Goal: Task Accomplishment & Management: Complete application form

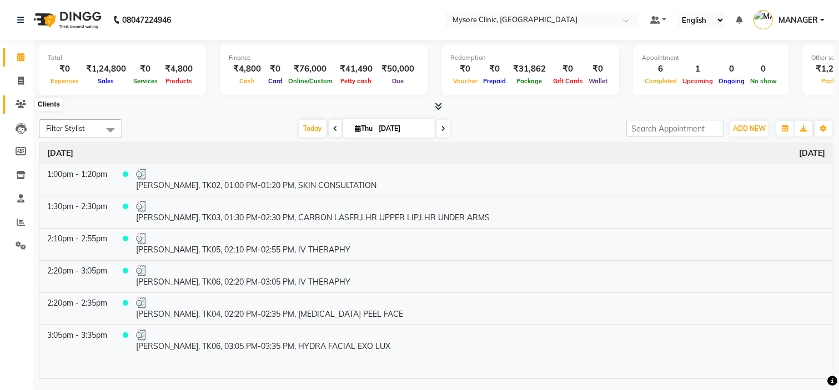
click at [17, 107] on icon at bounding box center [21, 104] width 11 height 8
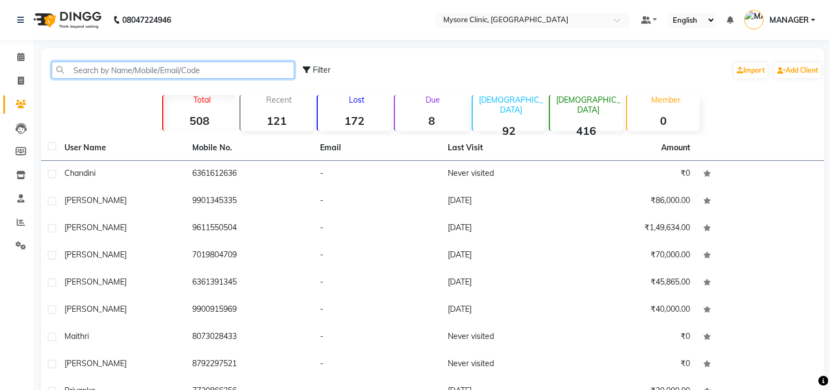
click at [93, 62] on input "text" at bounding box center [173, 70] width 243 height 17
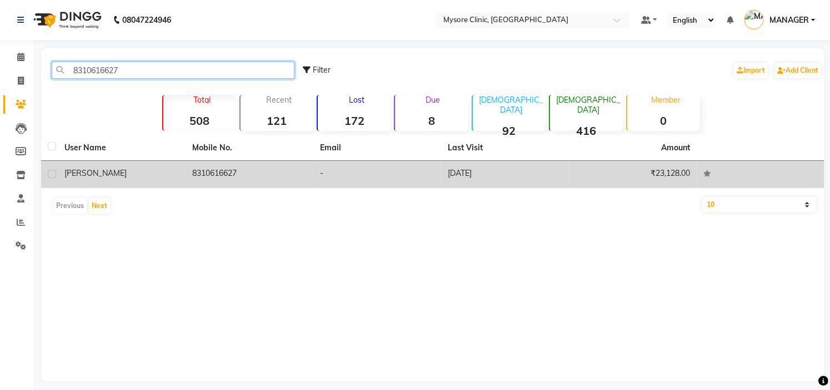
type input "8310616627"
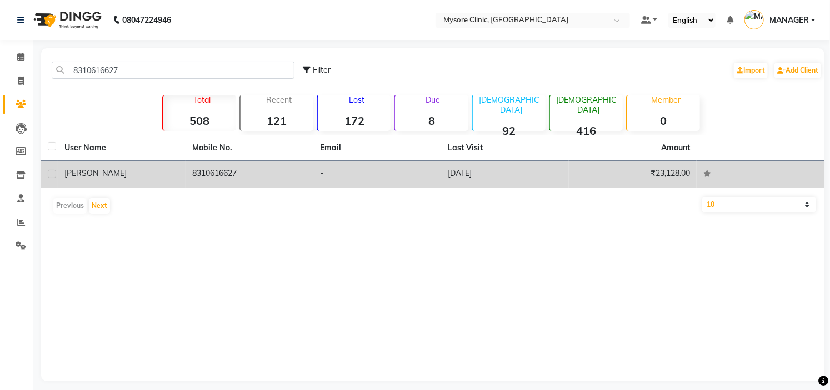
click at [219, 175] on td "8310616627" at bounding box center [249, 174] width 128 height 27
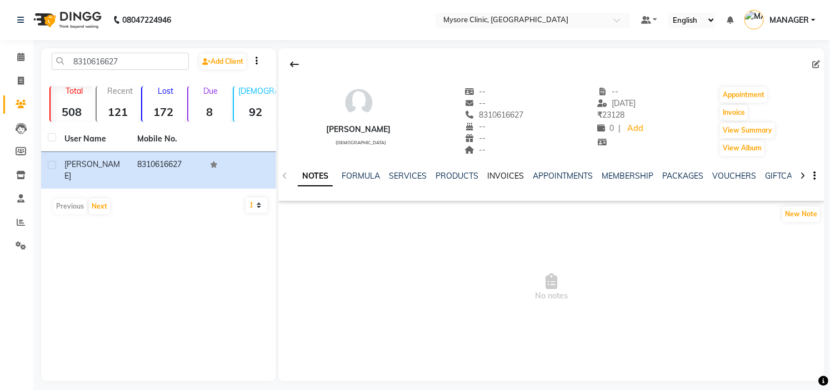
click at [498, 172] on link "INVOICES" at bounding box center [505, 176] width 37 height 10
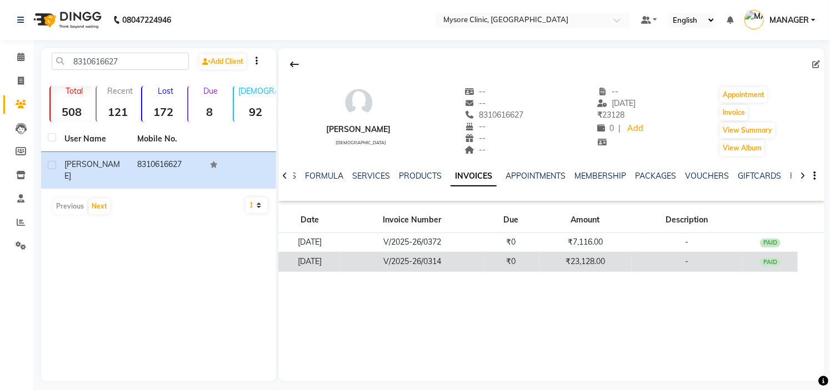
click at [639, 256] on td "-" at bounding box center [686, 261] width 111 height 19
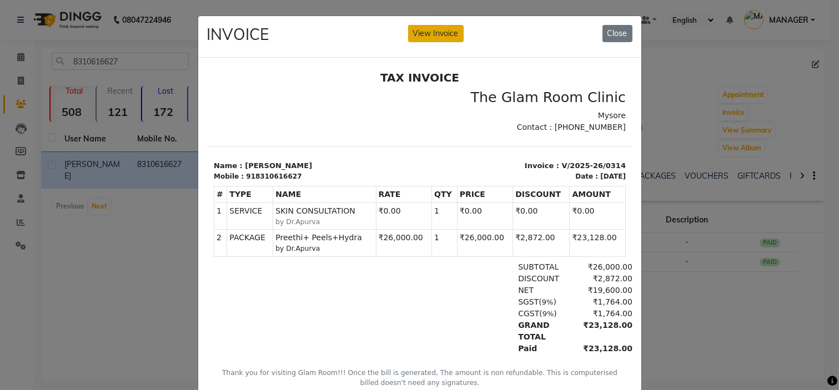
click at [435, 32] on button "View Invoice" at bounding box center [436, 33] width 56 height 17
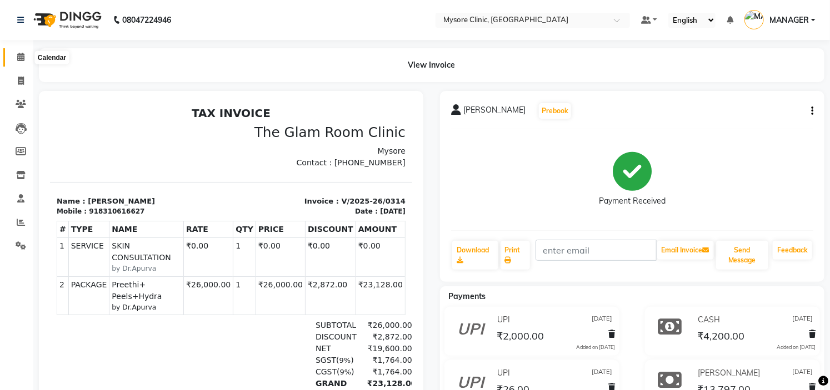
click at [23, 57] on icon at bounding box center [20, 57] width 7 height 8
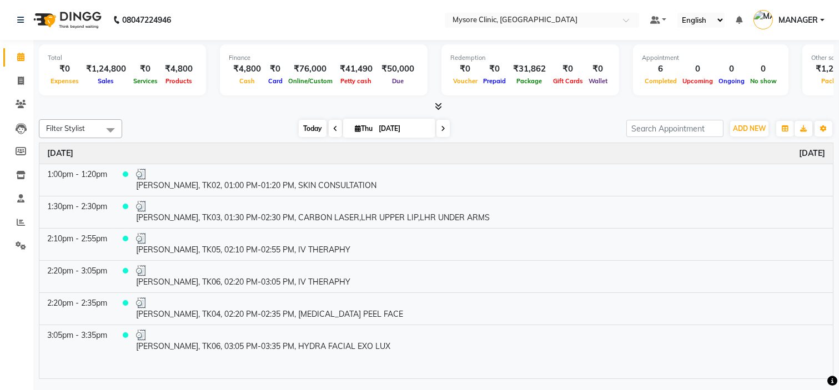
click at [307, 131] on span "Today" at bounding box center [313, 128] width 28 height 17
click at [22, 84] on icon at bounding box center [21, 81] width 6 height 8
select select "service"
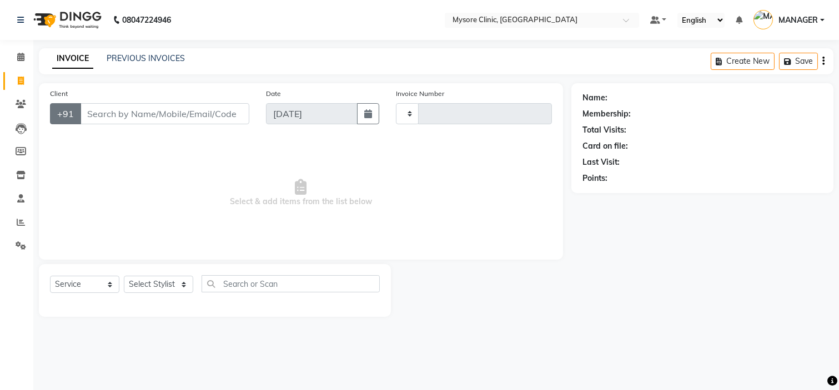
type input "0442"
select select "7445"
click at [114, 117] on input "Client" at bounding box center [164, 113] width 169 height 21
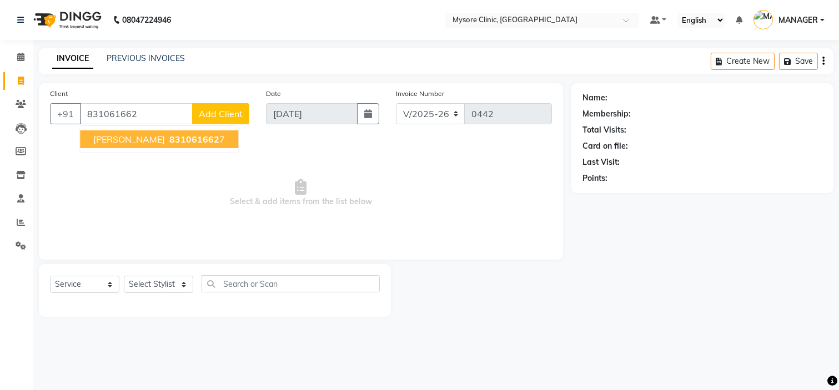
click at [169, 142] on span "831061662" at bounding box center [194, 139] width 50 height 11
type input "8310616627"
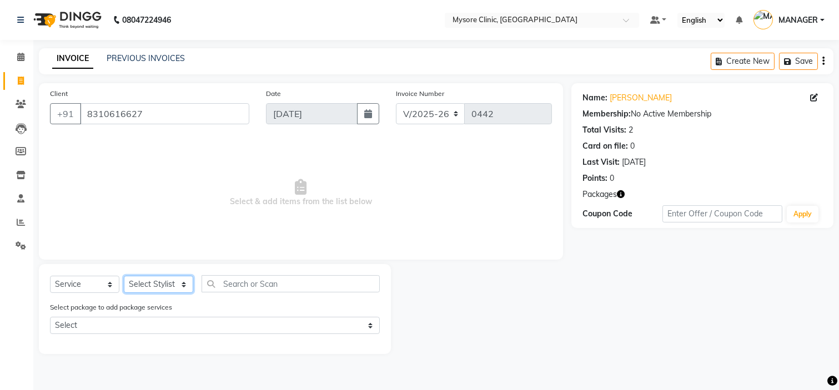
click at [168, 287] on select "Select Stylist Ankita Arpitha Arti Ashwini Dr.Apurva Lakshmi MANAGER Ruhi Samri…" at bounding box center [158, 284] width 69 height 17
select select "65319"
click at [124, 277] on select "Select Stylist Ankita Arpitha Arti Ashwini Dr.Apurva Lakshmi MANAGER Ruhi Samri…" at bounding box center [158, 284] width 69 height 17
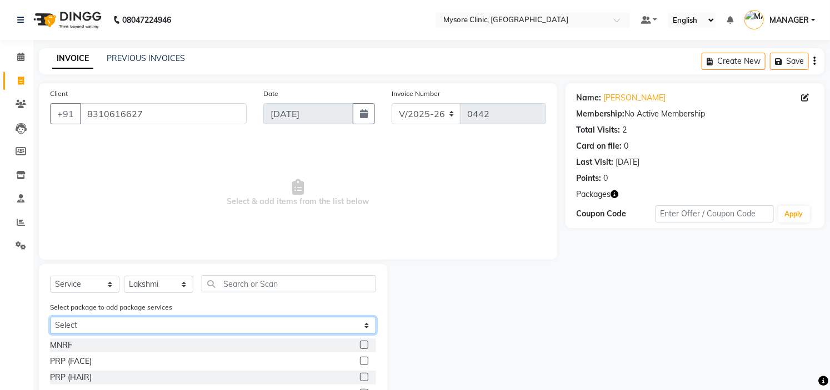
click at [272, 327] on select "Select Preethi+ Peels+Hydra" at bounding box center [213, 325] width 326 height 17
select select "1: Object"
click at [50, 317] on select "Select Preethi+ Peels+Hydra" at bounding box center [213, 325] width 326 height 17
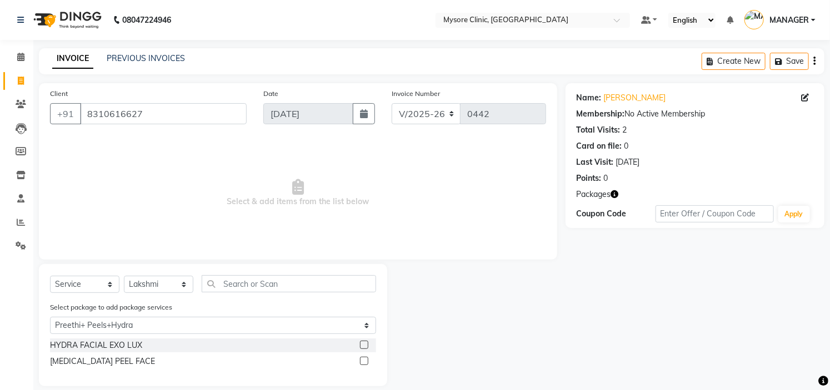
click at [362, 345] on label at bounding box center [364, 345] width 8 height 8
click at [362, 345] on input "checkbox" at bounding box center [363, 345] width 7 height 7
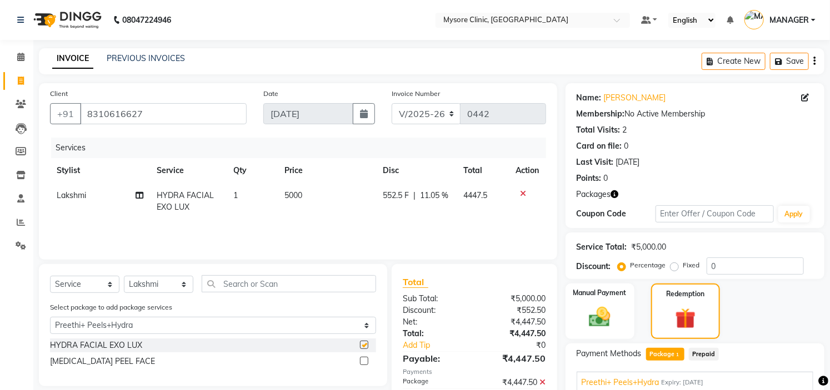
checkbox input "false"
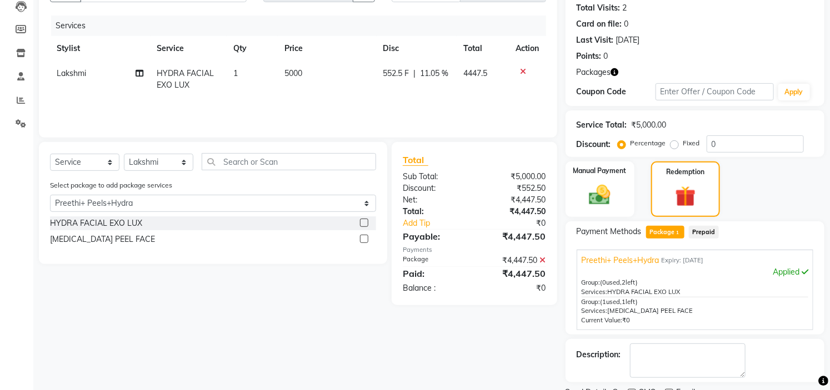
scroll to position [168, 0]
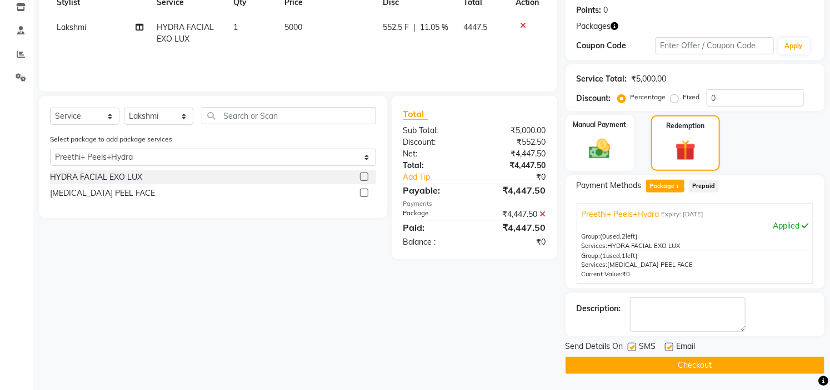
click at [692, 364] on button "Checkout" at bounding box center [694, 365] width 259 height 17
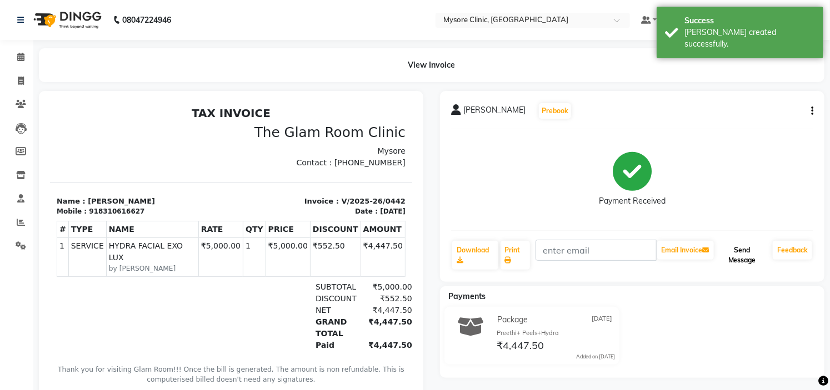
click at [741, 262] on button "Send Message" at bounding box center [742, 255] width 52 height 29
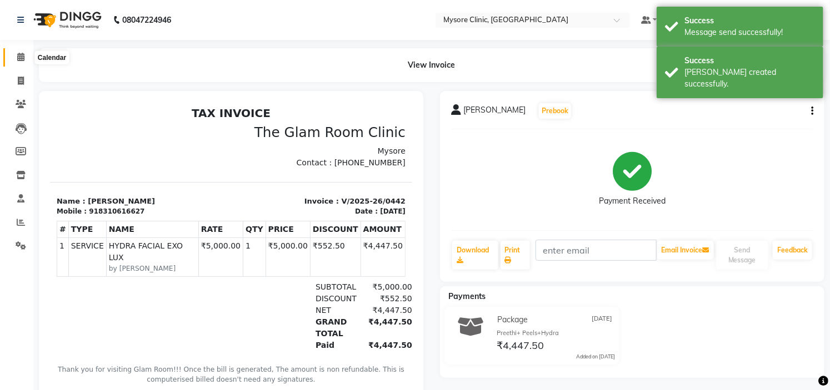
click at [17, 54] on icon at bounding box center [20, 57] width 7 height 8
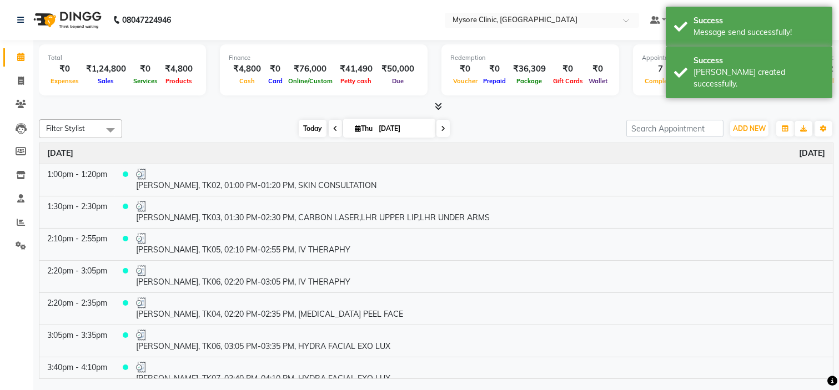
click at [308, 132] on span "Today" at bounding box center [313, 128] width 28 height 17
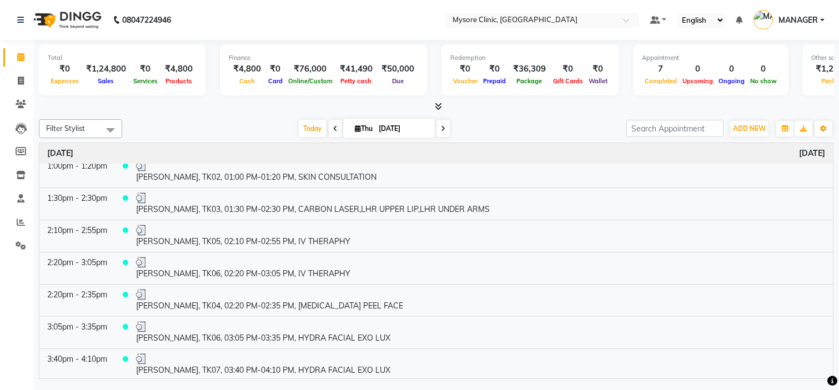
scroll to position [10, 0]
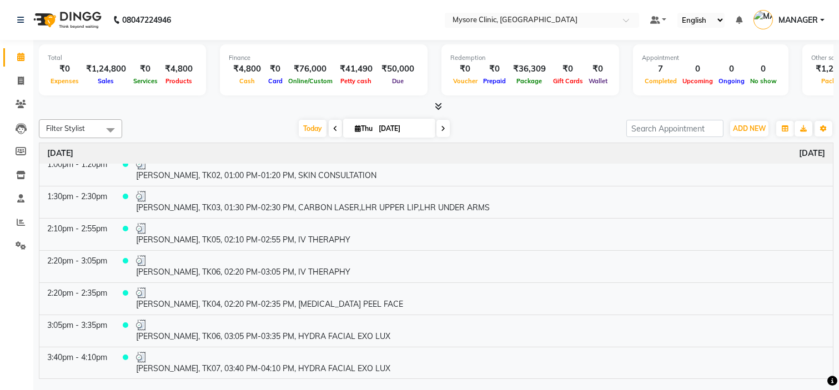
click at [441, 127] on icon at bounding box center [443, 129] width 4 height 7
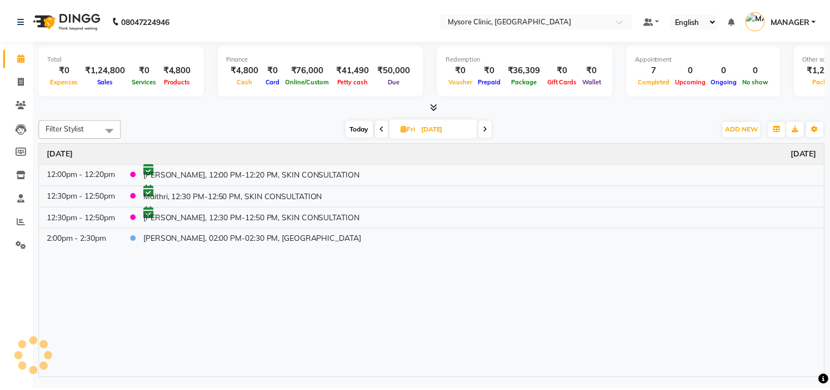
scroll to position [0, 0]
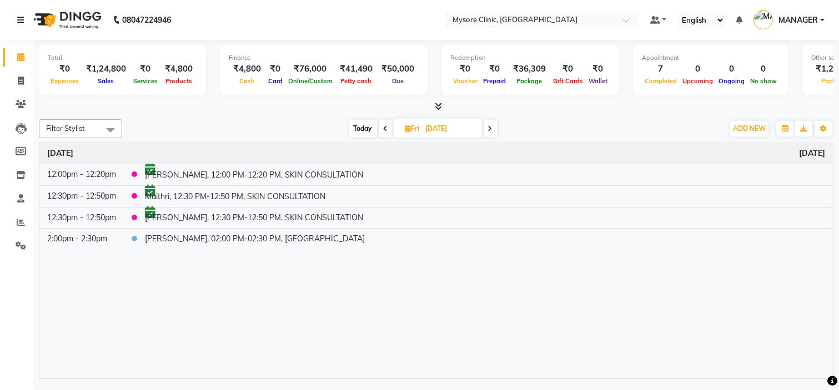
click at [490, 126] on icon at bounding box center [490, 129] width 4 height 7
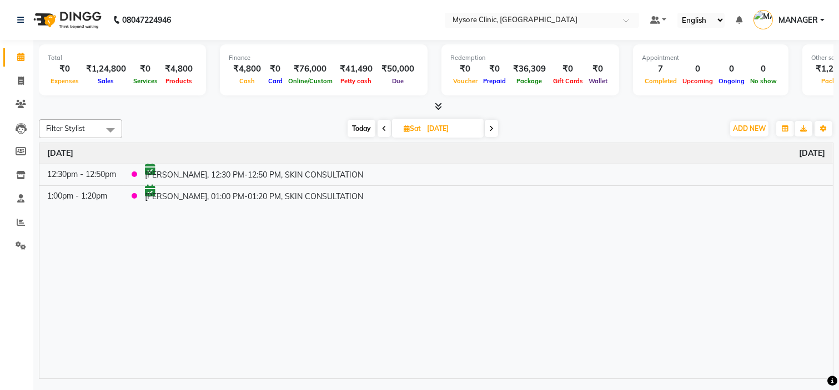
click at [359, 127] on span "Today" at bounding box center [362, 128] width 28 height 17
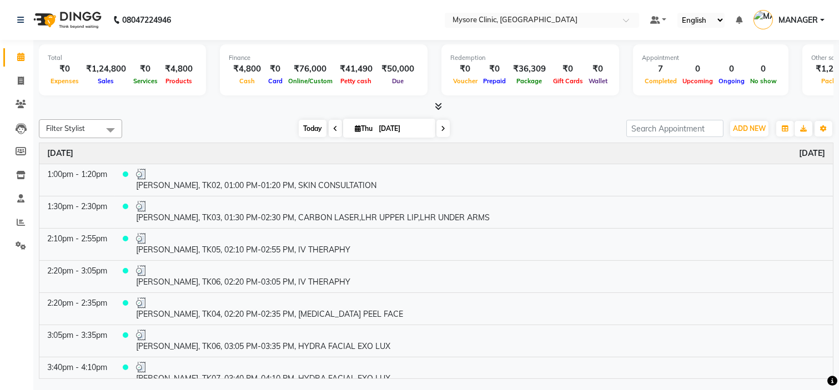
click at [312, 128] on span "Today" at bounding box center [313, 128] width 28 height 17
click at [333, 124] on span at bounding box center [335, 128] width 13 height 17
type input "03-09-2025"
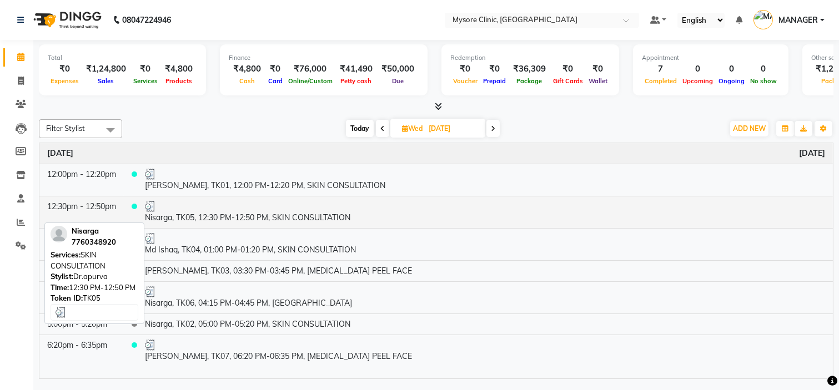
click at [292, 209] on div at bounding box center [485, 206] width 680 height 11
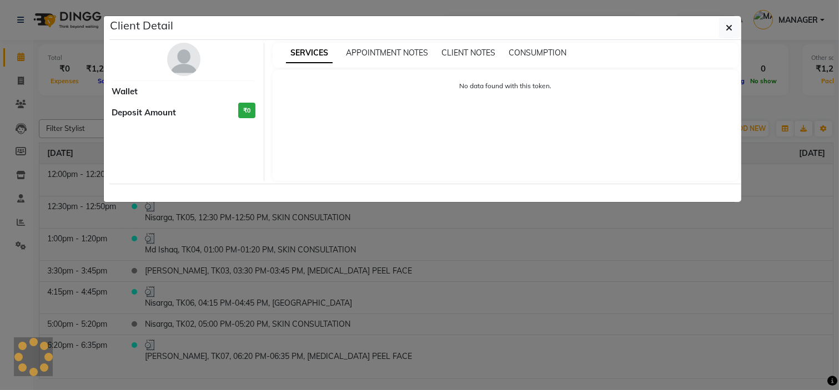
select select "3"
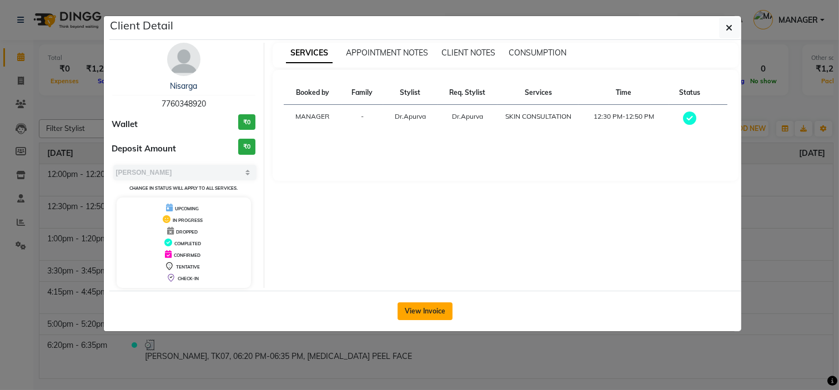
click at [432, 307] on button "View Invoice" at bounding box center [425, 312] width 55 height 18
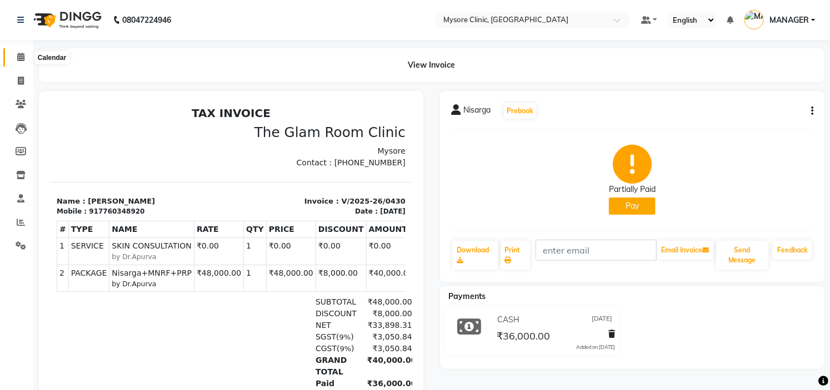
click at [21, 59] on icon at bounding box center [20, 57] width 7 height 8
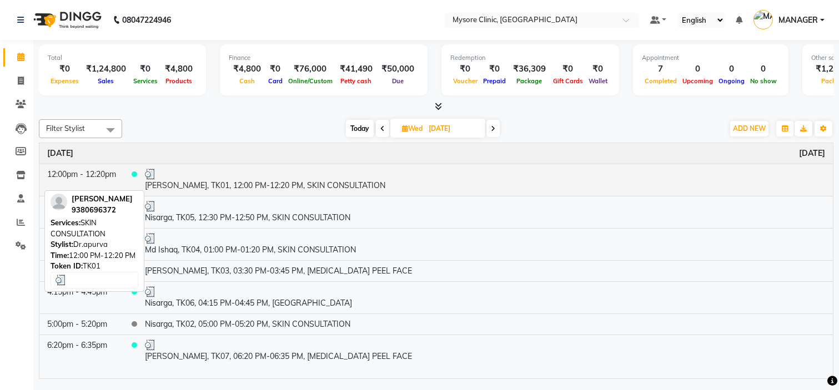
click at [246, 175] on div at bounding box center [485, 174] width 680 height 11
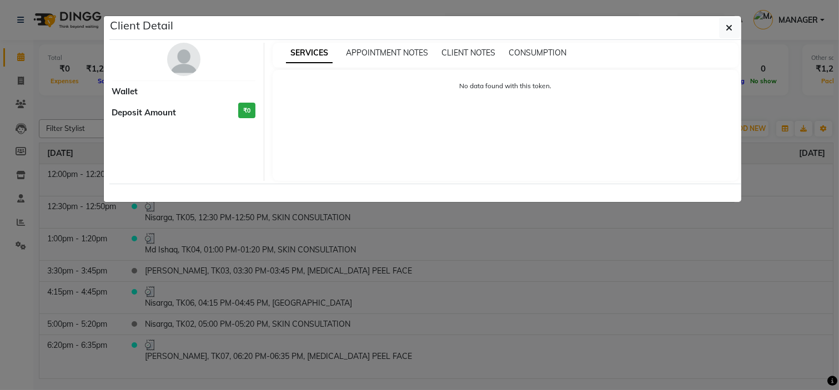
select select "3"
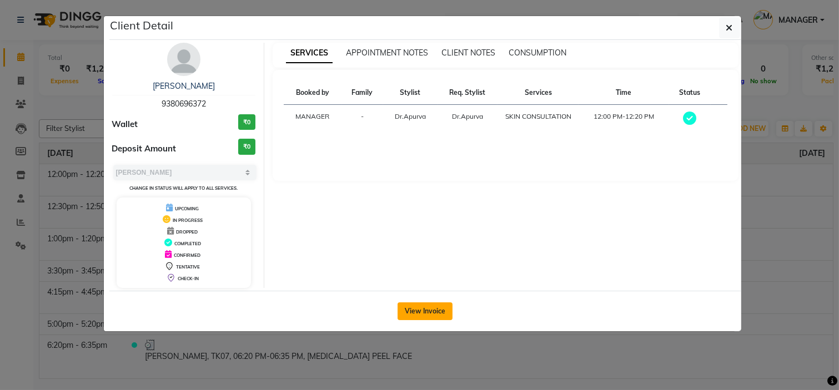
click at [436, 314] on button "View Invoice" at bounding box center [425, 312] width 55 height 18
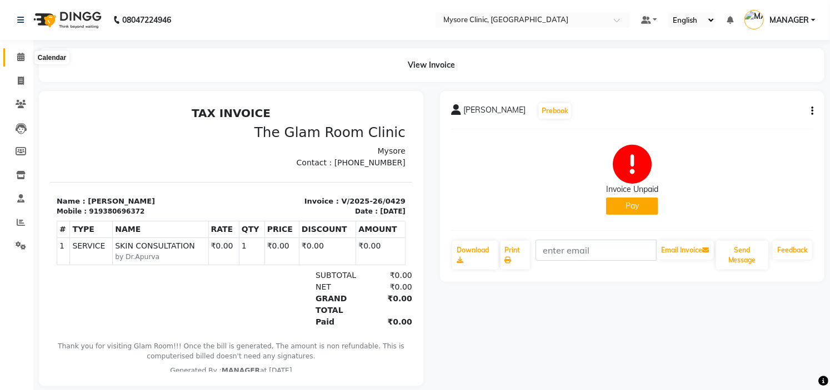
click at [19, 59] on icon at bounding box center [20, 57] width 7 height 8
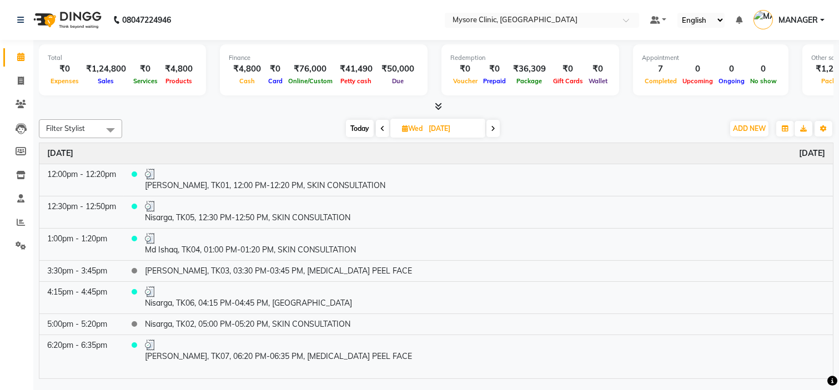
click at [385, 129] on span at bounding box center [382, 128] width 13 height 17
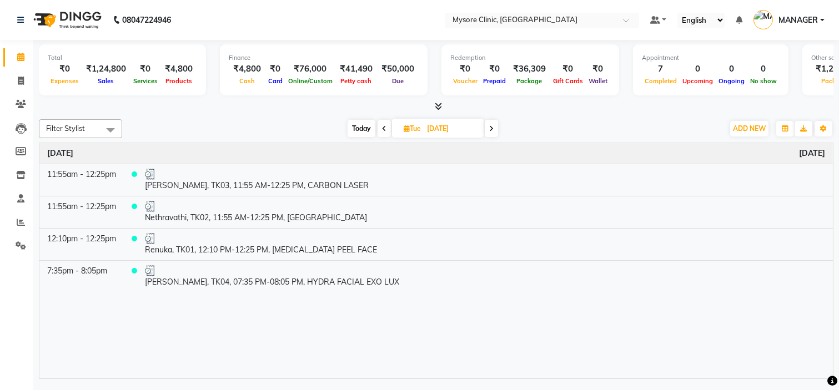
click at [383, 132] on span at bounding box center [384, 128] width 13 height 17
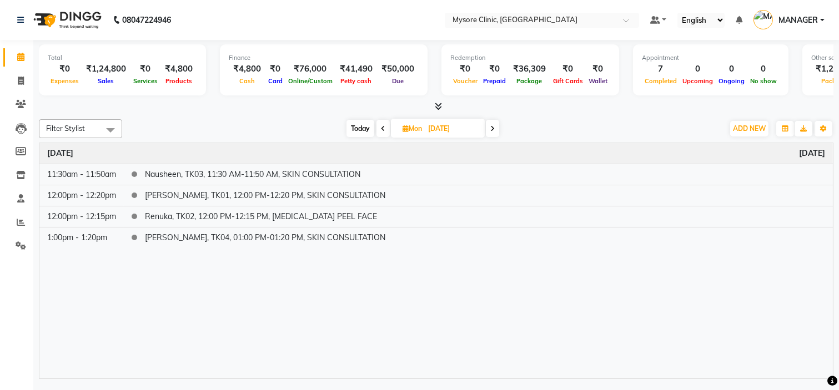
click at [258, 130] on div "Today Mon 01-09-2025" at bounding box center [423, 129] width 590 height 17
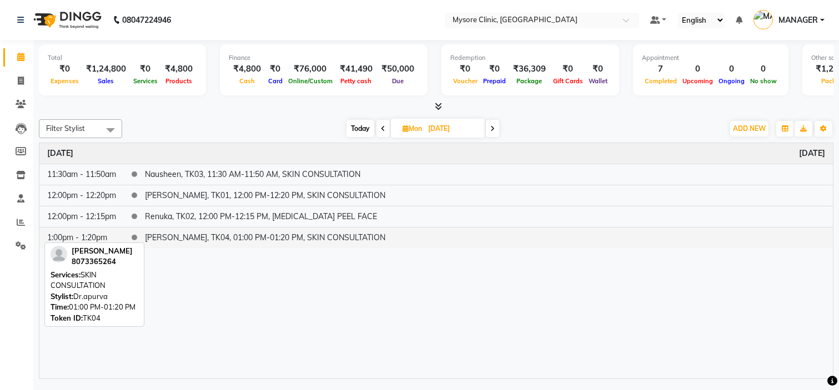
click at [202, 239] on td "Rakshitha, TK04, 01:00 PM-01:20 PM, SKIN CONSULTATION" at bounding box center [485, 237] width 696 height 21
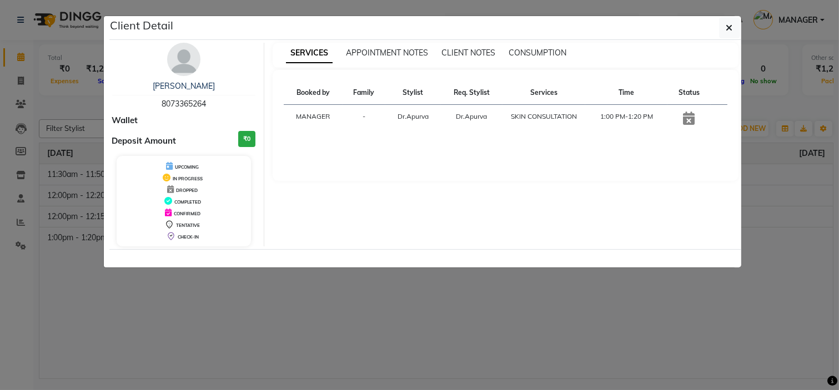
click at [188, 102] on span "8073365264" at bounding box center [184, 104] width 44 height 10
copy span "8073365264"
click at [739, 19] on button "button" at bounding box center [729, 27] width 21 height 21
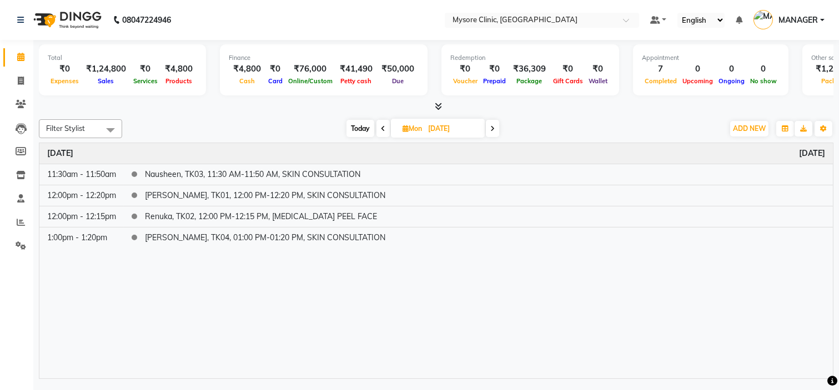
click at [353, 125] on span "Today" at bounding box center [361, 128] width 28 height 17
type input "[DATE]"
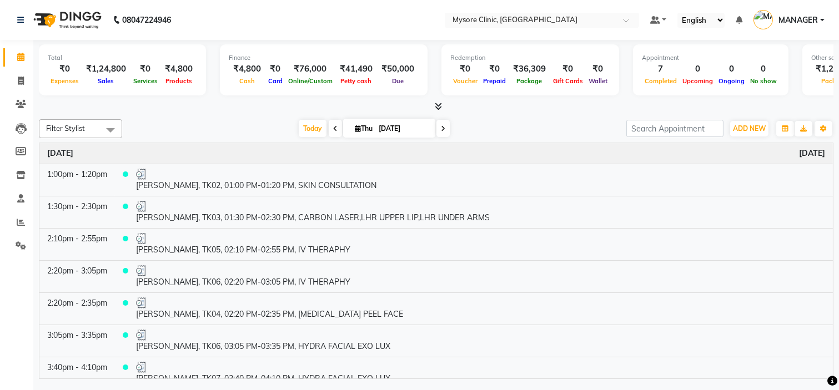
click at [387, 135] on input "[DATE]" at bounding box center [403, 129] width 56 height 17
select select "9"
select select "2025"
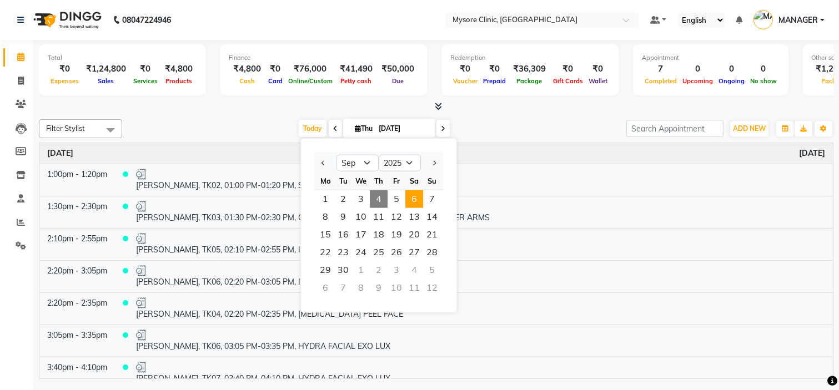
click at [415, 198] on span "6" at bounding box center [414, 199] width 18 height 18
type input "[DATE]"
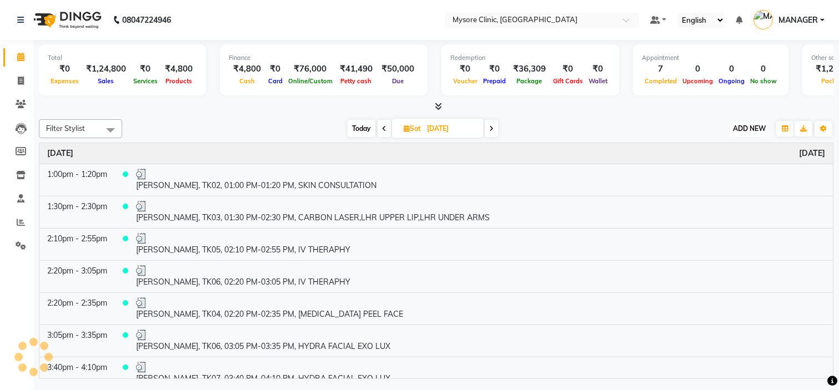
click at [753, 126] on span "ADD NEW" at bounding box center [749, 128] width 33 height 8
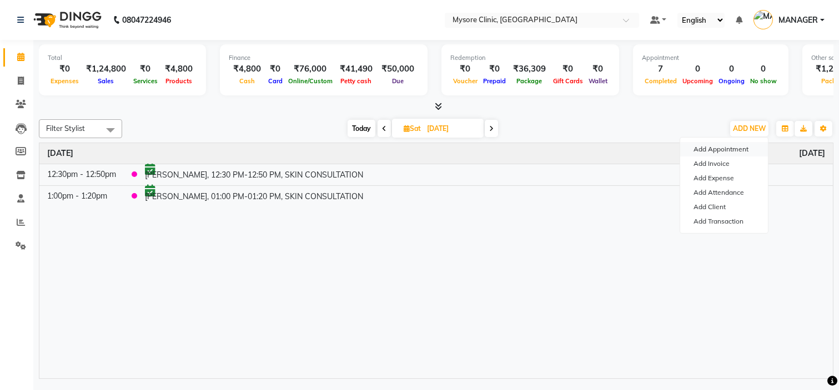
click at [730, 152] on button "Add Appointment" at bounding box center [724, 149] width 88 height 14
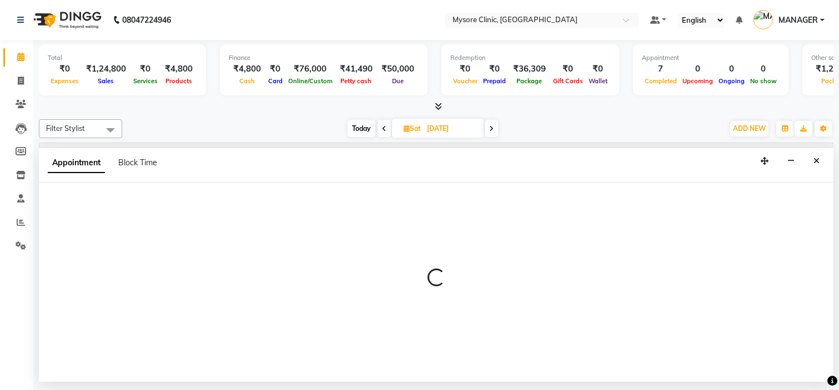
select select "540"
select select "tentative"
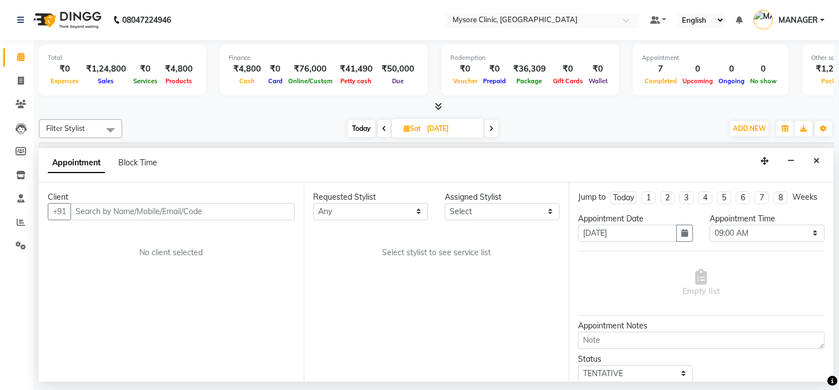
click at [167, 213] on input "text" at bounding box center [183, 211] width 224 height 17
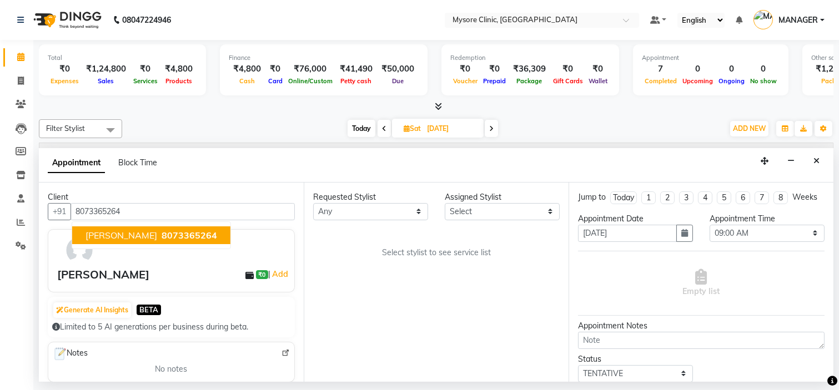
click at [169, 237] on span "8073365264" at bounding box center [190, 235] width 56 height 11
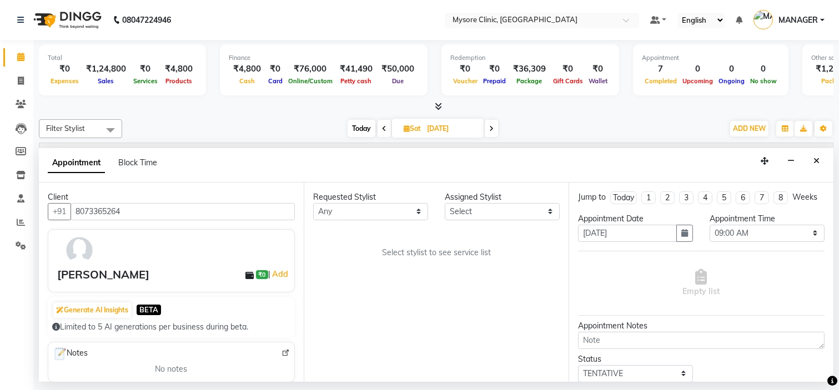
type input "8073365264"
click at [354, 209] on select "Any [PERSON_NAME] [PERSON_NAME] Ashwini [PERSON_NAME] MANAGER [PERSON_NAME] Sha…" at bounding box center [370, 211] width 115 height 17
select select "65320"
click at [313, 203] on select "Any [PERSON_NAME] [PERSON_NAME] Ashwini [PERSON_NAME] MANAGER [PERSON_NAME] Sha…" at bounding box center [370, 211] width 115 height 17
select select "65320"
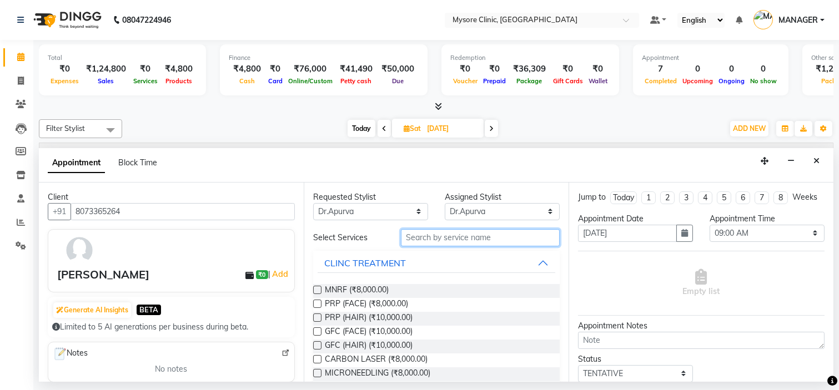
click at [459, 230] on input "text" at bounding box center [480, 237] width 159 height 17
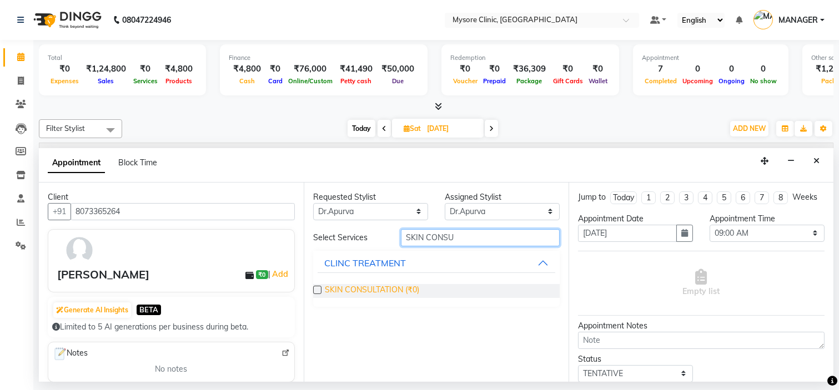
type input "SKIN CONSU"
click at [401, 285] on span "SKIN CONSULTATION (₹0)" at bounding box center [372, 291] width 94 height 14
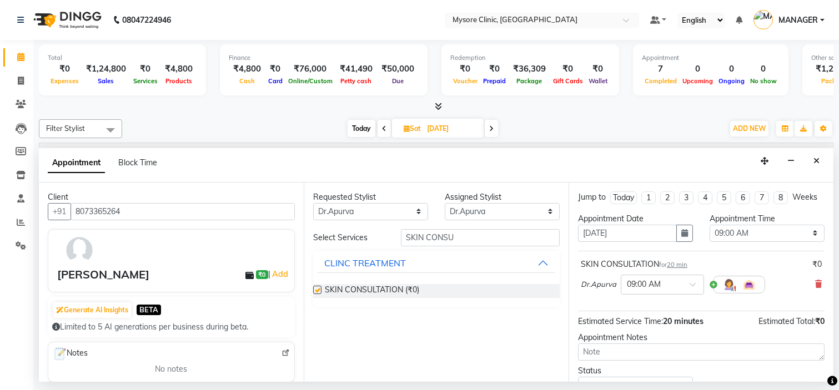
checkbox input "false"
click at [759, 237] on select "Select 09:00 AM 09:15 AM 09:30 AM 09:45 AM 10:00 AM 10:15 AM 10:30 AM 10:45 AM …" at bounding box center [767, 233] width 115 height 17
select select "780"
click at [710, 234] on select "Select 09:00 AM 09:15 AM 09:30 AM 09:45 AM 10:00 AM 10:15 AM 10:30 AM 10:45 AM …" at bounding box center [767, 233] width 115 height 17
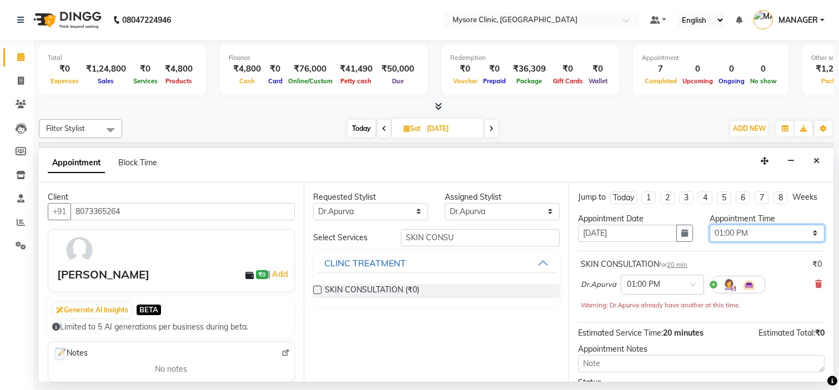
scroll to position [104, 0]
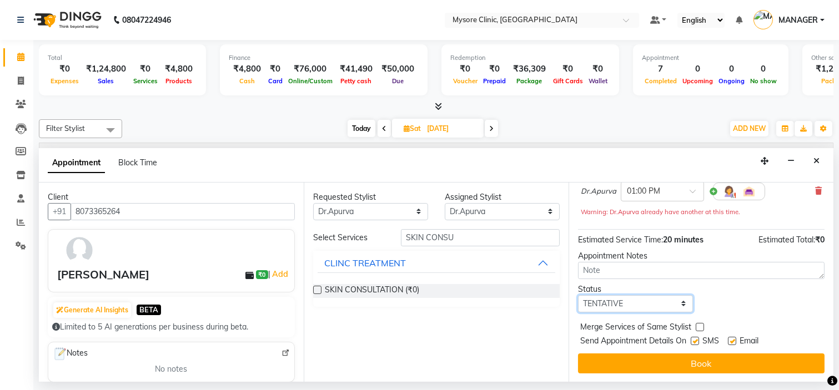
click at [662, 307] on select "Select TENTATIVE CONFIRM UPCOMING" at bounding box center [635, 303] width 115 height 17
select select "confirm booking"
click at [578, 295] on select "Select TENTATIVE CONFIRM UPCOMING" at bounding box center [635, 303] width 115 height 17
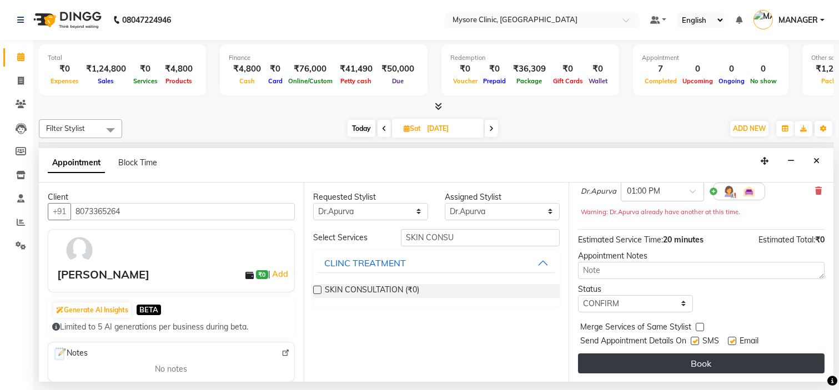
click at [687, 358] on button "Book" at bounding box center [701, 364] width 247 height 20
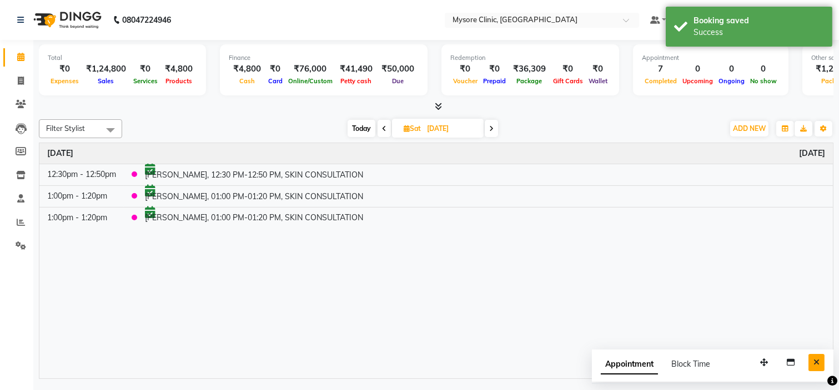
click at [815, 365] on icon "Close" at bounding box center [817, 363] width 6 height 8
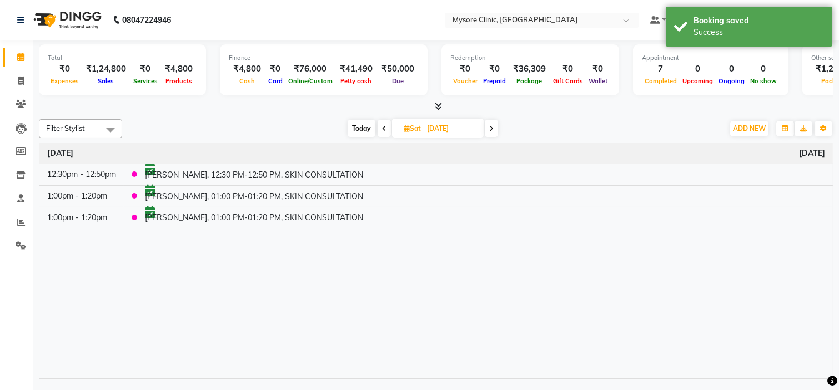
click at [361, 121] on span "Today" at bounding box center [362, 128] width 28 height 17
type input "[DATE]"
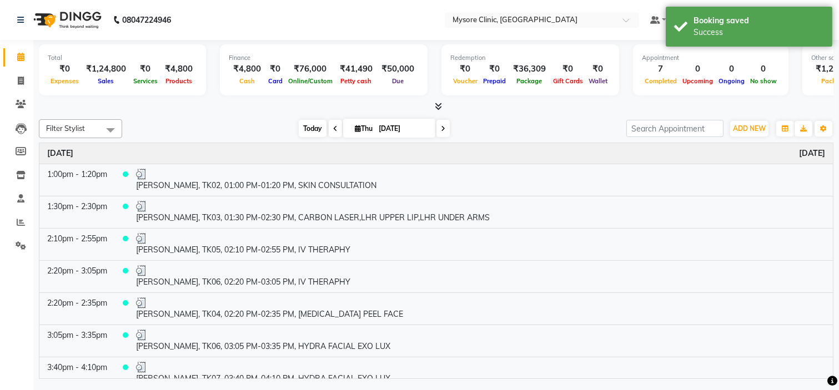
click at [303, 126] on span "Today" at bounding box center [313, 128] width 28 height 17
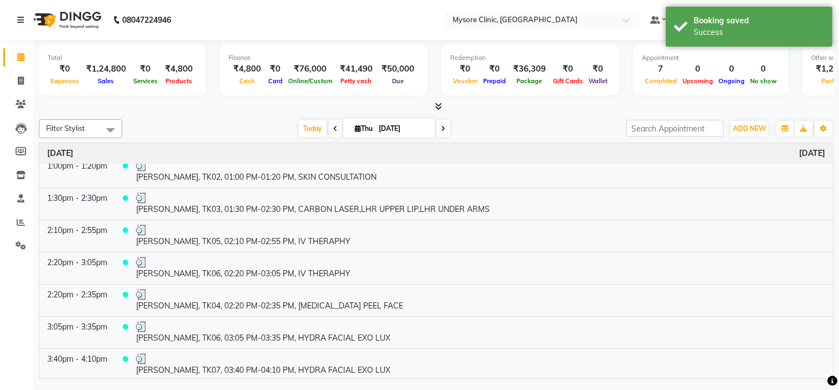
scroll to position [10, 0]
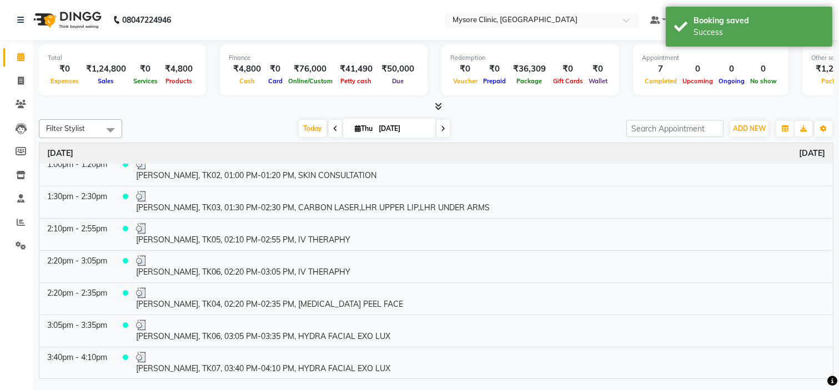
click at [240, 129] on div "Today Thu 04-09-2025" at bounding box center [374, 129] width 493 height 17
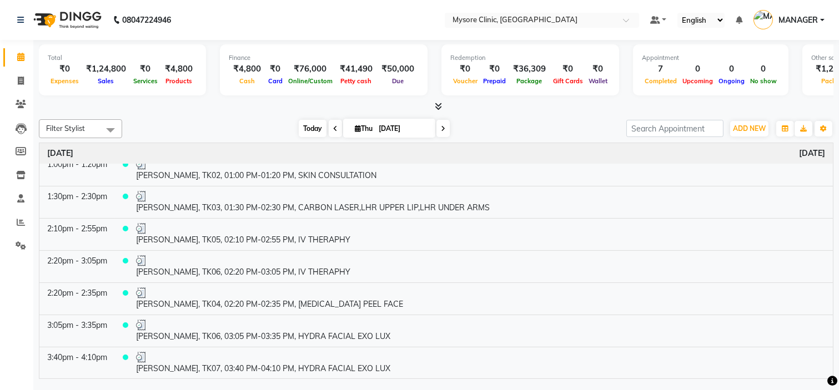
click at [303, 130] on span "Today" at bounding box center [313, 128] width 28 height 17
click at [399, 131] on input "[DATE]" at bounding box center [403, 129] width 56 height 17
select select "9"
select select "2025"
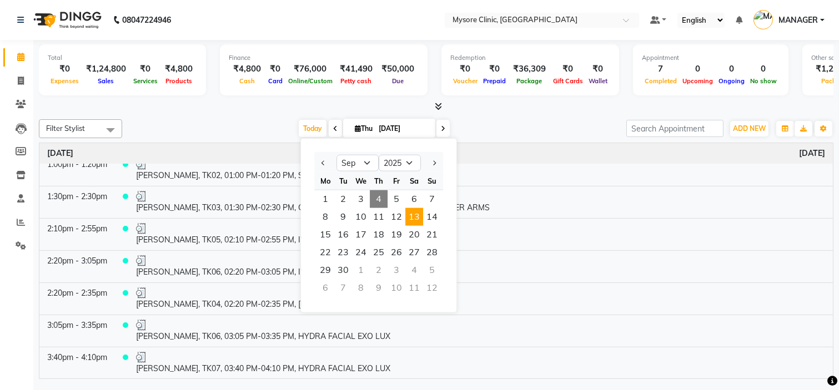
click at [413, 215] on span "13" at bounding box center [414, 217] width 18 height 18
type input "[DATE]"
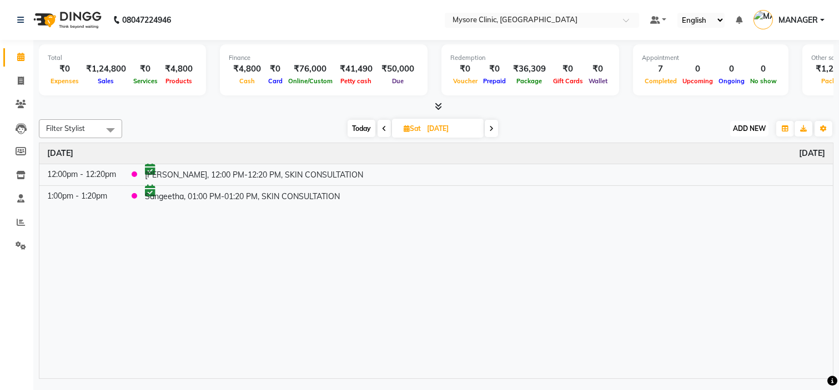
click at [745, 124] on span "ADD NEW" at bounding box center [749, 128] width 33 height 8
click at [731, 142] on button "Add Appointment" at bounding box center [724, 149] width 88 height 14
select select "tentative"
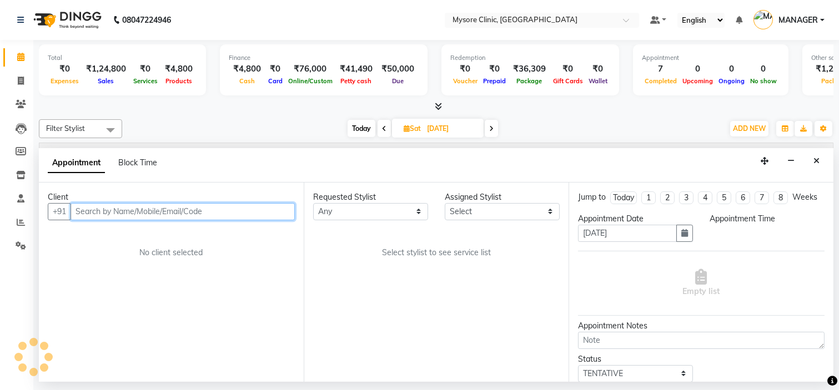
select select "540"
paste input "7338325481"
click at [234, 209] on input "text" at bounding box center [183, 211] width 224 height 17
type input "7338325481"
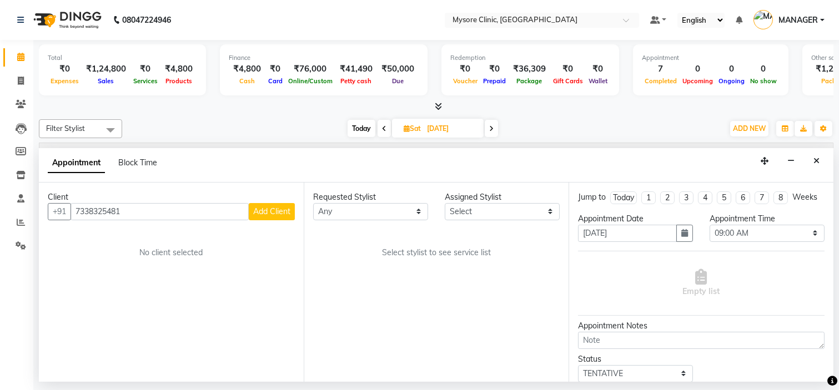
click at [280, 215] on span "Add Client" at bounding box center [271, 212] width 37 height 10
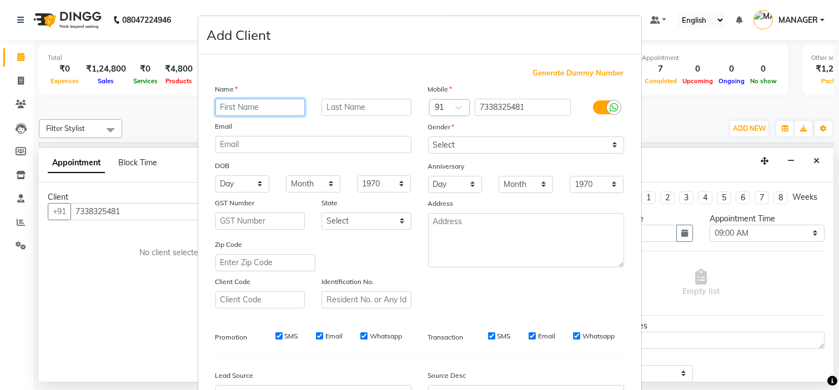
click at [251, 108] on input "text" at bounding box center [260, 107] width 90 height 17
paste input "[PERSON_NAME]"
type input "[PERSON_NAME]"
click at [491, 107] on input "7338325481" at bounding box center [523, 107] width 96 height 17
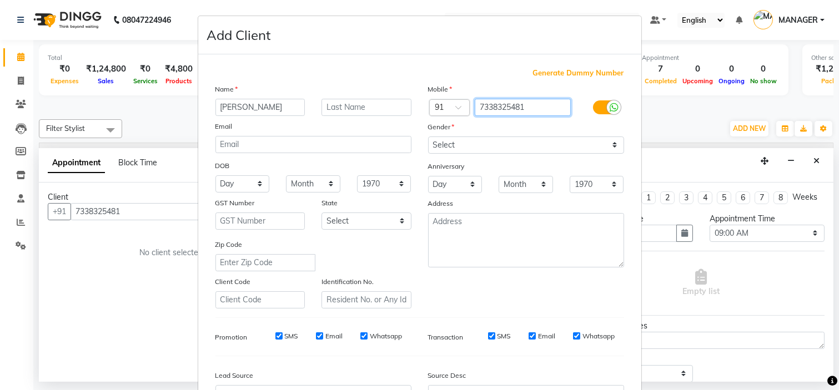
paste input "8277466765"
type input "8277466765"
click at [506, 156] on div "Mobile Country Code × 91 8277466765 Gender Select Male Female Other Prefer Not …" at bounding box center [526, 195] width 213 height 225
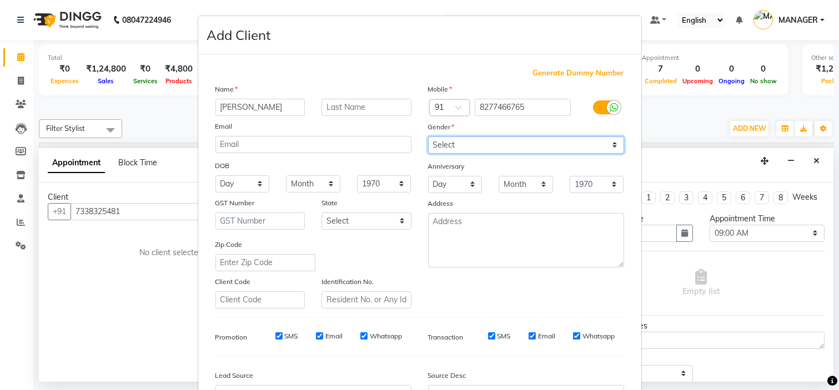
click at [504, 149] on select "Select [DEMOGRAPHIC_DATA] [DEMOGRAPHIC_DATA] Other Prefer Not To Say" at bounding box center [526, 145] width 196 height 17
select select "[DEMOGRAPHIC_DATA]"
click at [428, 137] on select "Select [DEMOGRAPHIC_DATA] [DEMOGRAPHIC_DATA] Other Prefer Not To Say" at bounding box center [526, 145] width 196 height 17
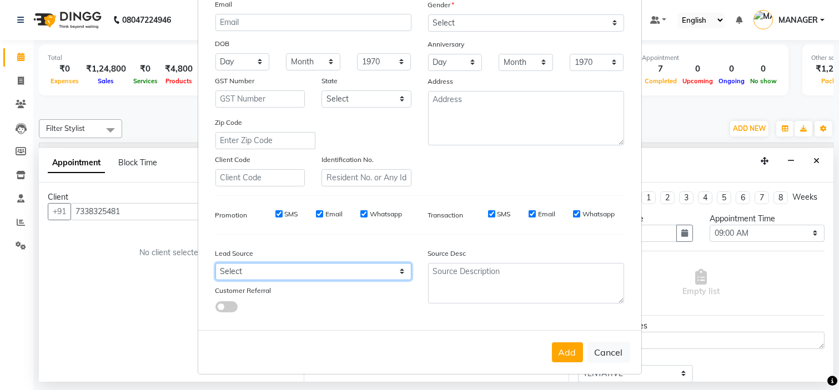
click at [385, 268] on select "Select Walk-in Referral Internet Friend Word of Mouth Advertisement Facebook Ju…" at bounding box center [313, 271] width 196 height 17
select select "50742"
click at [215, 263] on select "Select Walk-in Referral Internet Friend Word of Mouth Advertisement Facebook Ju…" at bounding box center [313, 271] width 196 height 17
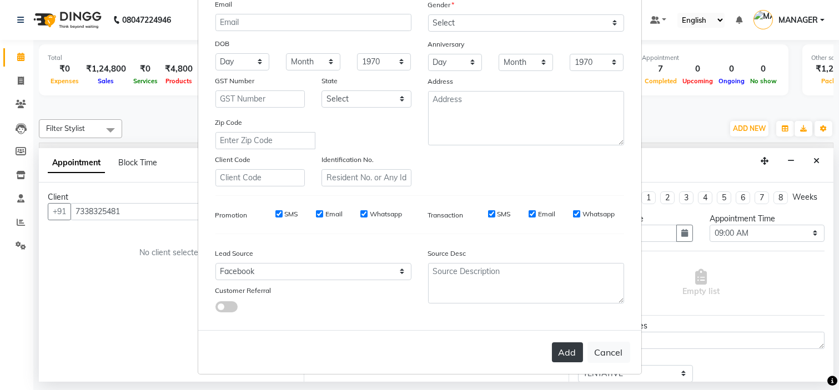
click at [558, 349] on button "Add" at bounding box center [567, 353] width 31 height 20
type input "8277466765"
select select
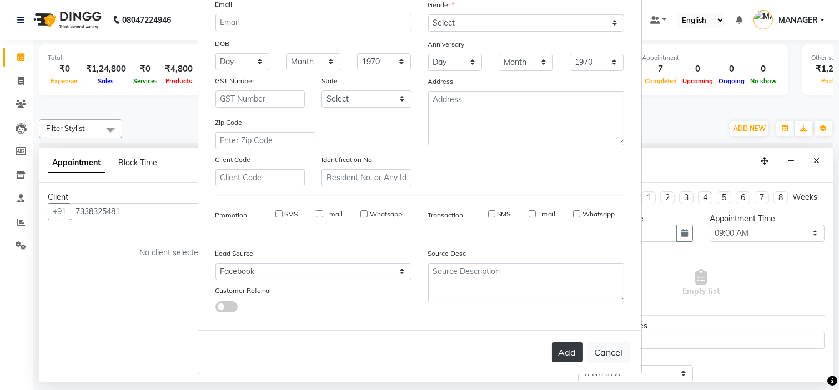
select select
checkbox input "false"
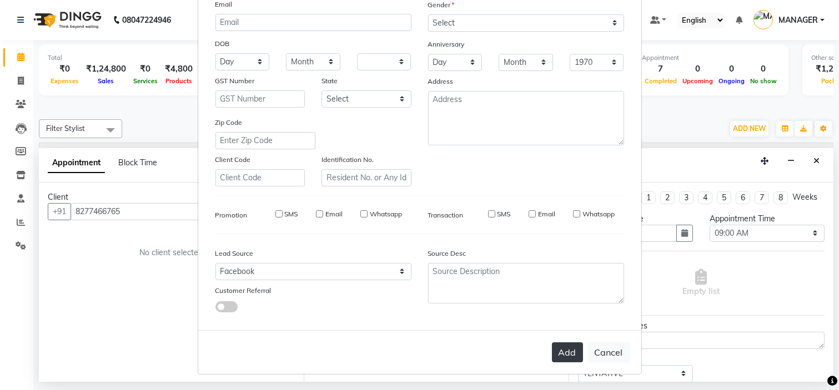
checkbox input "false"
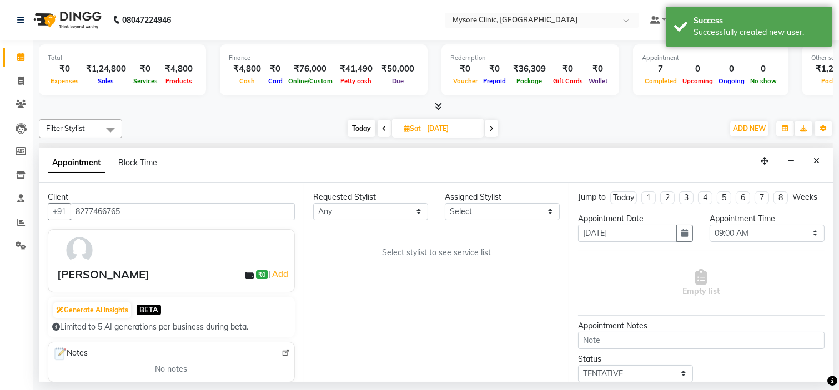
click at [396, 223] on div "Requested Stylist Any Ankita Arpitha Arti Ashwini Dr.Apurva Lakshmi MANAGER Ruh…" at bounding box center [436, 283] width 265 height 200
click at [392, 211] on select "Any [PERSON_NAME] [PERSON_NAME] Ashwini [PERSON_NAME] MANAGER [PERSON_NAME] Sha…" at bounding box center [370, 211] width 115 height 17
select select "65320"
click at [313, 203] on select "Any [PERSON_NAME] [PERSON_NAME] Ashwini [PERSON_NAME] MANAGER [PERSON_NAME] Sha…" at bounding box center [370, 211] width 115 height 17
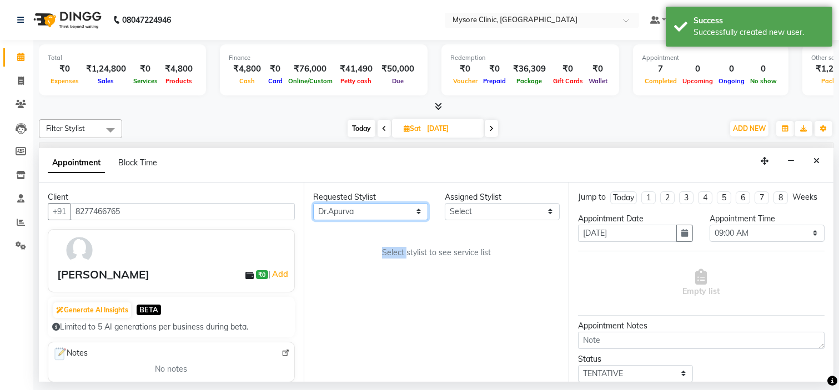
select select "65320"
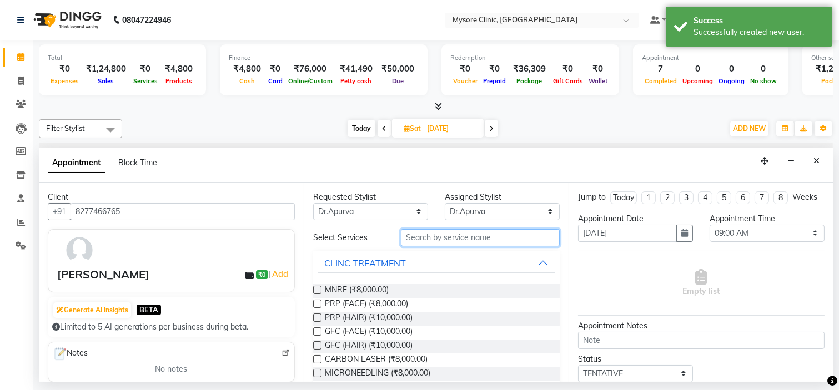
click at [448, 235] on input "text" at bounding box center [480, 237] width 159 height 17
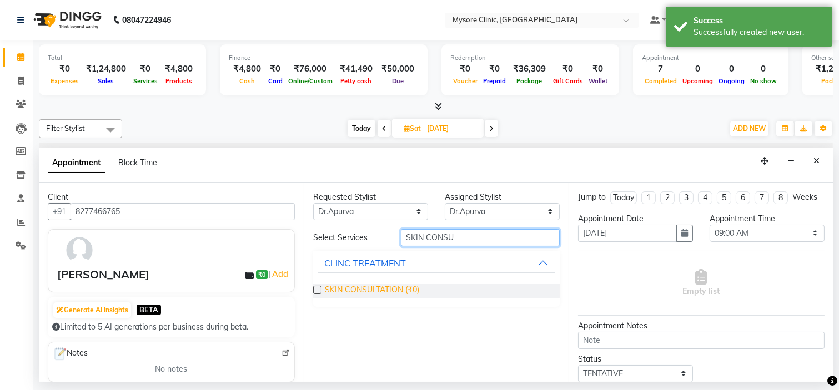
type input "SKIN CONSU"
click at [404, 291] on span "SKIN CONSULTATION (₹0)" at bounding box center [372, 291] width 94 height 14
checkbox input "false"
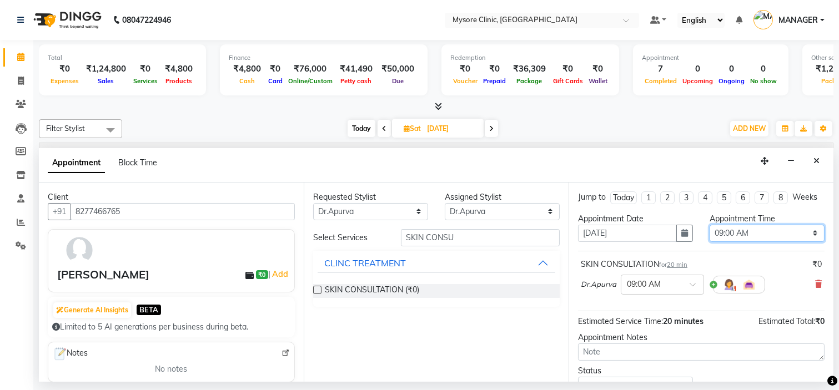
click at [751, 238] on select "Select 09:00 AM 09:15 AM 09:30 AM 09:45 AM 10:00 AM 10:15 AM 10:30 AM 10:45 AM …" at bounding box center [767, 233] width 115 height 17
select select "780"
click at [710, 234] on select "Select 09:00 AM 09:15 AM 09:30 AM 09:45 AM 10:00 AM 10:15 AM 10:30 AM 10:45 AM …" at bounding box center [767, 233] width 115 height 17
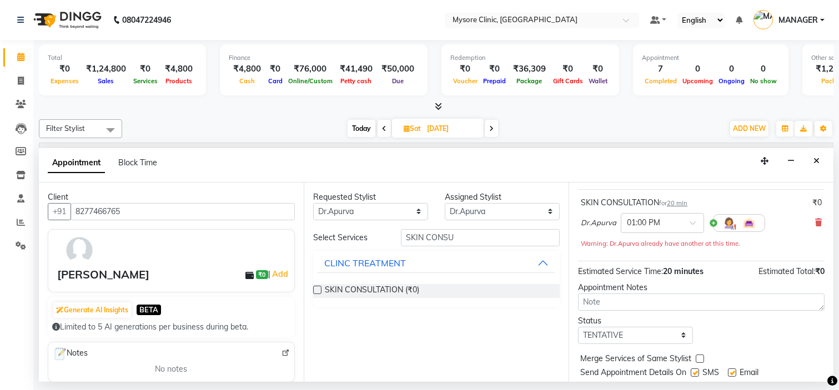
scroll to position [104, 0]
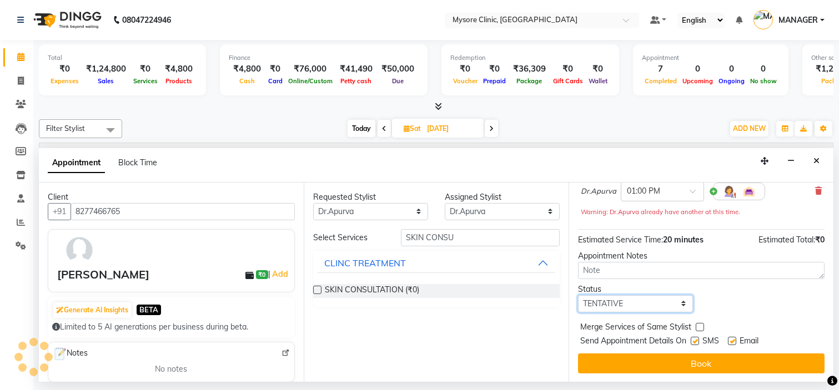
click at [656, 303] on select "Select TENTATIVE CONFIRM UPCOMING" at bounding box center [635, 303] width 115 height 17
select select "confirm booking"
click at [578, 295] on select "Select TENTATIVE CONFIRM UPCOMING" at bounding box center [635, 303] width 115 height 17
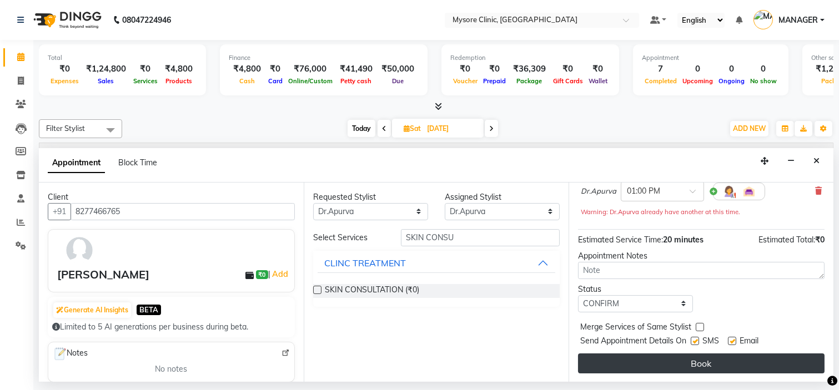
click at [675, 363] on button "Book" at bounding box center [701, 364] width 247 height 20
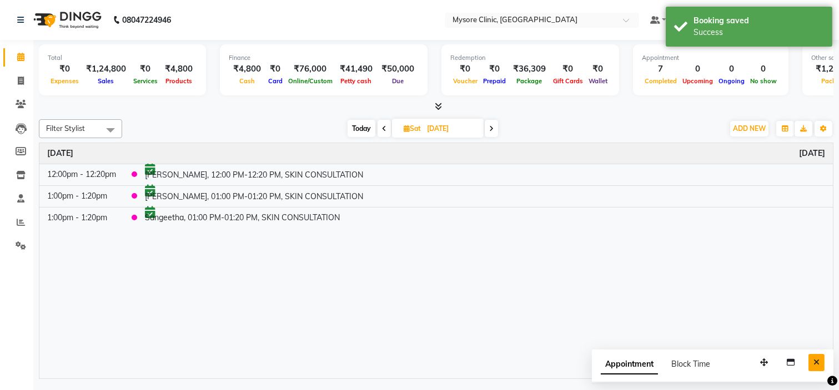
click at [814, 357] on button "Close" at bounding box center [817, 362] width 16 height 17
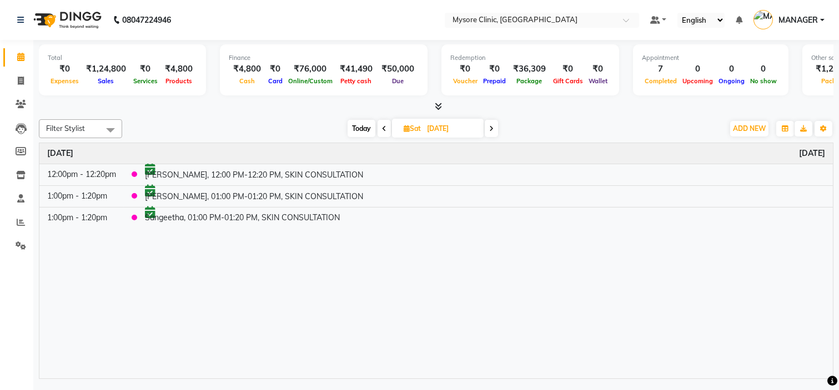
click at [353, 121] on span "Today" at bounding box center [362, 128] width 28 height 17
type input "[DATE]"
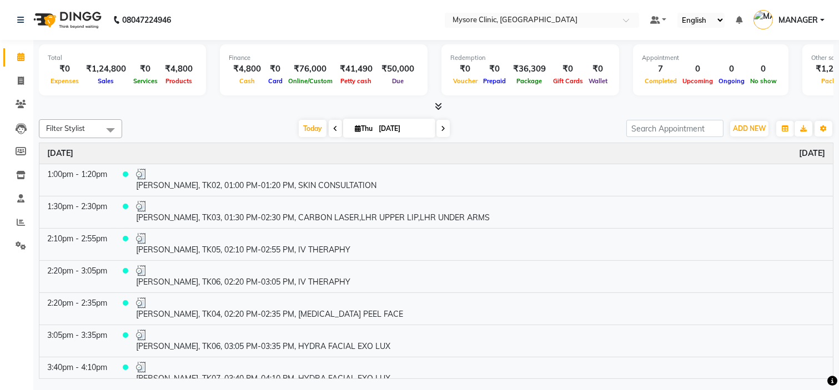
click at [385, 127] on input "[DATE]" at bounding box center [403, 129] width 56 height 17
select select "9"
select select "2025"
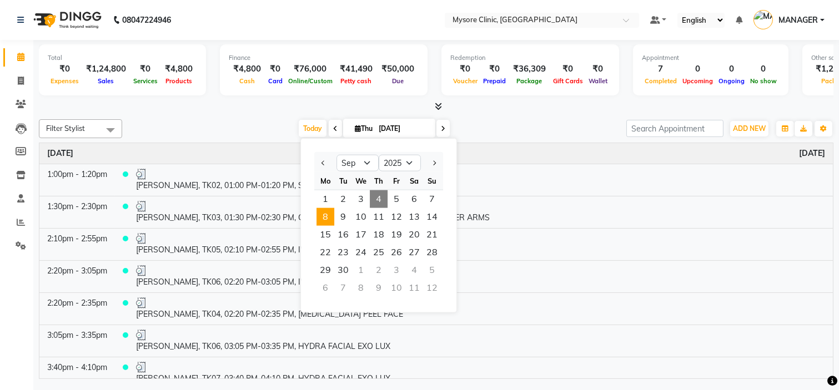
click at [321, 214] on span "8" at bounding box center [326, 217] width 18 height 18
type input "08-09-2025"
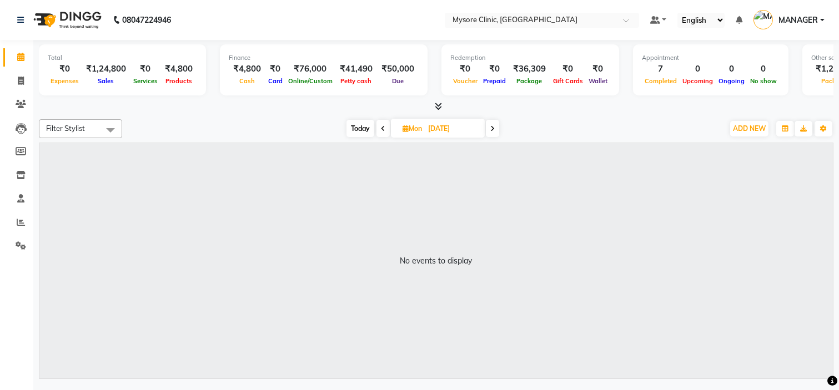
click at [436, 128] on input "08-09-2025" at bounding box center [453, 129] width 56 height 17
select select "9"
select select "2025"
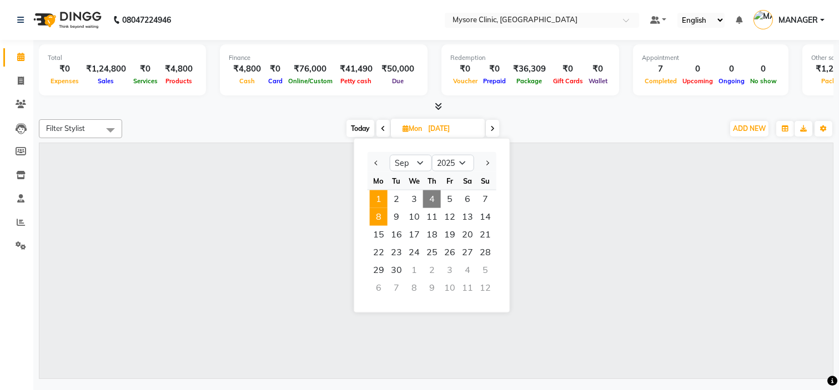
click at [378, 194] on span "1" at bounding box center [379, 199] width 18 height 18
type input "01-09-2025"
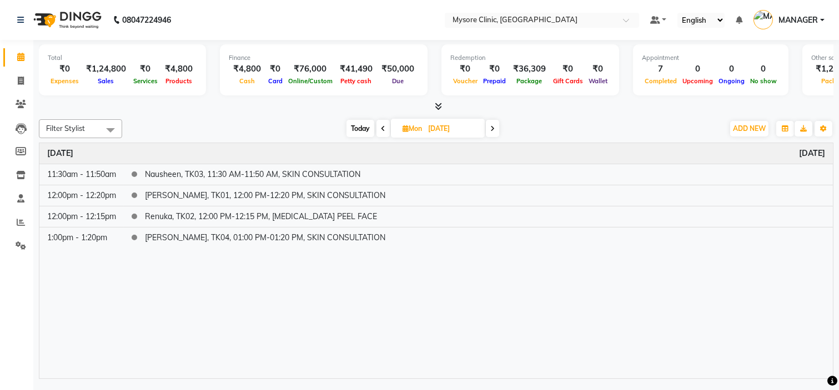
click at [439, 126] on input "01-09-2025" at bounding box center [453, 129] width 56 height 17
select select "9"
select select "2025"
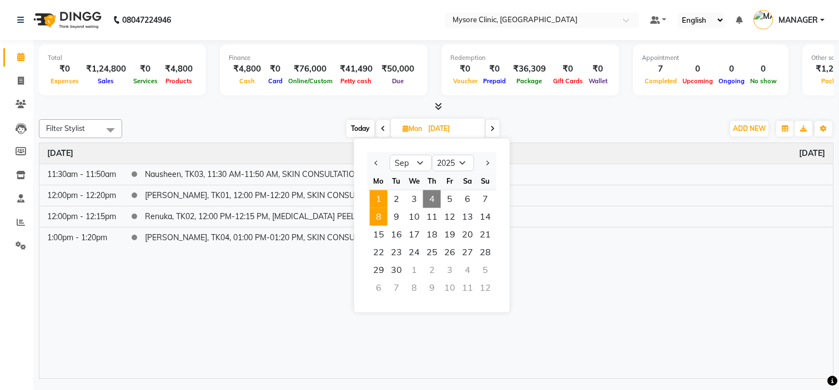
click at [386, 215] on span "8" at bounding box center [379, 217] width 18 height 18
type input "08-09-2025"
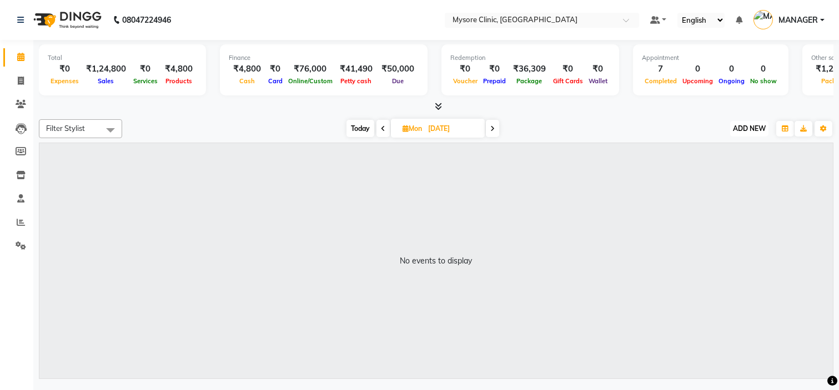
click at [751, 130] on span "ADD NEW" at bounding box center [749, 128] width 33 height 8
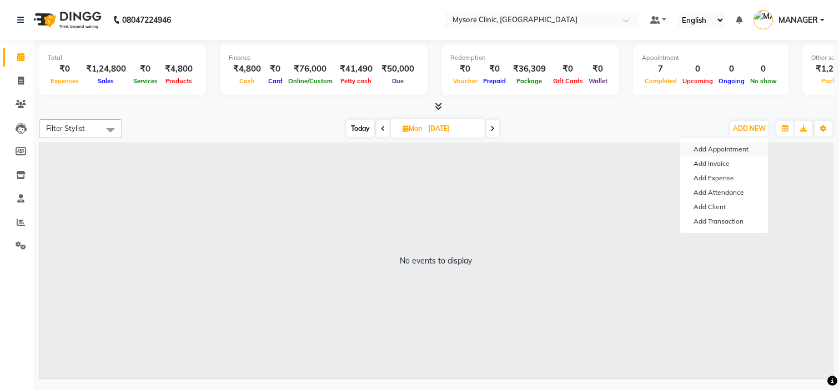
click at [734, 147] on button "Add Appointment" at bounding box center [724, 149] width 88 height 14
select select "540"
select select "tentative"
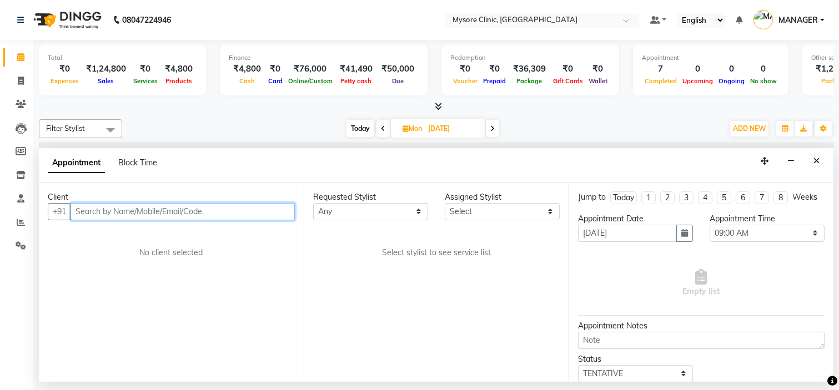
paste input "9019752146"
click at [220, 208] on input "9019752146" at bounding box center [183, 211] width 224 height 17
type input "9019752146"
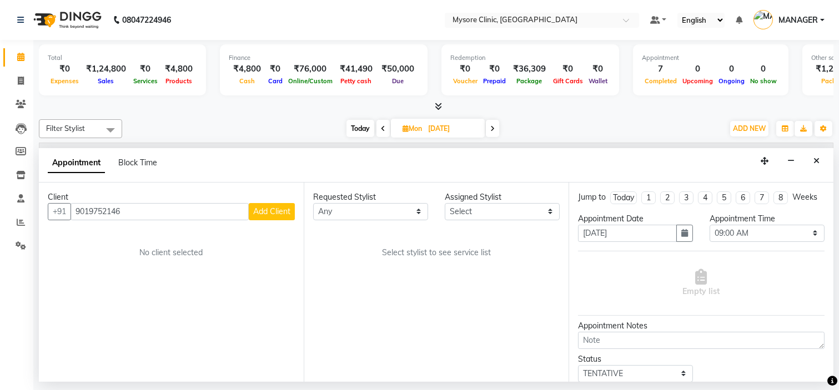
click at [250, 210] on button "Add Client" at bounding box center [272, 211] width 46 height 17
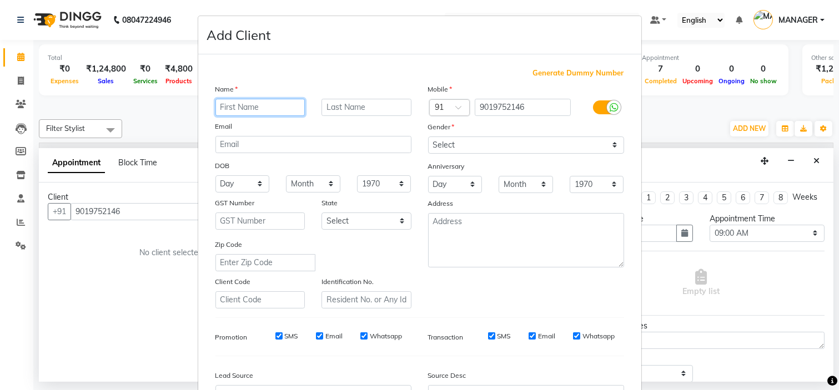
click at [274, 102] on input "text" at bounding box center [260, 107] width 90 height 17
type input "HARSHA"
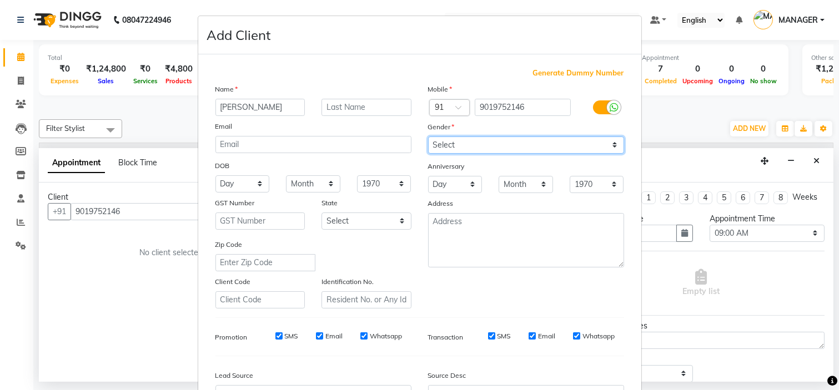
click at [492, 142] on select "Select [DEMOGRAPHIC_DATA] [DEMOGRAPHIC_DATA] Other Prefer Not To Say" at bounding box center [526, 145] width 196 height 17
select select "[DEMOGRAPHIC_DATA]"
click at [428, 137] on select "Select [DEMOGRAPHIC_DATA] [DEMOGRAPHIC_DATA] Other Prefer Not To Say" at bounding box center [526, 145] width 196 height 17
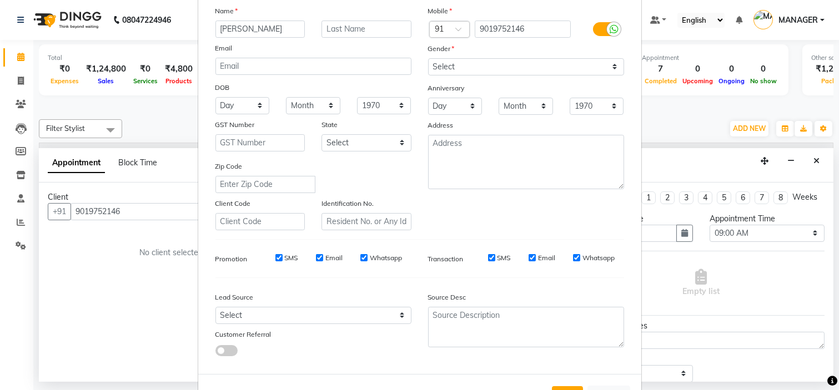
scroll to position [123, 0]
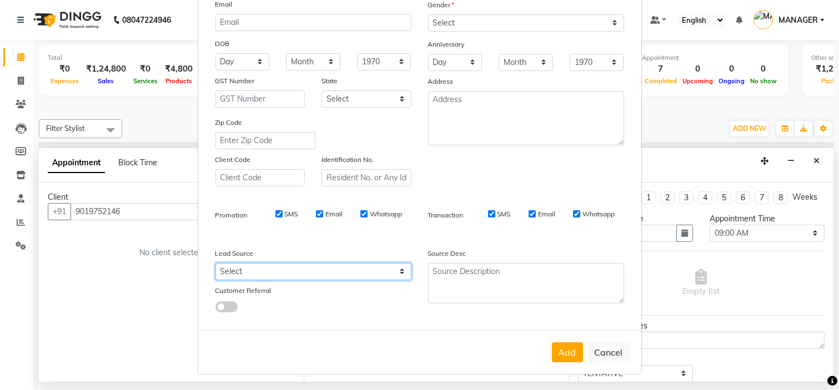
click at [387, 278] on select "Select Walk-in Referral Internet Friend Word of Mouth Advertisement Facebook Ju…" at bounding box center [313, 271] width 196 height 17
select select "50742"
click at [215, 263] on select "Select Walk-in Referral Internet Friend Word of Mouth Advertisement Facebook Ju…" at bounding box center [313, 271] width 196 height 17
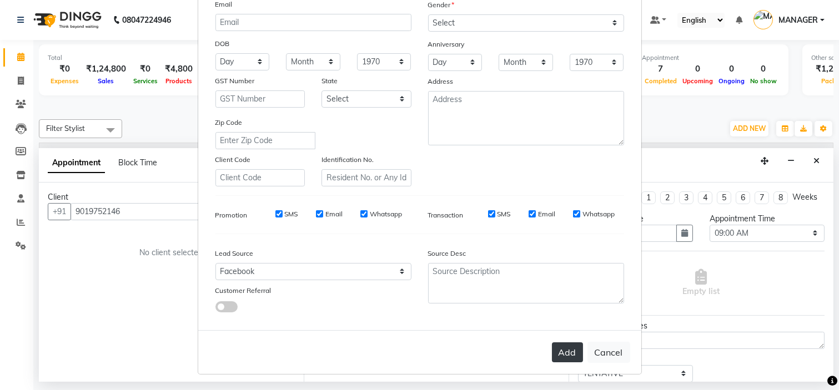
click at [563, 350] on button "Add" at bounding box center [567, 353] width 31 height 20
select select
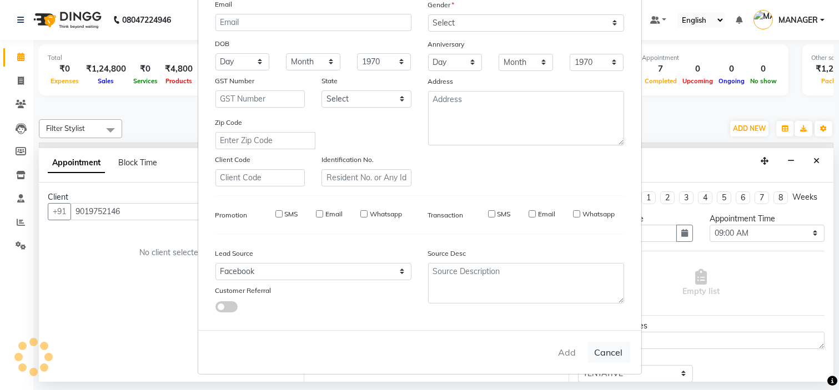
select select
checkbox input "false"
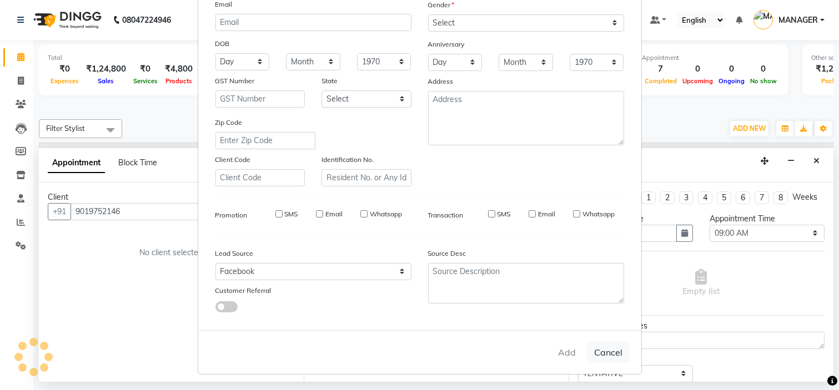
checkbox input "false"
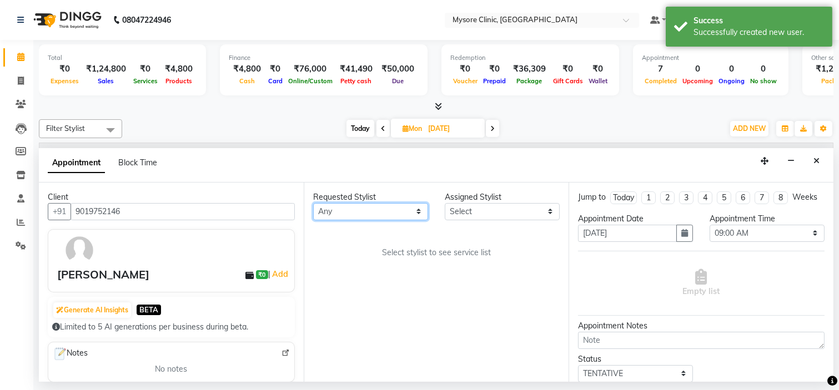
click at [406, 207] on select "Any [PERSON_NAME] [PERSON_NAME] Ashwini [PERSON_NAME] MANAGER [PERSON_NAME] Sha…" at bounding box center [370, 211] width 115 height 17
select select "65320"
click at [313, 203] on select "Any [PERSON_NAME] [PERSON_NAME] Ashwini [PERSON_NAME] MANAGER [PERSON_NAME] Sha…" at bounding box center [370, 211] width 115 height 17
select select "65320"
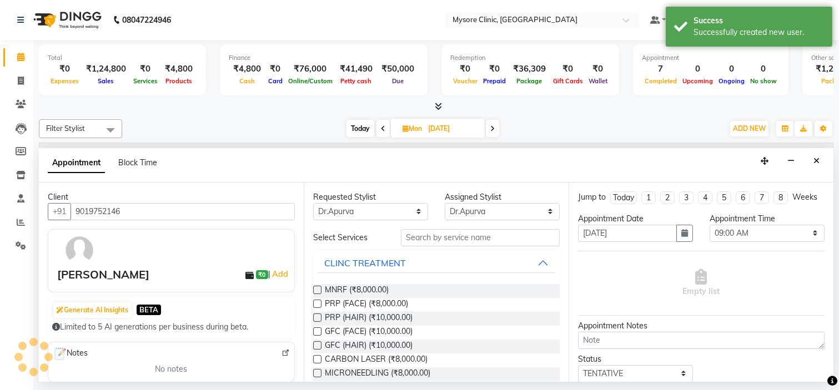
click at [380, 89] on div "Finance ₹4,800 Cash ₹0 Card ₹76,000 Online/Custom ₹41,490 Petty cash ₹50,000 Due" at bounding box center [324, 69] width 208 height 51
click at [488, 234] on input "text" at bounding box center [480, 237] width 159 height 17
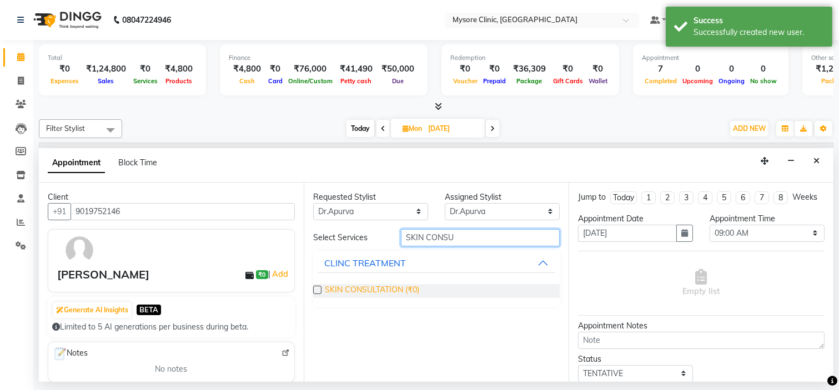
type input "SKIN CONSU"
click at [411, 289] on span "SKIN CONSULTATION (₹0)" at bounding box center [372, 291] width 94 height 14
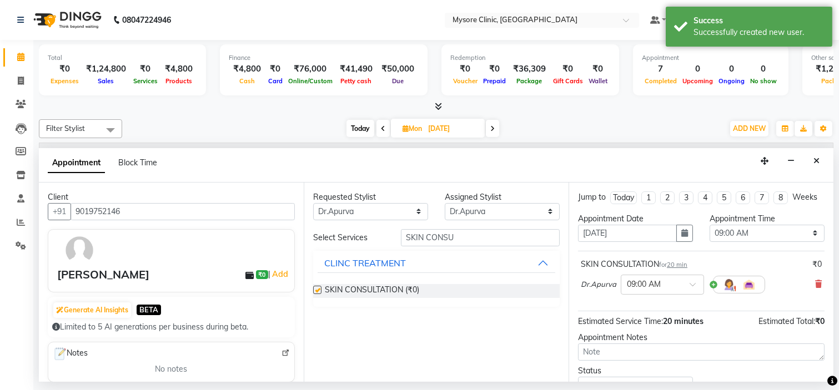
checkbox input "false"
click at [749, 235] on select "Select 09:00 AM 09:15 AM 09:30 AM 09:45 AM 10:00 AM 10:15 AM 10:30 AM 10:45 AM …" at bounding box center [767, 233] width 115 height 17
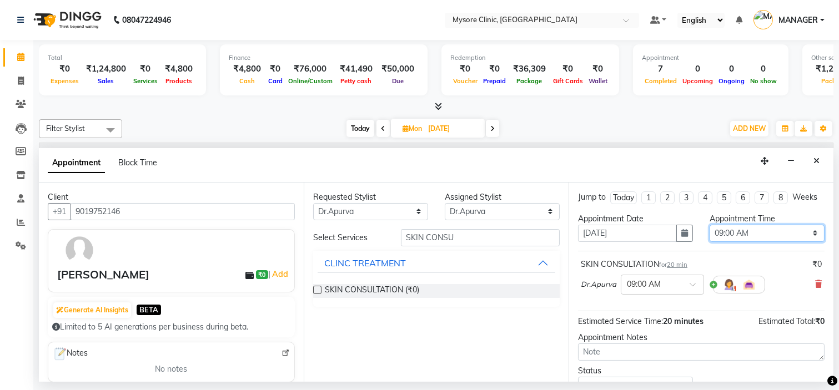
select select "780"
click at [710, 234] on select "Select 09:00 AM 09:15 AM 09:30 AM 09:45 AM 10:00 AM 10:15 AM 10:30 AM 10:45 AM …" at bounding box center [767, 233] width 115 height 17
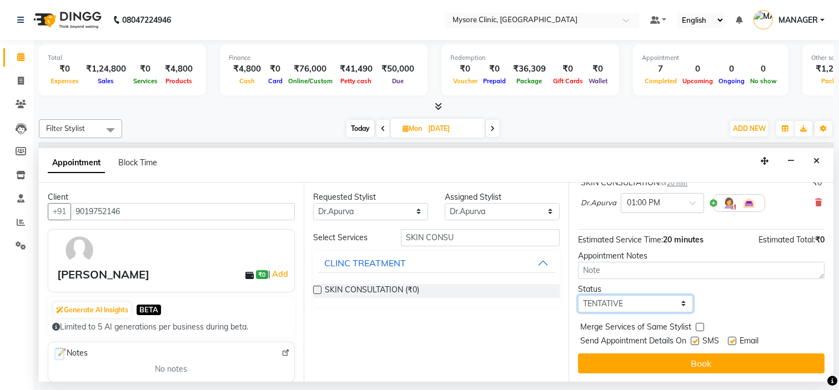
click at [667, 303] on select "Select TENTATIVE CONFIRM UPCOMING" at bounding box center [635, 303] width 115 height 17
select select "confirm booking"
click at [578, 295] on select "Select TENTATIVE CONFIRM UPCOMING" at bounding box center [635, 303] width 115 height 17
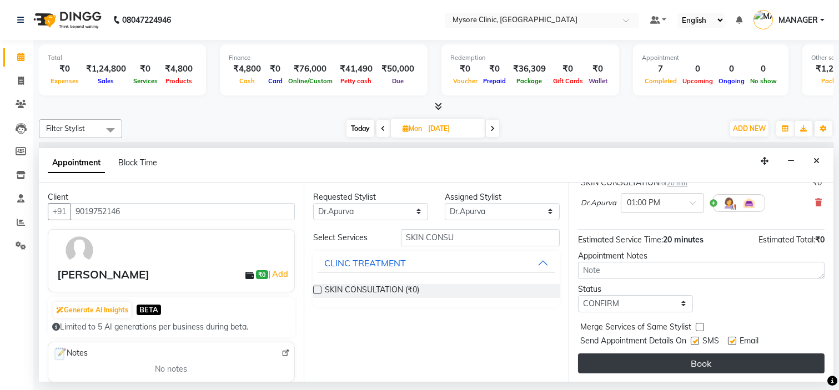
click at [676, 363] on button "Book" at bounding box center [701, 364] width 247 height 20
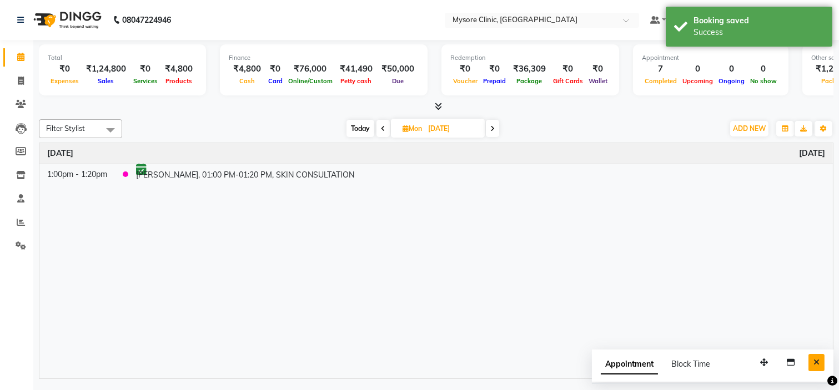
click at [815, 359] on icon "Close" at bounding box center [817, 363] width 6 height 8
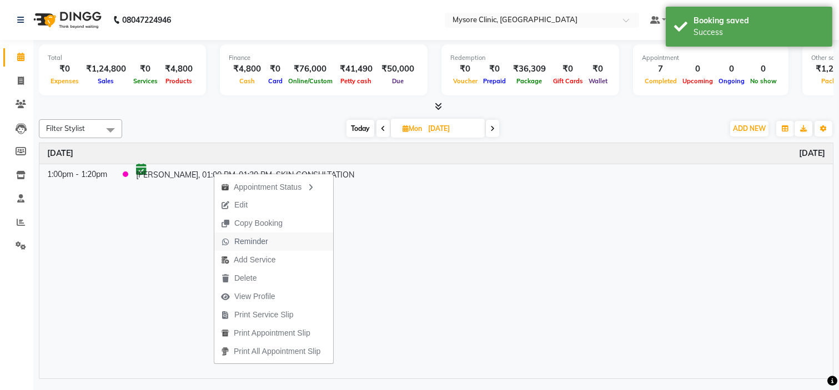
click at [252, 239] on span "Reminder" at bounding box center [251, 242] width 34 height 12
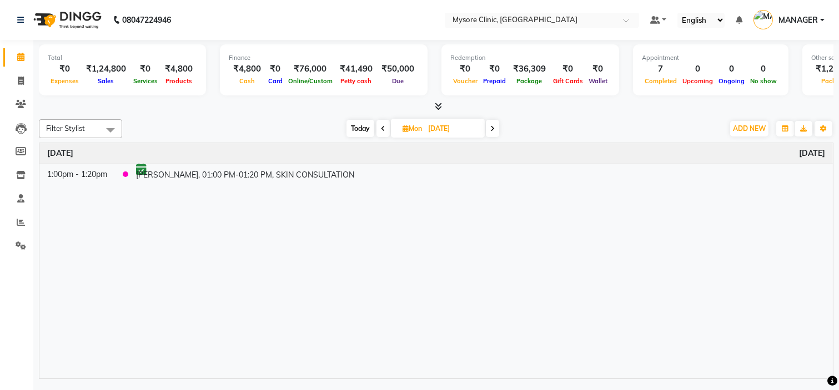
click at [354, 123] on span "Today" at bounding box center [361, 128] width 28 height 17
type input "[DATE]"
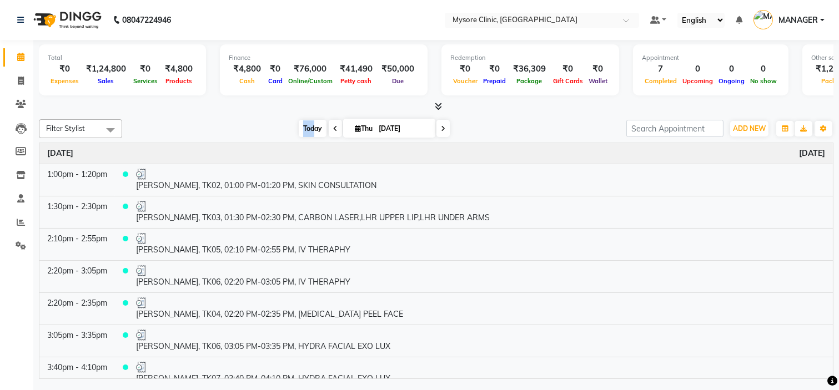
drag, startPoint x: 299, startPoint y: 119, endPoint x: 312, endPoint y: 128, distance: 16.0
click at [312, 128] on div "Filter Stylist Select All Ankita Arpitha Arti Ashwini Dr.Apurva Lakshmi MANAGER…" at bounding box center [436, 128] width 795 height 19
click at [312, 128] on span "Today" at bounding box center [313, 128] width 28 height 17
click at [744, 126] on span "ADD NEW" at bounding box center [749, 128] width 33 height 8
click at [711, 175] on link "Add Expense" at bounding box center [724, 178] width 88 height 14
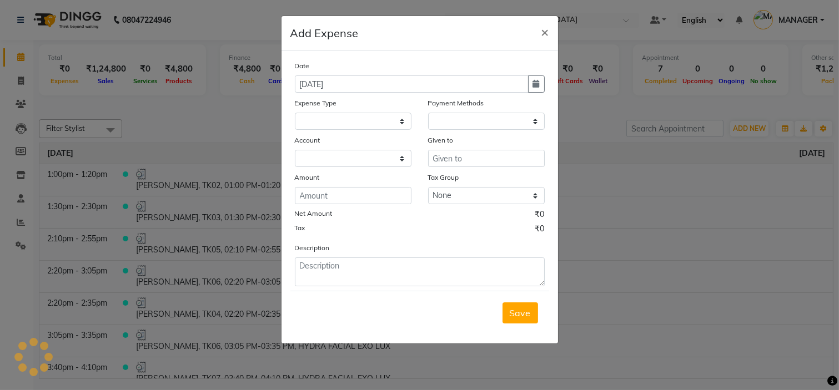
select select "1"
select select "6548"
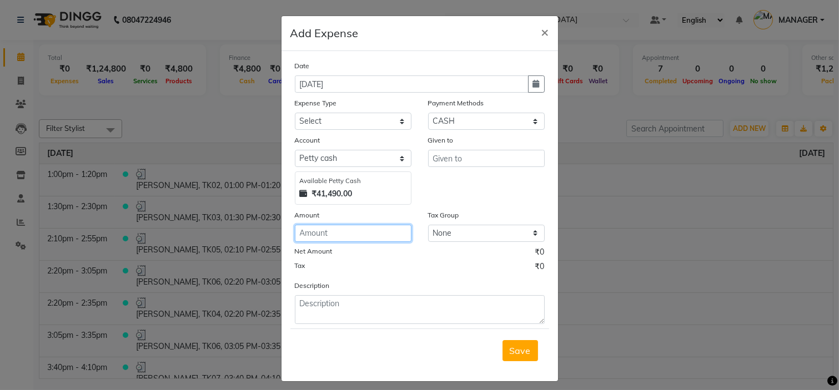
click at [359, 241] on input "number" at bounding box center [353, 233] width 117 height 17
type input "41490"
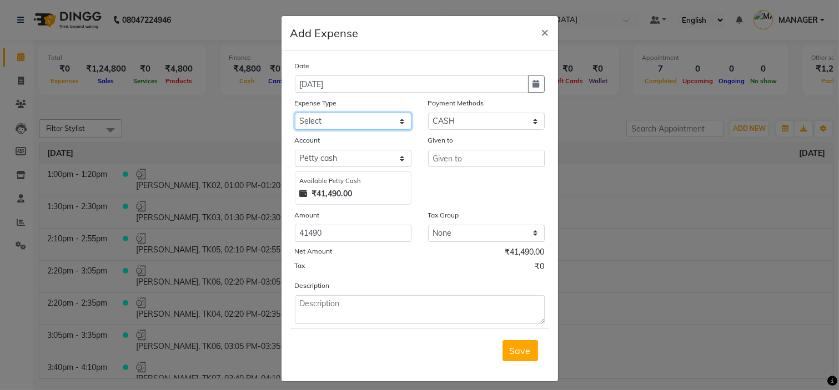
click at [384, 118] on select "Select AC SERVICE Beauty Center BLINKIT BPMP BUILDING MAINTENACE Building Rent …" at bounding box center [353, 121] width 117 height 17
select select "12384"
click at [295, 113] on select "Select AC SERVICE Beauty Center BLINKIT BPMP BUILDING MAINTENACE Building Rent …" at bounding box center [353, 121] width 117 height 17
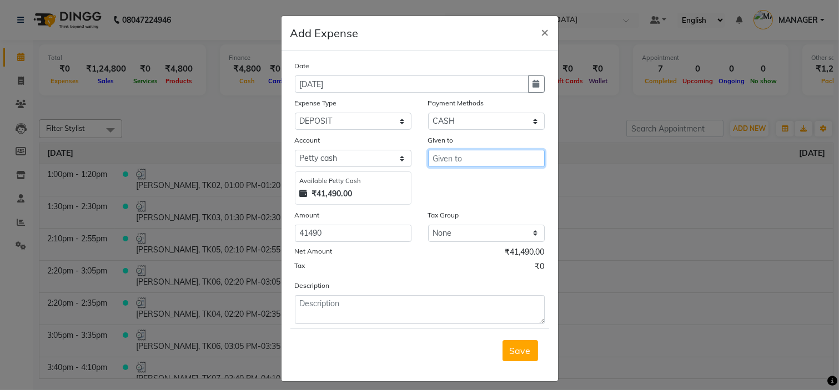
click at [453, 160] on input "text" at bounding box center [486, 158] width 117 height 17
type input "PAUL"
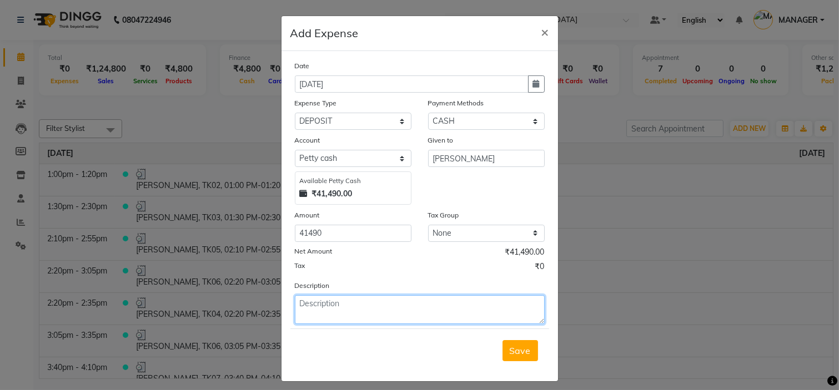
click at [415, 304] on textarea at bounding box center [420, 309] width 250 height 29
click at [415, 304] on textarea "CASH DEPOSITED TO VIMARSH ACCOUNT." at bounding box center [420, 309] width 250 height 29
type textarea "CASH DEPOSITED TO VIMARSH ACCOUNT."
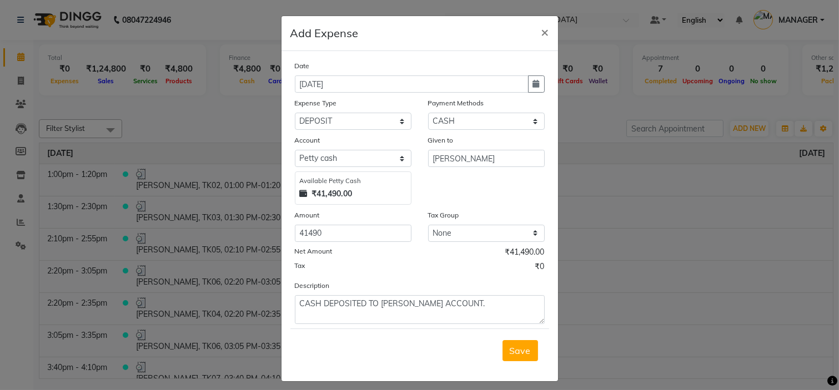
click at [476, 259] on div "Net Amount ₹41,490.00" at bounding box center [420, 254] width 250 height 14
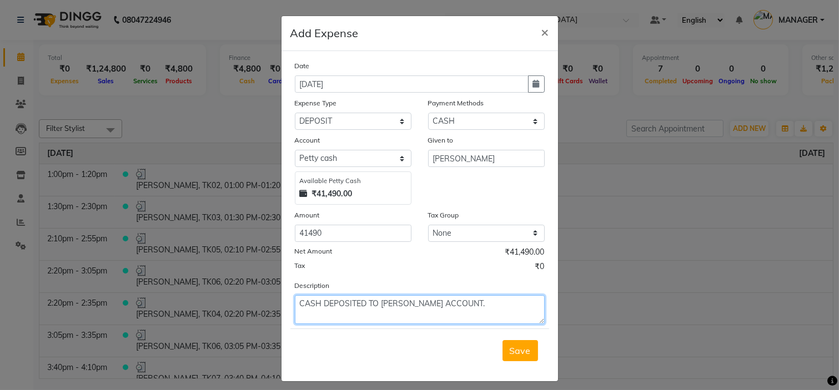
click at [432, 299] on textarea "CASH DEPOSITED TO VIMARSH ACCOUNT." at bounding box center [420, 309] width 250 height 29
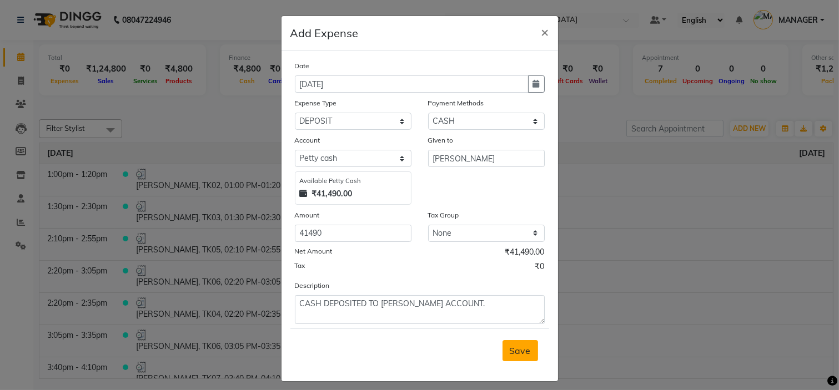
click at [524, 353] on span "Save" at bounding box center [520, 350] width 21 height 11
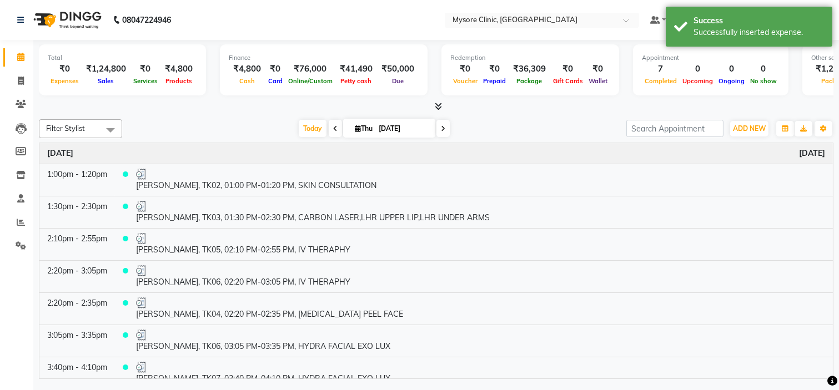
click at [558, 119] on div "Filter Stylist Select All Ankita Arpitha Arti Ashwini Dr.Apurva Lakshmi MANAGER…" at bounding box center [436, 128] width 795 height 19
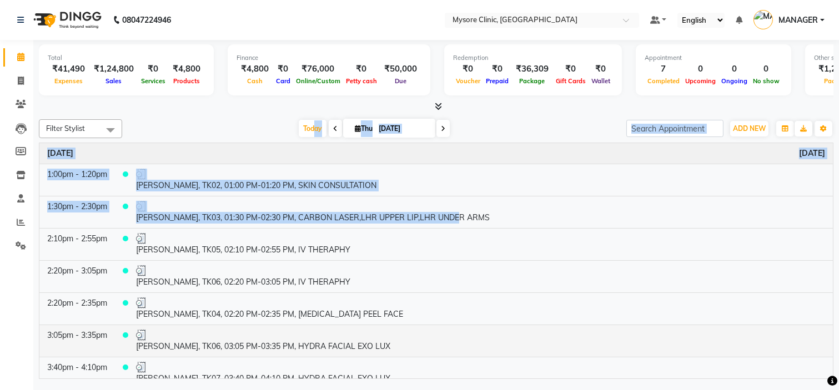
drag, startPoint x: 308, startPoint y: 131, endPoint x: 792, endPoint y: 332, distance: 523.8
click at [792, 332] on div "Filter Stylist Select All [PERSON_NAME] [PERSON_NAME] Ashwini Dr.Apurva Lakshmi…" at bounding box center [436, 247] width 795 height 264
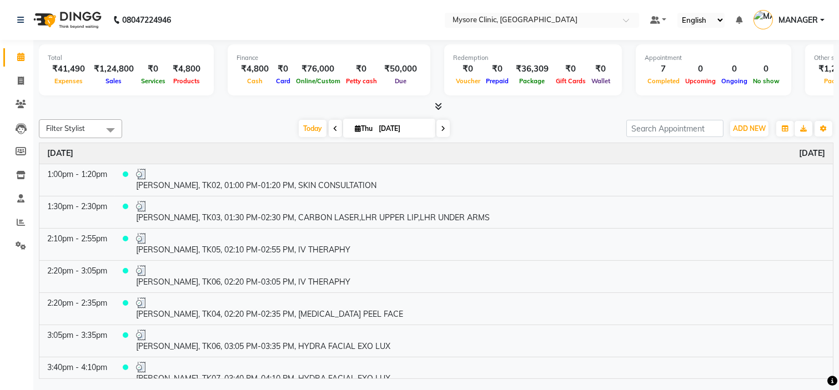
click at [541, 106] on div at bounding box center [436, 107] width 795 height 12
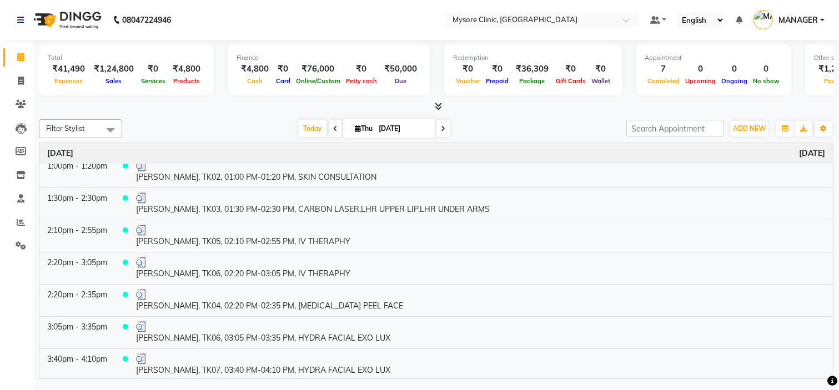
scroll to position [10, 0]
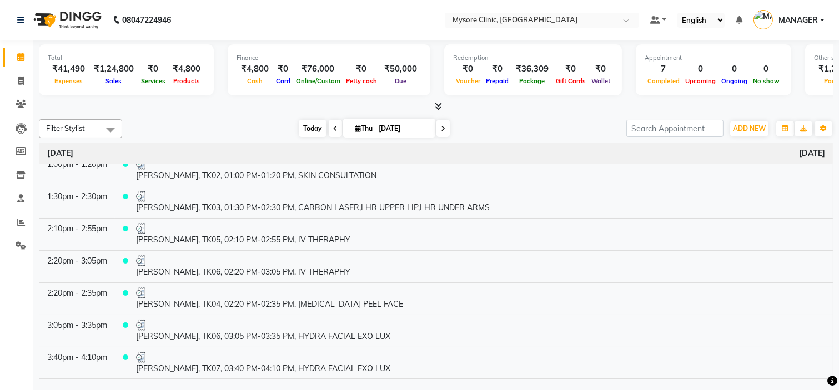
click at [307, 134] on span "Today" at bounding box center [313, 128] width 28 height 17
click at [19, 219] on icon at bounding box center [21, 222] width 8 height 8
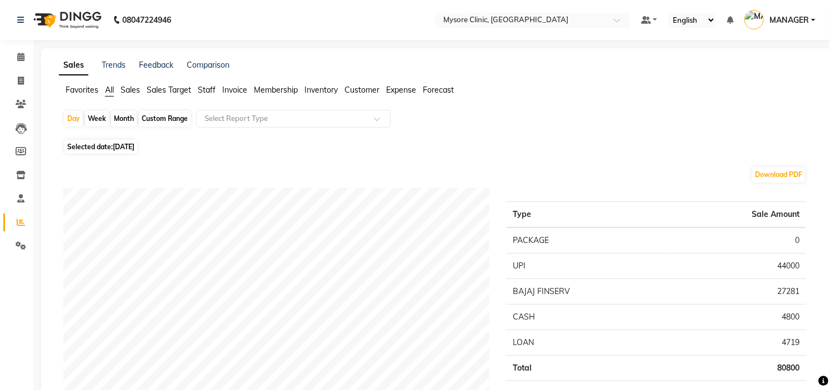
click at [211, 89] on span "Staff" at bounding box center [207, 90] width 18 height 10
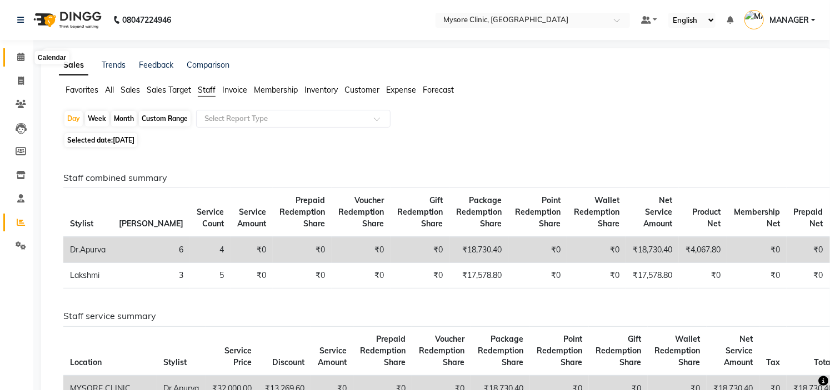
click at [20, 57] on icon at bounding box center [20, 57] width 7 height 8
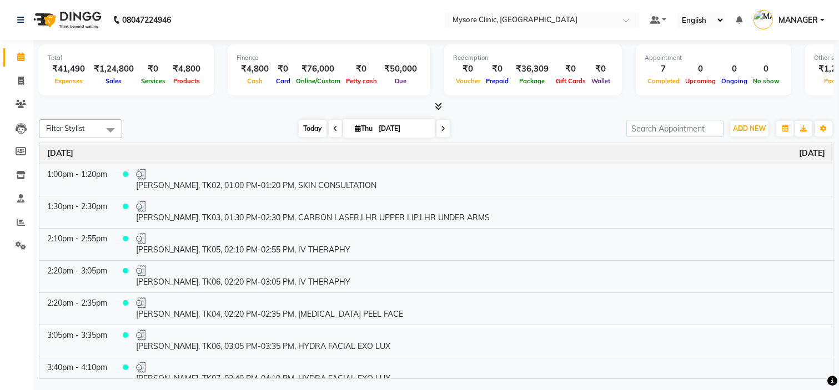
click at [302, 126] on span "Today" at bounding box center [313, 128] width 28 height 17
click at [441, 126] on icon at bounding box center [443, 129] width 4 height 7
type input "[DATE]"
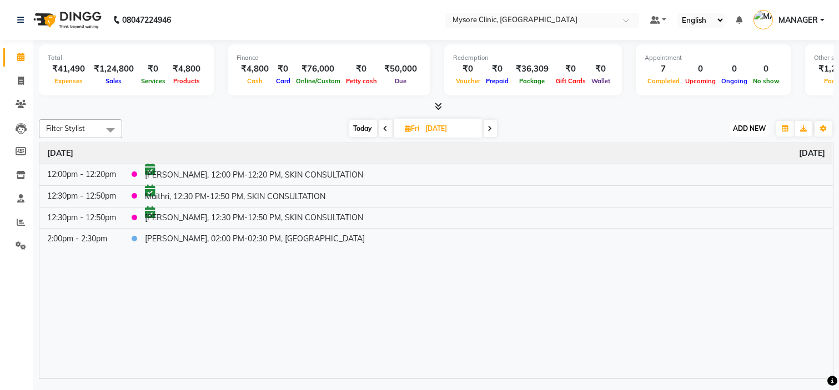
click at [750, 128] on span "ADD NEW" at bounding box center [749, 128] width 33 height 8
click at [730, 148] on button "Add Appointment" at bounding box center [724, 149] width 88 height 14
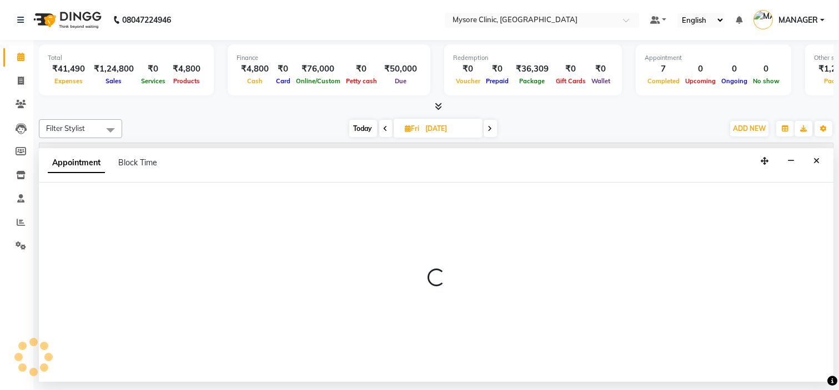
select select "tentative"
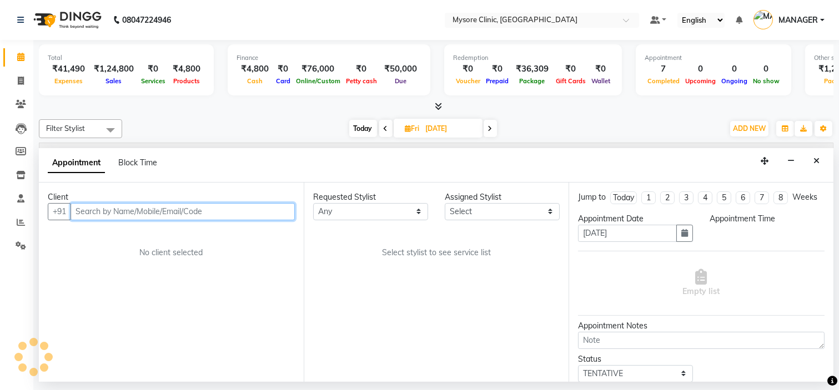
select select "540"
click at [174, 208] on input "text" at bounding box center [183, 211] width 224 height 17
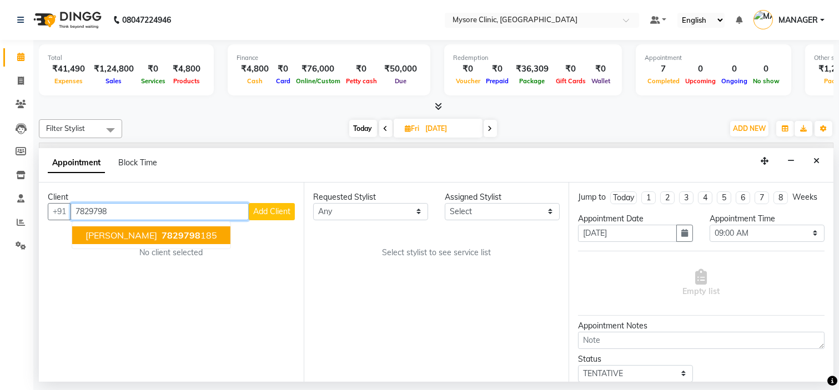
click at [162, 232] on span "7829798" at bounding box center [181, 235] width 39 height 11
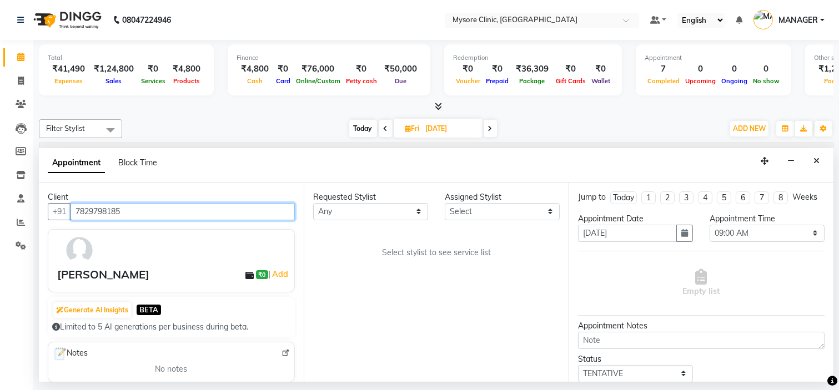
type input "7829798185"
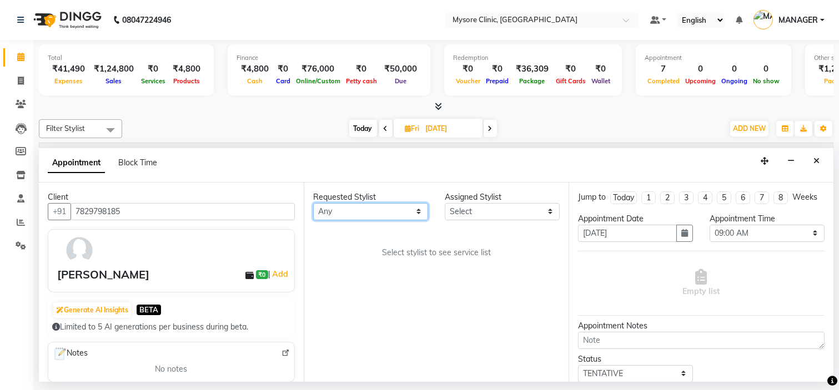
click at [352, 213] on select "Any [PERSON_NAME] [PERSON_NAME] Ashwini [PERSON_NAME] MANAGER [PERSON_NAME] Sha…" at bounding box center [370, 211] width 115 height 17
select select "65320"
click at [313, 203] on select "Any [PERSON_NAME] [PERSON_NAME] Ashwini [PERSON_NAME] MANAGER [PERSON_NAME] Sha…" at bounding box center [370, 211] width 115 height 17
select select "65320"
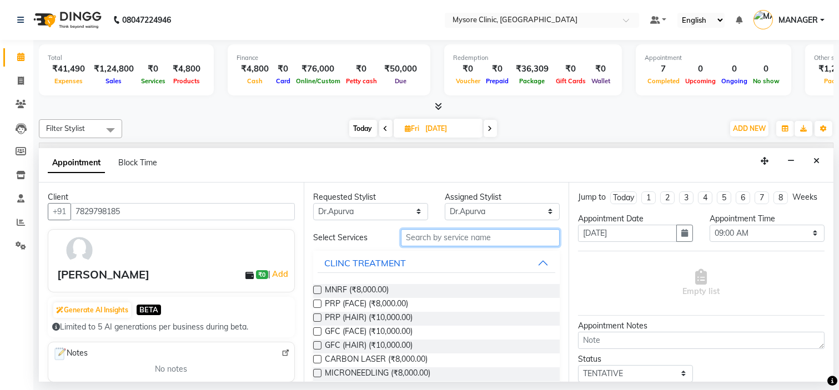
click at [448, 243] on input "text" at bounding box center [480, 237] width 159 height 17
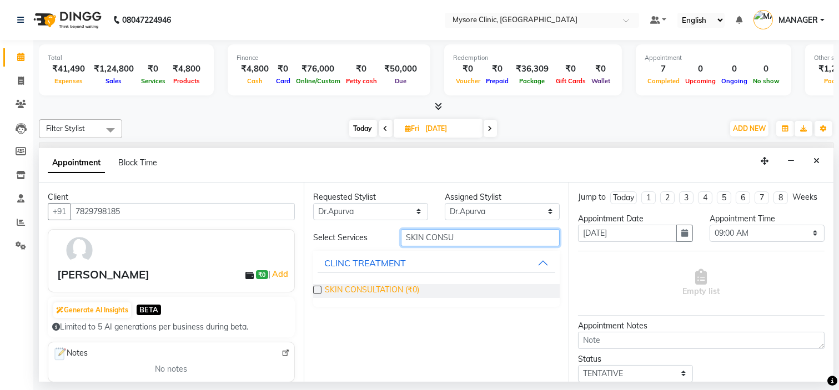
type input "SKIN CONSU"
click at [411, 288] on span "SKIN CONSULTATION (₹0)" at bounding box center [372, 291] width 94 height 14
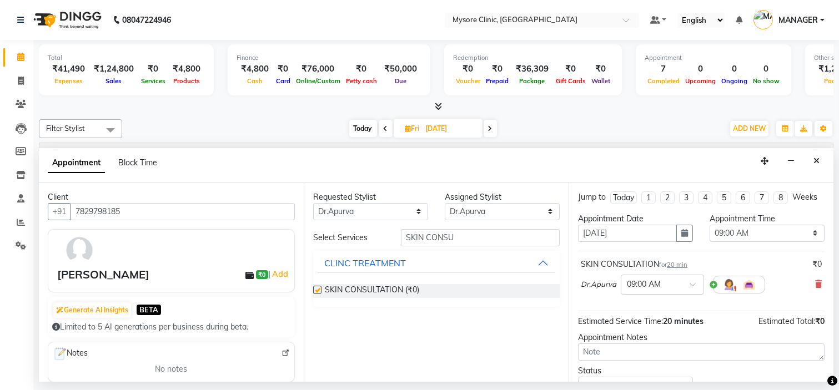
checkbox input "false"
click at [740, 239] on select "Select 09:00 AM 09:15 AM 09:30 AM 09:45 AM 10:00 AM 10:15 AM 10:30 AM 10:45 AM …" at bounding box center [767, 233] width 115 height 17
select select "960"
click at [710, 234] on select "Select 09:00 AM 09:15 AM 09:30 AM 09:45 AM 10:00 AM 10:15 AM 10:30 AM 10:45 AM …" at bounding box center [767, 233] width 115 height 17
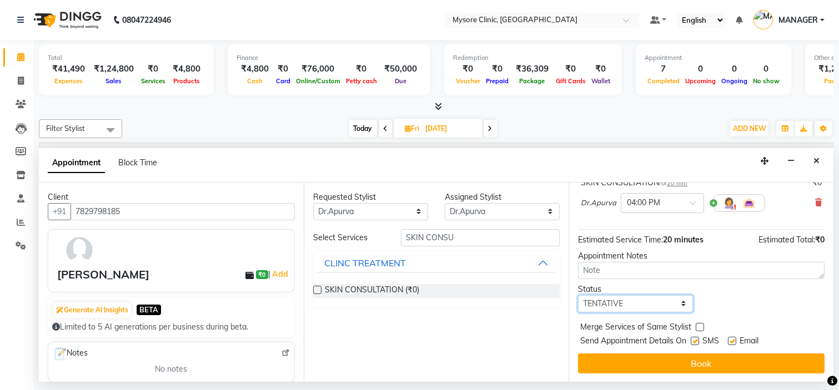
click at [656, 301] on select "Select TENTATIVE CONFIRM UPCOMING" at bounding box center [635, 303] width 115 height 17
select select "confirm booking"
click at [578, 295] on select "Select TENTATIVE CONFIRM UPCOMING" at bounding box center [635, 303] width 115 height 17
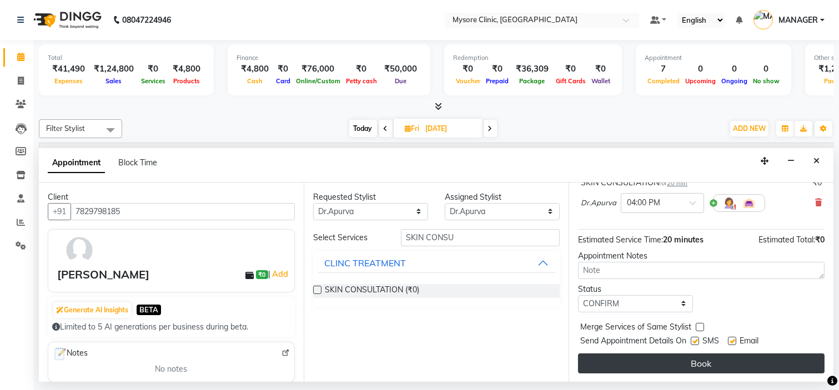
click at [687, 361] on button "Book" at bounding box center [701, 364] width 247 height 20
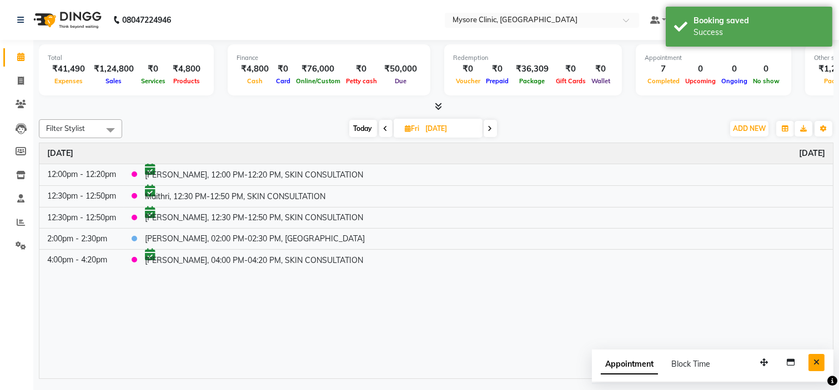
click at [816, 362] on icon "Close" at bounding box center [817, 363] width 6 height 8
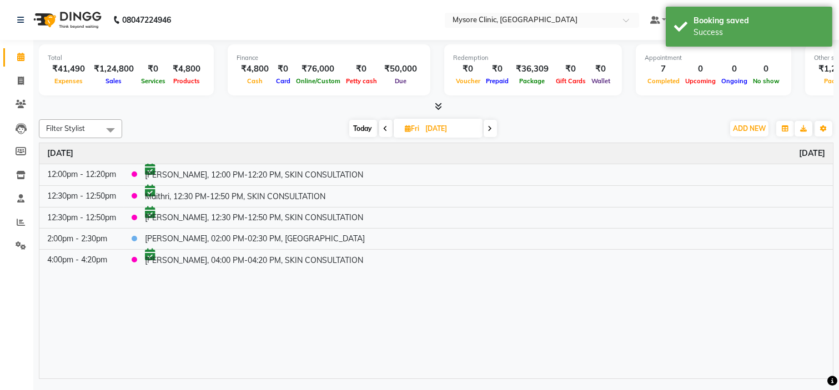
click at [367, 129] on span "Today" at bounding box center [363, 128] width 28 height 17
type input "[DATE]"
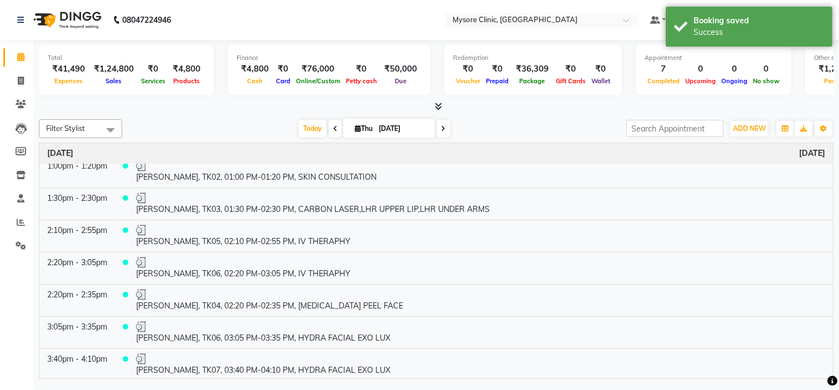
scroll to position [10, 0]
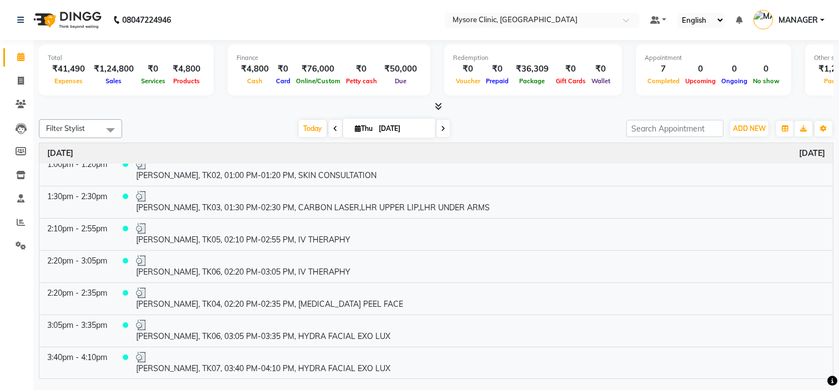
click at [395, 129] on input "[DATE]" at bounding box center [403, 129] width 56 height 17
select select "9"
select select "2025"
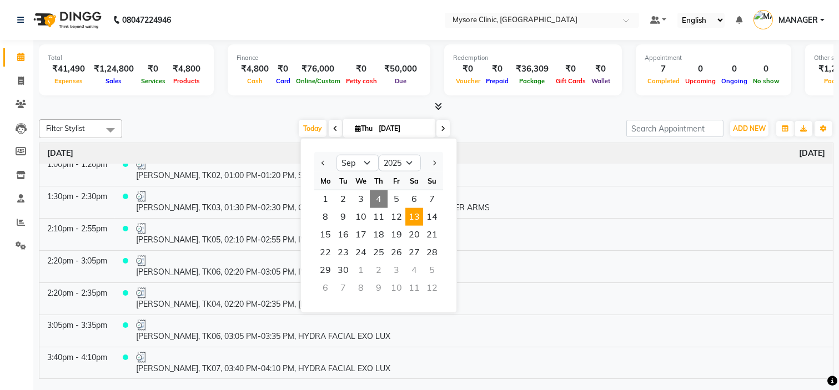
click at [413, 213] on span "13" at bounding box center [414, 217] width 18 height 18
type input "[DATE]"
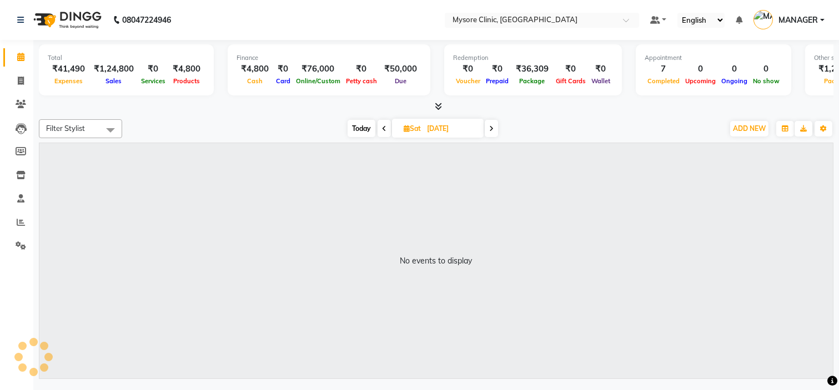
scroll to position [0, 0]
click at [752, 132] on span "ADD NEW" at bounding box center [749, 128] width 33 height 8
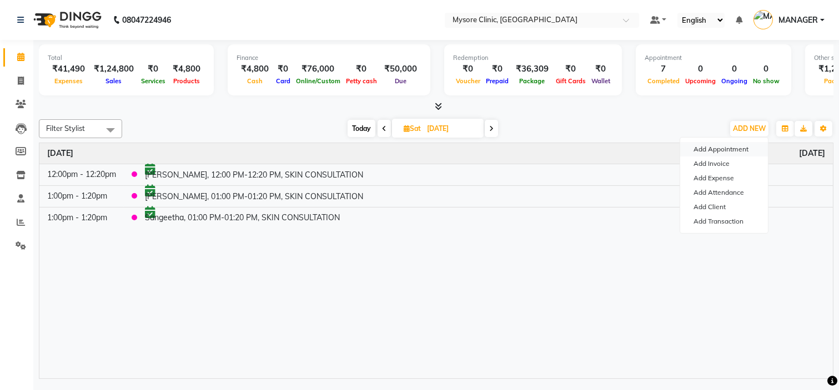
click at [730, 146] on button "Add Appointment" at bounding box center [724, 149] width 88 height 14
select select "tentative"
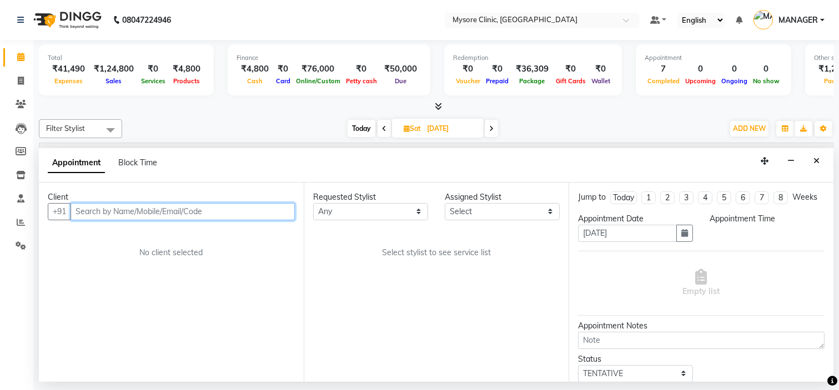
select select "540"
paste input "8088454390"
click at [263, 214] on input "text" at bounding box center [183, 211] width 224 height 17
type input "8088454390"
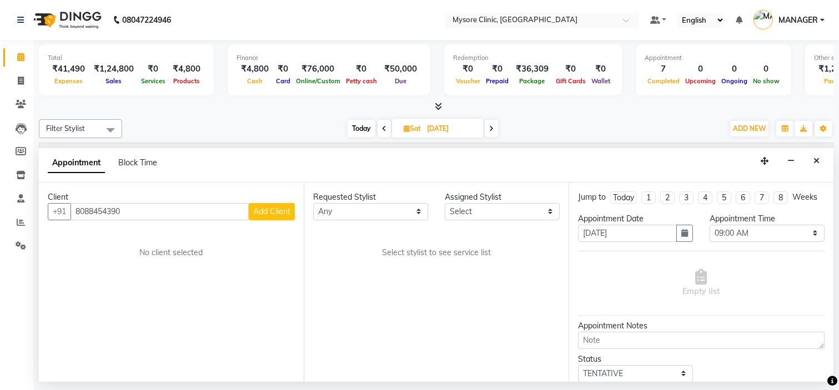
click at [270, 214] on span "Add Client" at bounding box center [271, 212] width 37 height 10
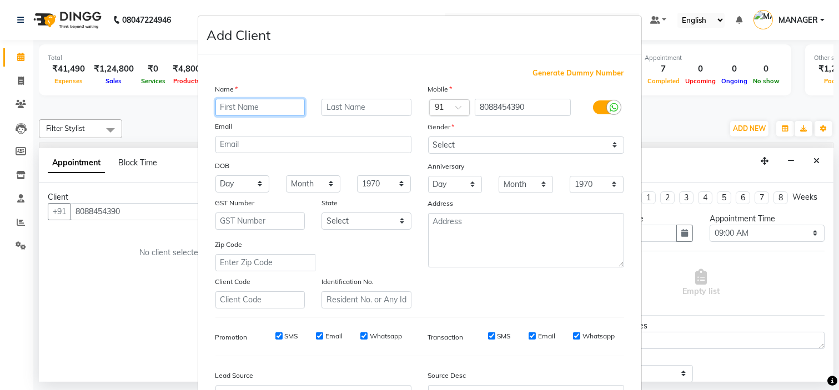
click at [285, 108] on input "text" at bounding box center [260, 107] width 90 height 17
type input "[PERSON_NAME]"
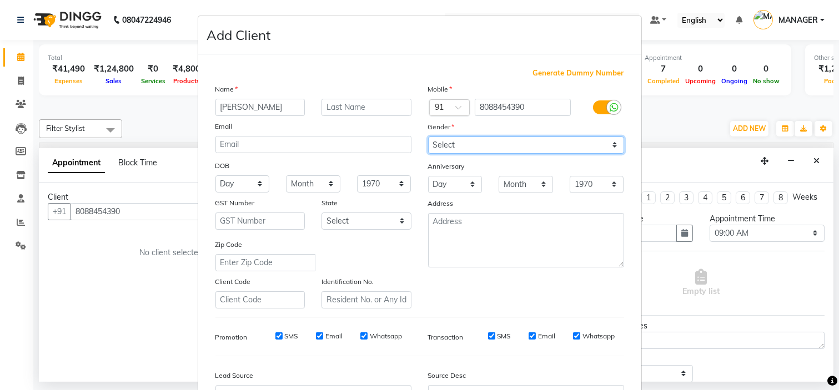
click at [466, 143] on select "Select [DEMOGRAPHIC_DATA] [DEMOGRAPHIC_DATA] Other Prefer Not To Say" at bounding box center [526, 145] width 196 height 17
select select "[DEMOGRAPHIC_DATA]"
click at [428, 137] on select "Select [DEMOGRAPHIC_DATA] [DEMOGRAPHIC_DATA] Other Prefer Not To Say" at bounding box center [526, 145] width 196 height 17
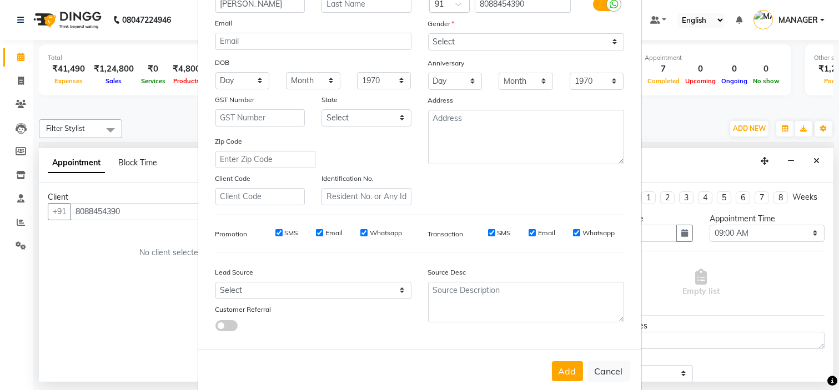
scroll to position [123, 0]
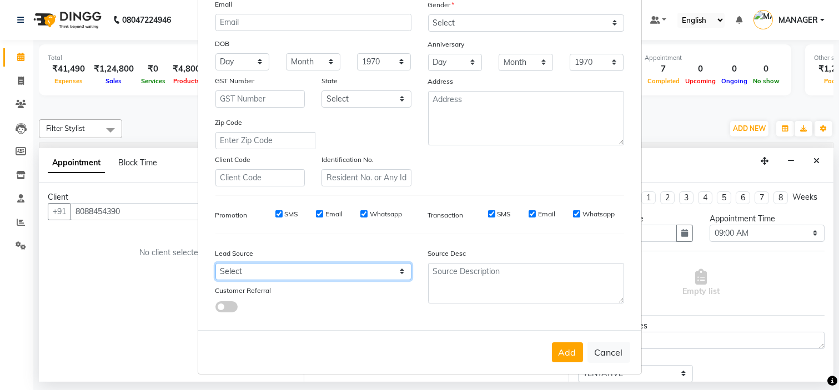
click at [385, 272] on select "Select Walk-in Referral Internet Friend Word of Mouth Advertisement Facebook Ju…" at bounding box center [313, 271] width 196 height 17
select select "50742"
click at [215, 263] on select "Select Walk-in Referral Internet Friend Word of Mouth Advertisement Facebook Ju…" at bounding box center [313, 271] width 196 height 17
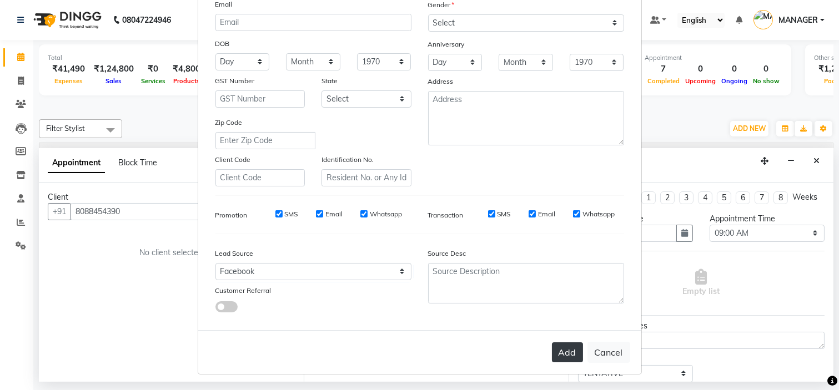
click at [567, 347] on button "Add" at bounding box center [567, 353] width 31 height 20
select select
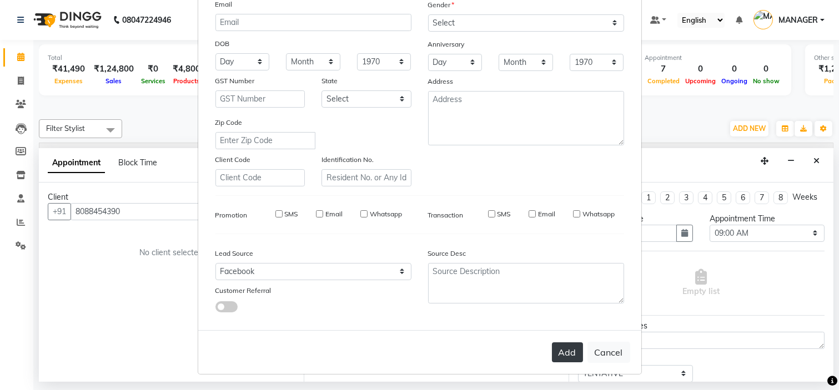
select select
checkbox input "false"
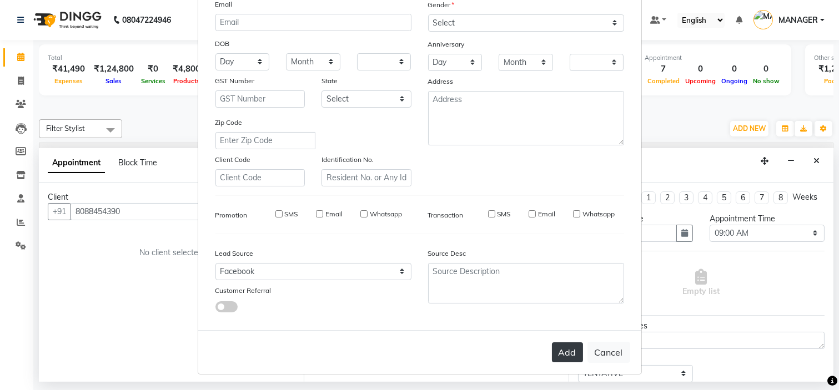
checkbox input "false"
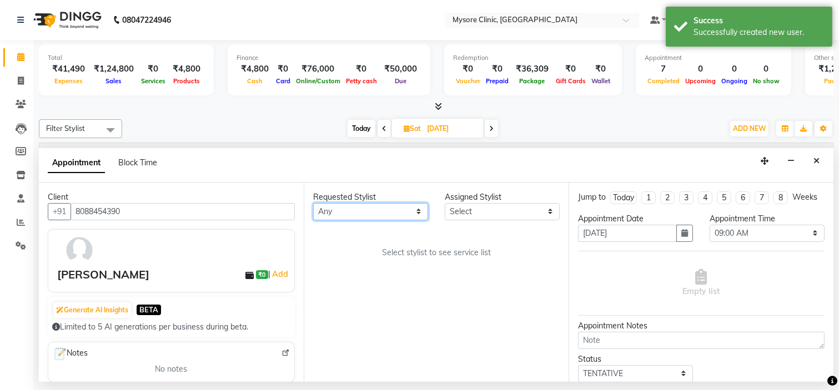
click at [402, 207] on select "Any [PERSON_NAME] [PERSON_NAME] Ashwini [PERSON_NAME] MANAGER [PERSON_NAME] Sha…" at bounding box center [370, 211] width 115 height 17
select select "65320"
click at [313, 203] on select "Any [PERSON_NAME] [PERSON_NAME] Ashwini [PERSON_NAME] MANAGER [PERSON_NAME] Sha…" at bounding box center [370, 211] width 115 height 17
select select "65320"
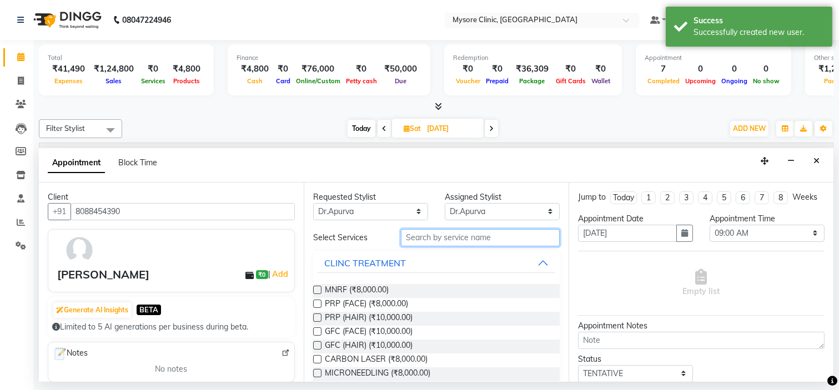
click at [484, 235] on input "text" at bounding box center [480, 237] width 159 height 17
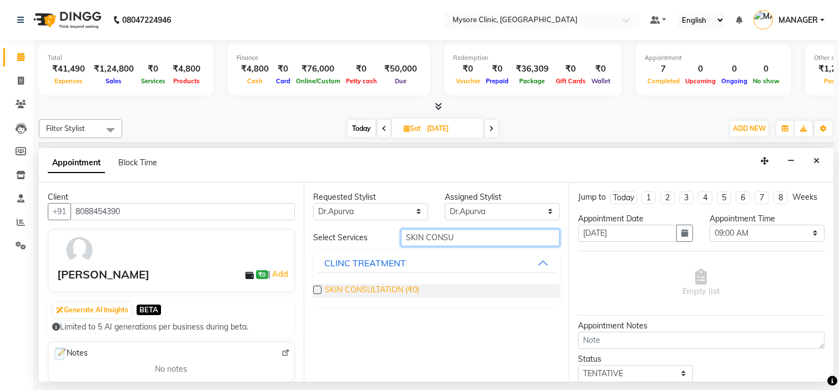
type input "SKIN CONSU"
click at [404, 284] on span "SKIN CONSULTATION (₹0)" at bounding box center [372, 291] width 94 height 14
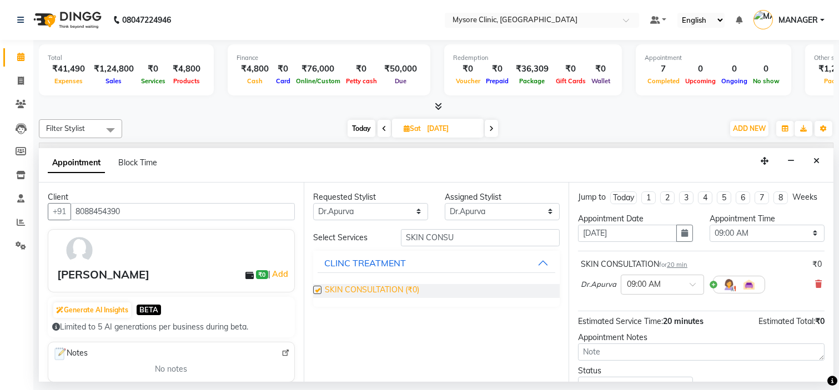
checkbox input "false"
click at [745, 240] on select "Select 09:00 AM 09:15 AM 09:30 AM 09:45 AM 10:00 AM 10:15 AM 10:30 AM 10:45 AM …" at bounding box center [767, 233] width 115 height 17
select select "810"
click at [710, 234] on select "Select 09:00 AM 09:15 AM 09:30 AM 09:45 AM 10:00 AM 10:15 AM 10:30 AM 10:45 AM …" at bounding box center [767, 233] width 115 height 17
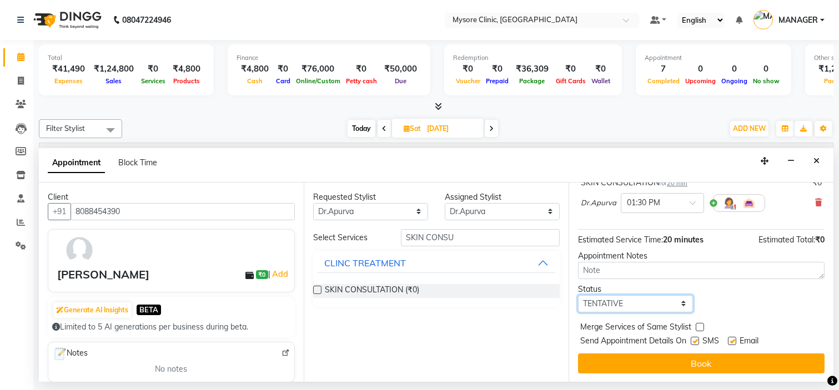
click at [665, 308] on select "Select TENTATIVE CONFIRM UPCOMING" at bounding box center [635, 303] width 115 height 17
select select "confirm booking"
click at [578, 295] on select "Select TENTATIVE CONFIRM UPCOMING" at bounding box center [635, 303] width 115 height 17
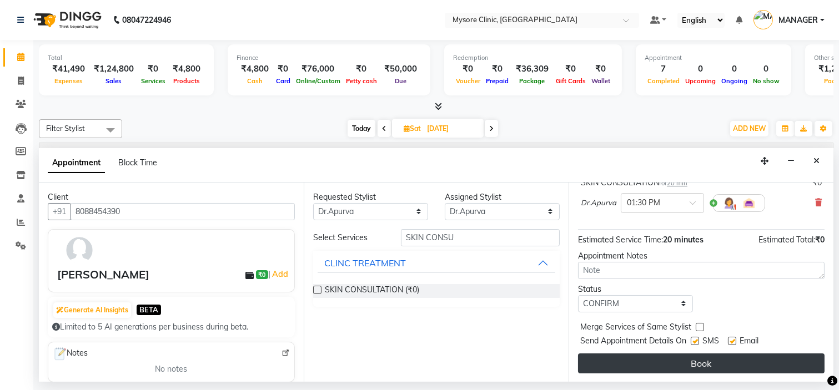
click at [677, 369] on button "Book" at bounding box center [701, 364] width 247 height 20
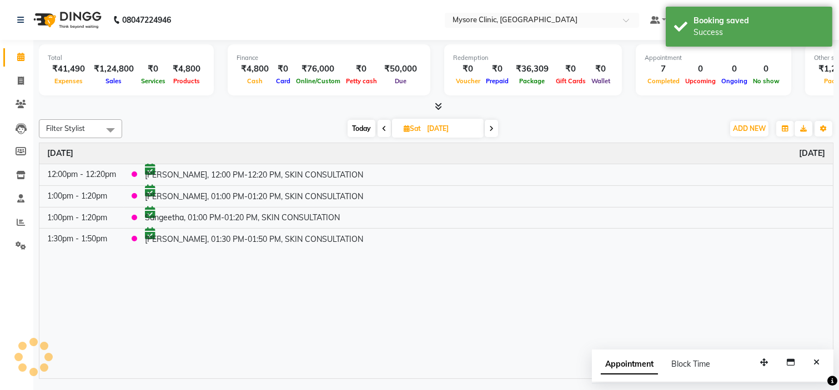
click at [677, 369] on div "Block Time" at bounding box center [690, 365] width 39 height 12
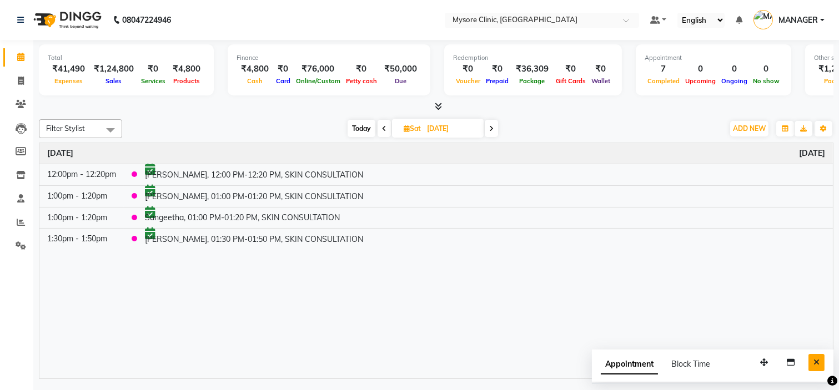
click at [812, 358] on button "Close" at bounding box center [817, 362] width 16 height 17
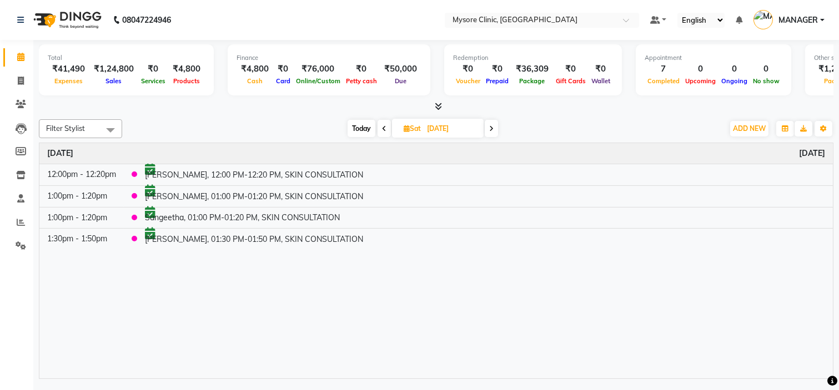
click at [635, 330] on div "Time Event [DATE] 12:00pm - 12:20pm [PERSON_NAME], 12:00 PM-12:20 PM, SKIN CONS…" at bounding box center [436, 261] width 794 height 236
click at [554, 325] on div "Time Event [DATE] 12:00pm - 12:20pm [PERSON_NAME], 12:00 PM-12:20 PM, SKIN CONS…" at bounding box center [436, 261] width 794 height 236
click at [359, 128] on span "Today" at bounding box center [362, 128] width 28 height 17
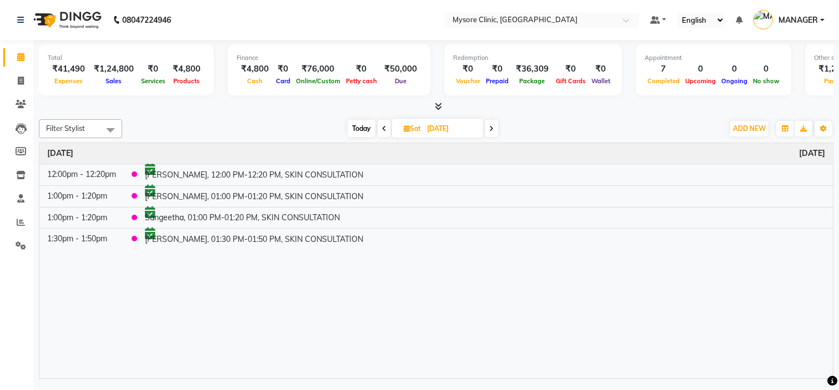
type input "[DATE]"
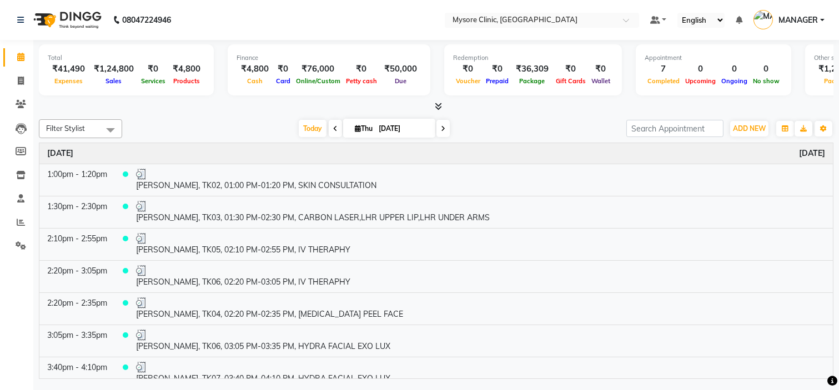
click at [387, 129] on input "[DATE]" at bounding box center [403, 129] width 56 height 17
select select "9"
select select "2025"
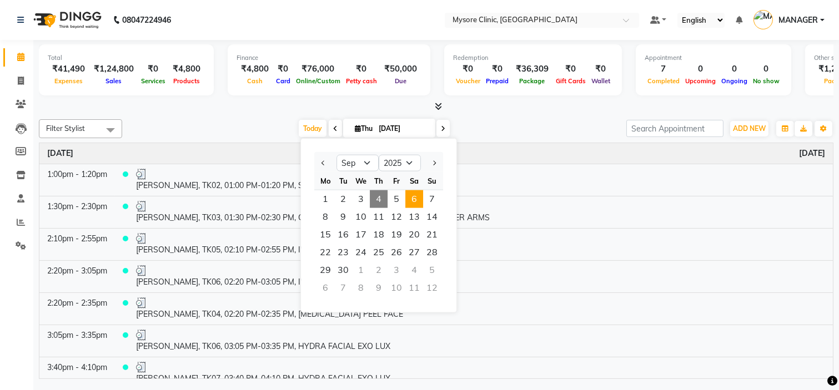
click at [413, 197] on span "6" at bounding box center [414, 199] width 18 height 18
type input "[DATE]"
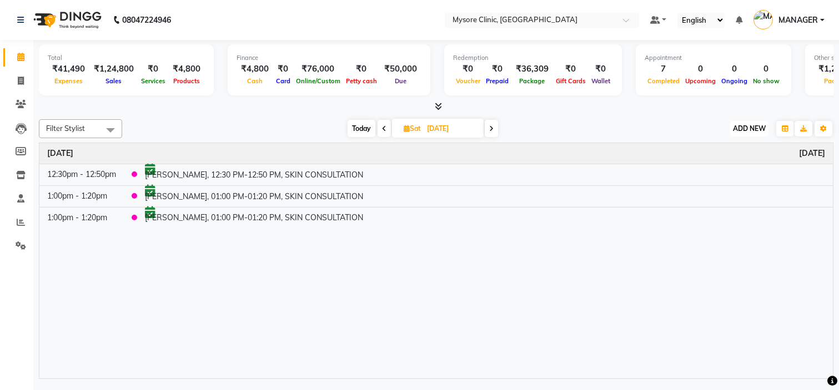
click at [757, 124] on span "ADD NEW" at bounding box center [749, 128] width 33 height 8
click at [731, 145] on button "Add Appointment" at bounding box center [724, 149] width 88 height 14
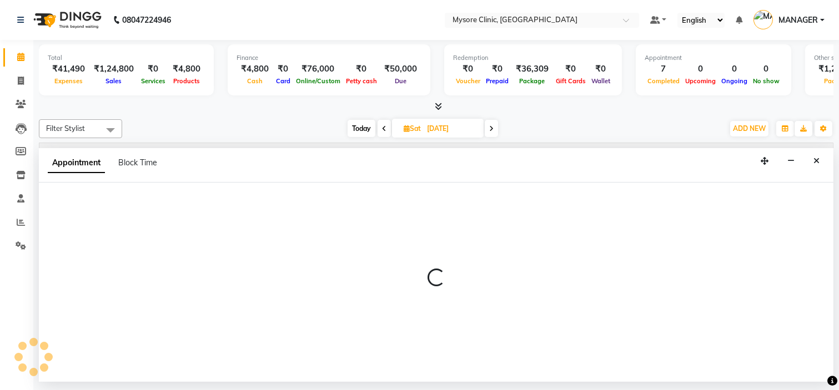
select select "540"
select select "tentative"
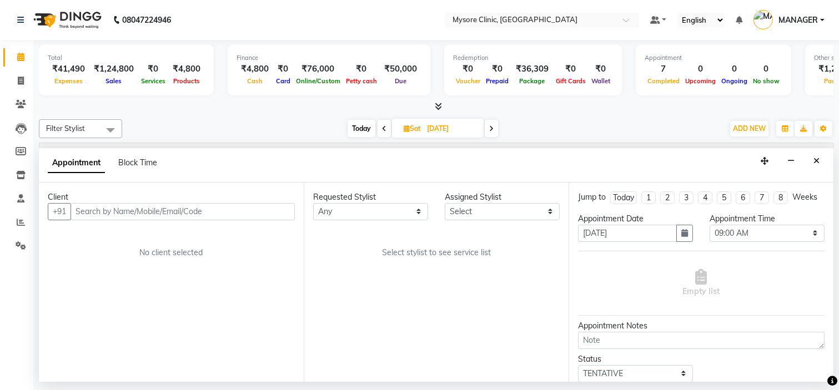
click at [225, 213] on input "text" at bounding box center [183, 211] width 224 height 17
type input "9663720415"
click at [272, 207] on span "Add Client" at bounding box center [271, 212] width 37 height 10
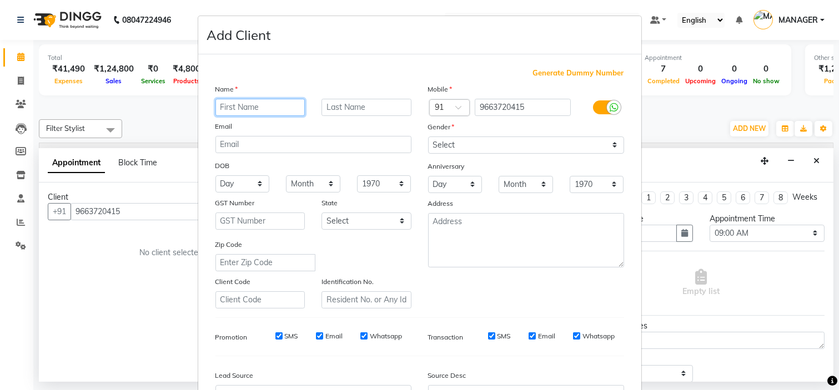
paste input "[DEMOGRAPHIC_DATA]"
click at [261, 104] on input "text" at bounding box center [260, 107] width 90 height 17
type input "[DEMOGRAPHIC_DATA]"
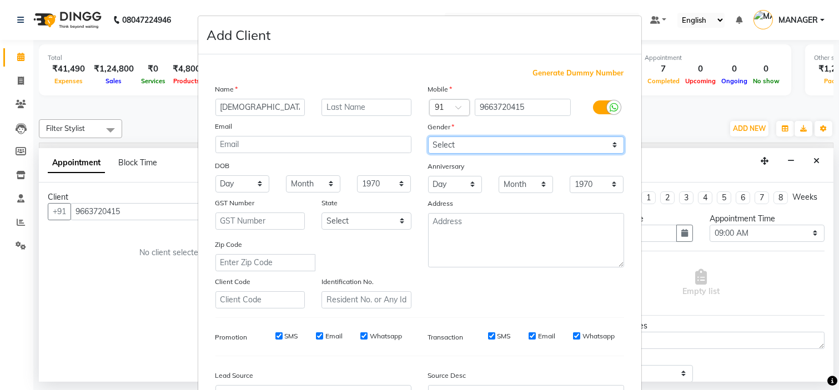
drag, startPoint x: 509, startPoint y: 150, endPoint x: 487, endPoint y: 196, distance: 51.2
click at [487, 196] on div "Mobile Country Code × 91 9663720415 Gender Select [DEMOGRAPHIC_DATA] [DEMOGRAPH…" at bounding box center [526, 195] width 213 height 225
select select "[DEMOGRAPHIC_DATA]"
click at [428, 137] on select "Select [DEMOGRAPHIC_DATA] [DEMOGRAPHIC_DATA] Other Prefer Not To Say" at bounding box center [526, 145] width 196 height 17
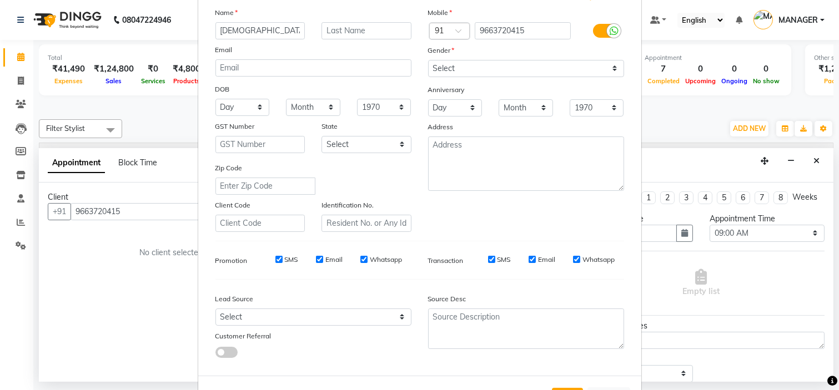
scroll to position [123, 0]
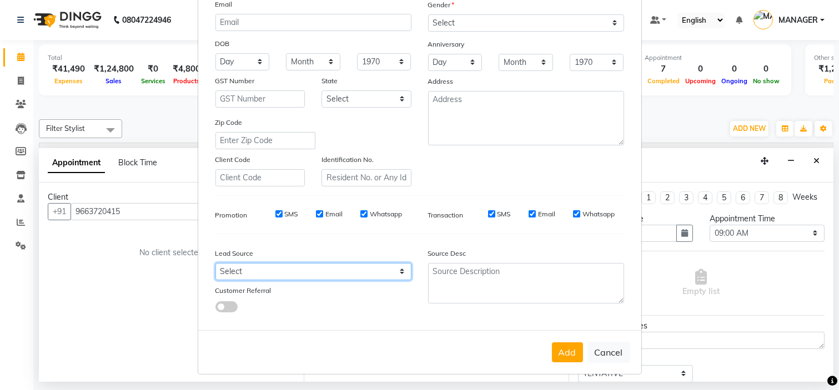
click at [369, 274] on select "Select Walk-in Referral Internet Friend Word of Mouth Advertisement Facebook Ju…" at bounding box center [313, 271] width 196 height 17
select select "50742"
click at [215, 263] on select "Select Walk-in Referral Internet Friend Word of Mouth Advertisement Facebook Ju…" at bounding box center [313, 271] width 196 height 17
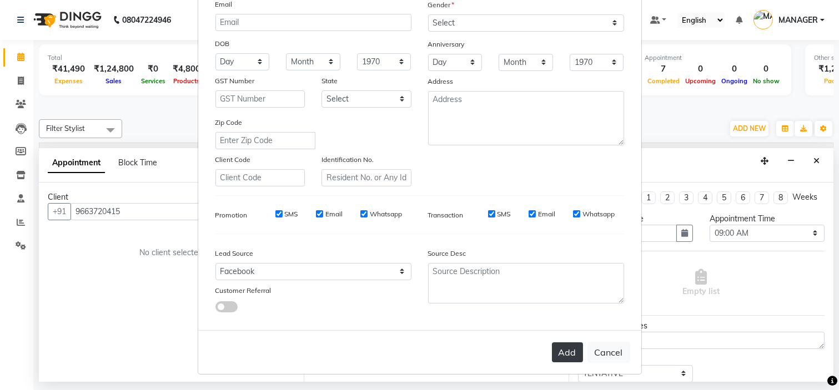
click at [568, 353] on button "Add" at bounding box center [567, 353] width 31 height 20
select select
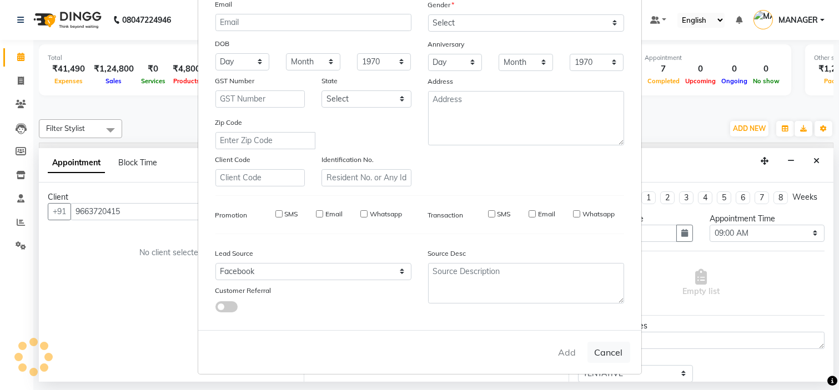
select select
checkbox input "false"
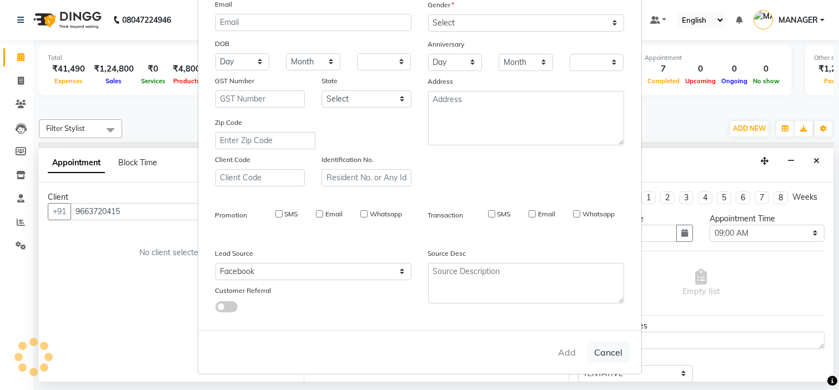
checkbox input "false"
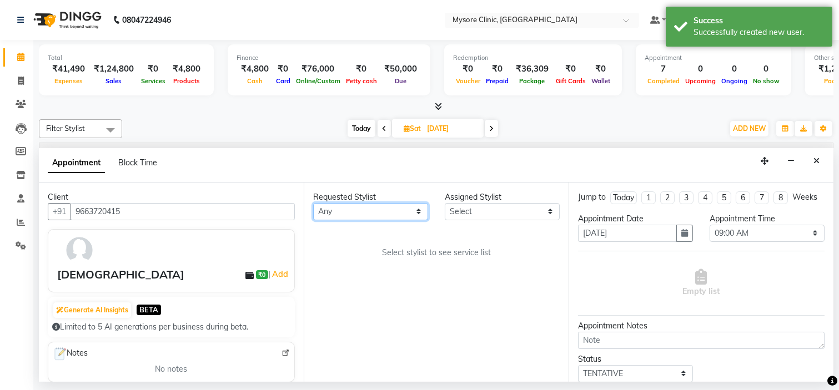
click at [408, 207] on select "Any [PERSON_NAME] [PERSON_NAME] Ashwini [PERSON_NAME] MANAGER [PERSON_NAME] Sha…" at bounding box center [370, 211] width 115 height 17
select select "65320"
click at [313, 203] on select "Any [PERSON_NAME] [PERSON_NAME] Ashwini [PERSON_NAME] MANAGER [PERSON_NAME] Sha…" at bounding box center [370, 211] width 115 height 17
select select "65320"
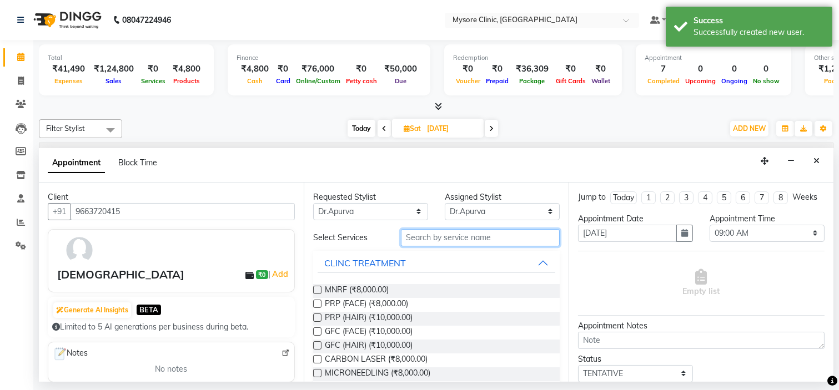
click at [492, 234] on input "text" at bounding box center [480, 237] width 159 height 17
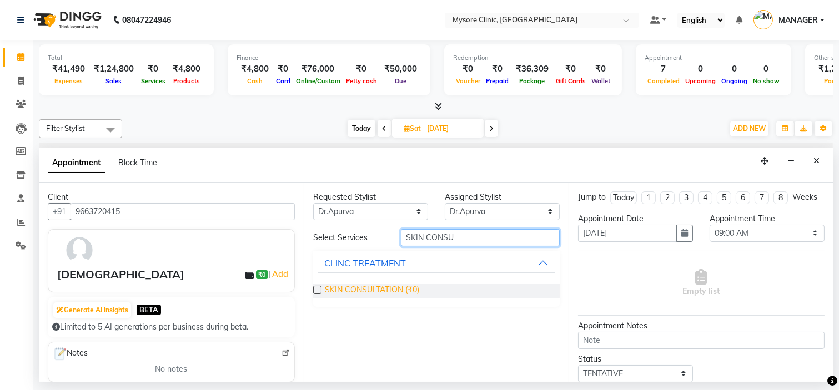
type input "SKIN CONSU"
click at [394, 288] on span "SKIN CONSULTATION (₹0)" at bounding box center [372, 291] width 94 height 14
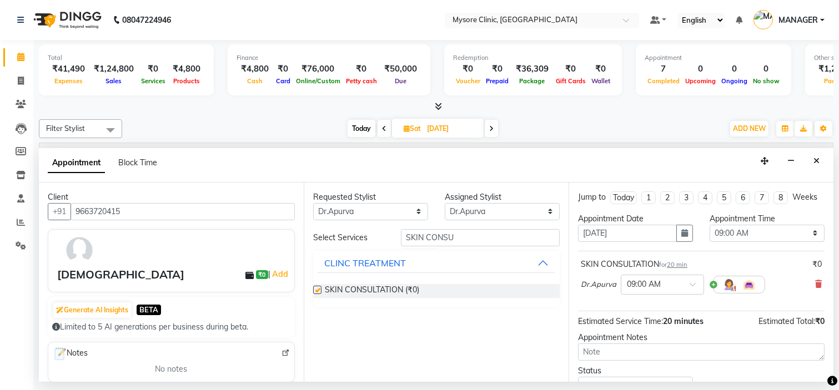
checkbox input "false"
click at [770, 242] on select "Select 09:00 AM 09:15 AM 09:30 AM 09:45 AM 10:00 AM 10:15 AM 10:30 AM 10:45 AM …" at bounding box center [767, 233] width 115 height 17
select select "720"
click at [710, 234] on select "Select 09:00 AM 09:15 AM 09:30 AM 09:45 AM 10:00 AM 10:15 AM 10:30 AM 10:45 AM …" at bounding box center [767, 233] width 115 height 17
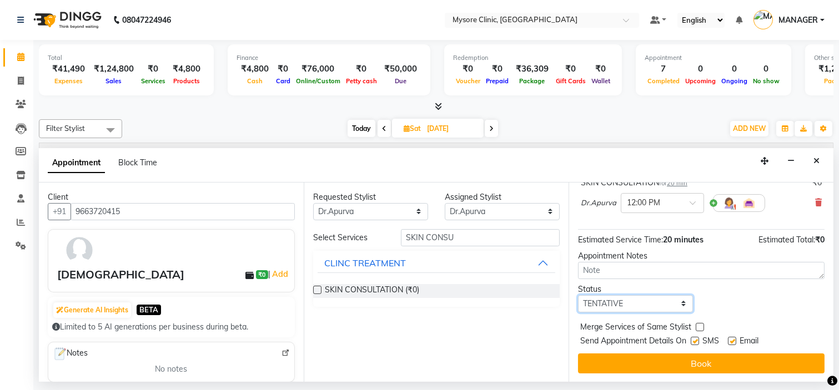
click at [653, 299] on select "Select TENTATIVE CONFIRM UPCOMING" at bounding box center [635, 303] width 115 height 17
select select "confirm booking"
click at [578, 295] on select "Select TENTATIVE CONFIRM UPCOMING" at bounding box center [635, 303] width 115 height 17
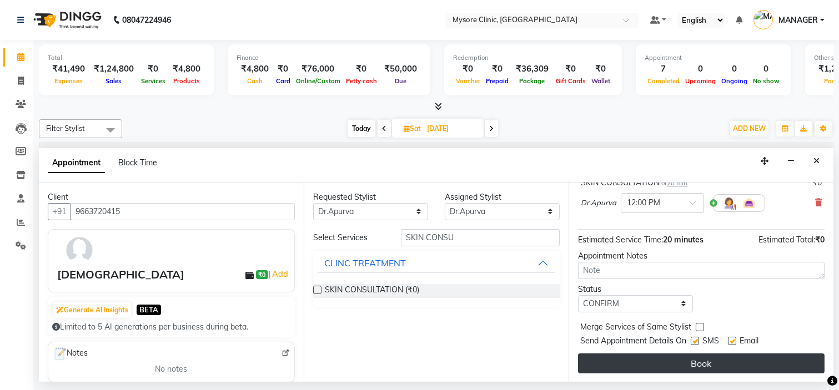
click at [686, 364] on button "Book" at bounding box center [701, 364] width 247 height 20
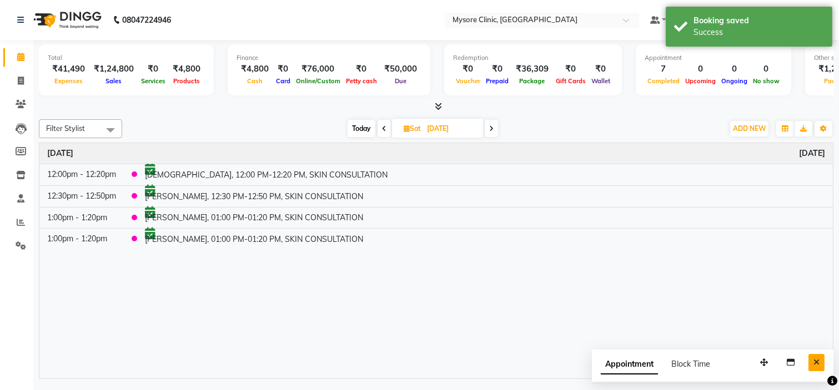
click at [815, 358] on button "Close" at bounding box center [817, 362] width 16 height 17
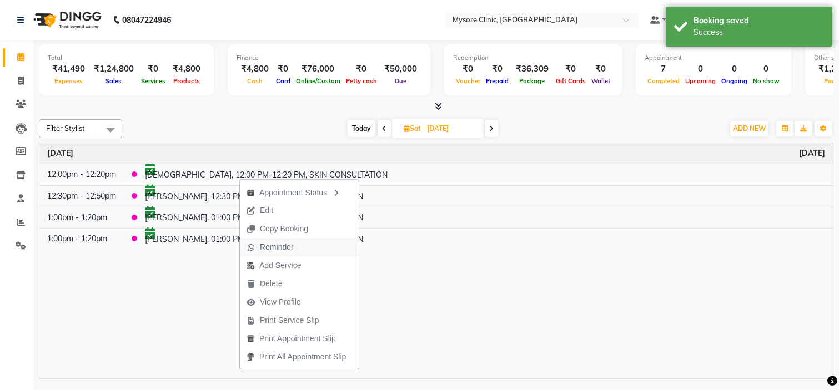
click at [274, 247] on span "Reminder" at bounding box center [277, 248] width 34 height 12
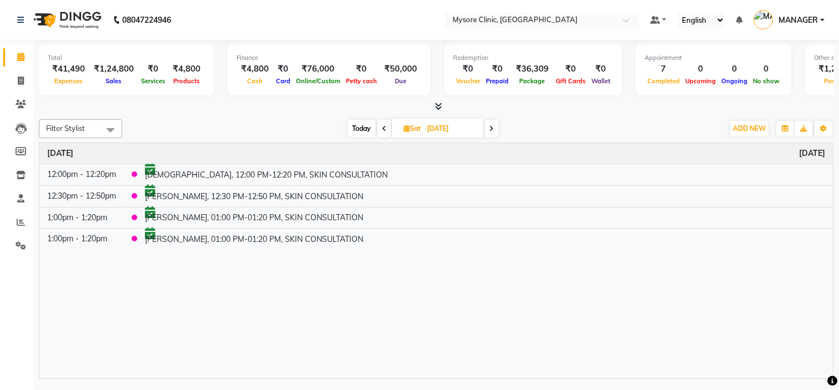
click at [360, 132] on span "Today" at bounding box center [362, 128] width 28 height 17
type input "[DATE]"
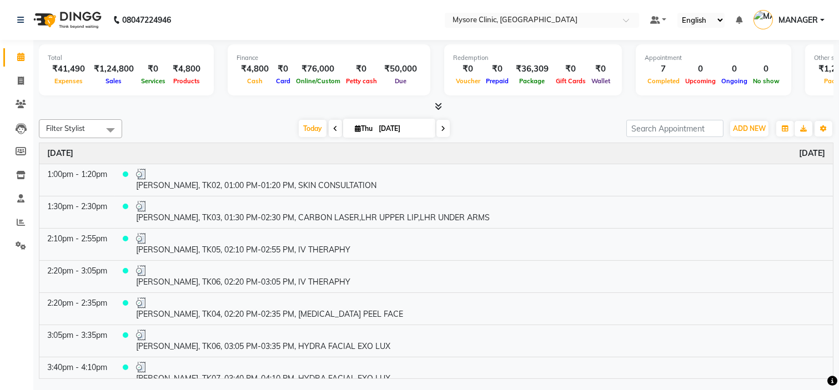
click at [375, 129] on input "[DATE]" at bounding box center [403, 129] width 56 height 17
select select "9"
select select "2025"
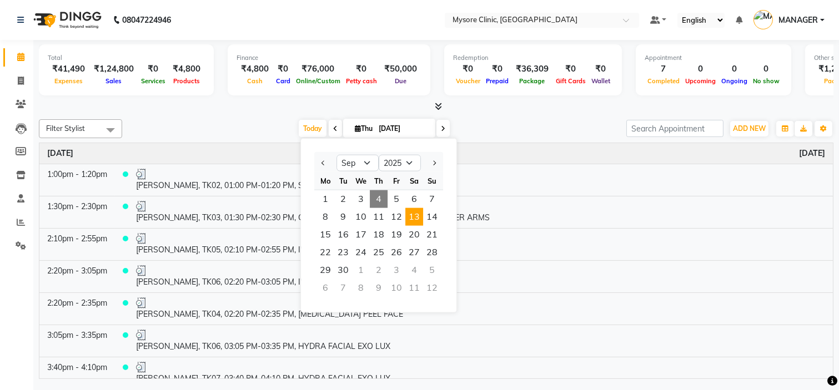
click at [414, 214] on span "13" at bounding box center [414, 217] width 18 height 18
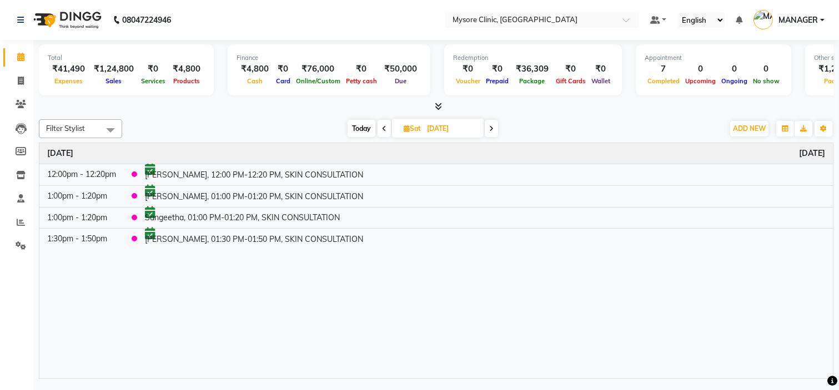
click at [363, 124] on span "Today" at bounding box center [362, 128] width 28 height 17
type input "[DATE]"
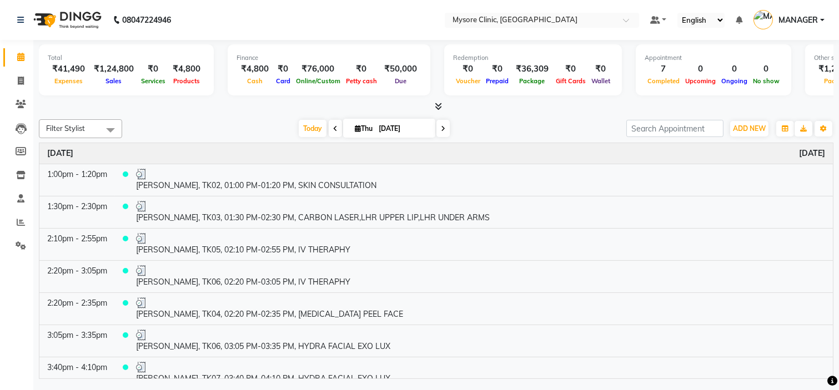
click at [387, 123] on input "[DATE]" at bounding box center [403, 129] width 56 height 17
select select "9"
select select "2025"
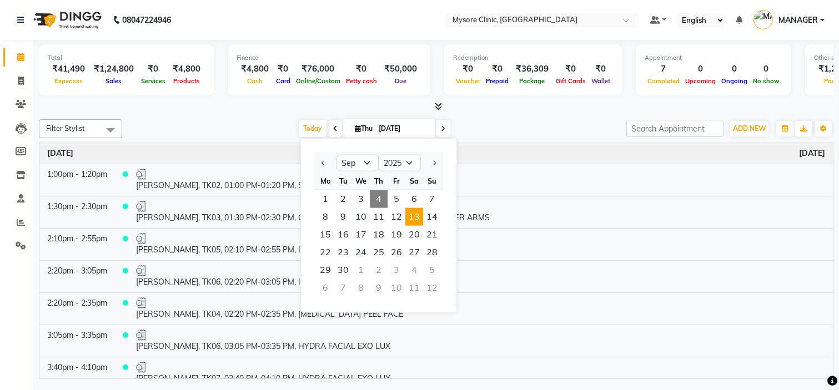
click at [419, 209] on span "13" at bounding box center [414, 217] width 18 height 18
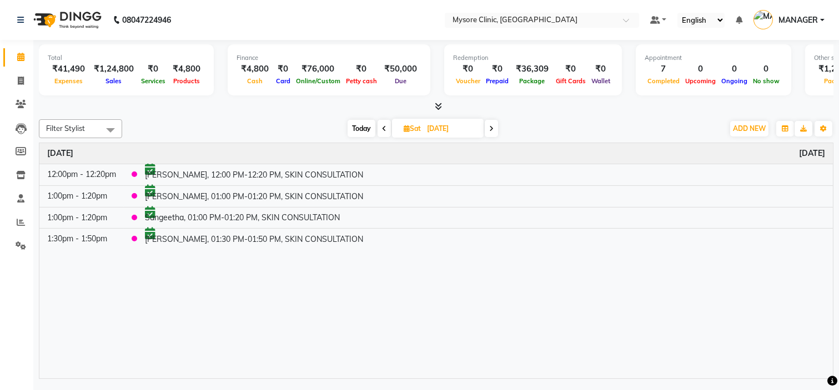
click at [357, 127] on span "Today" at bounding box center [362, 128] width 28 height 17
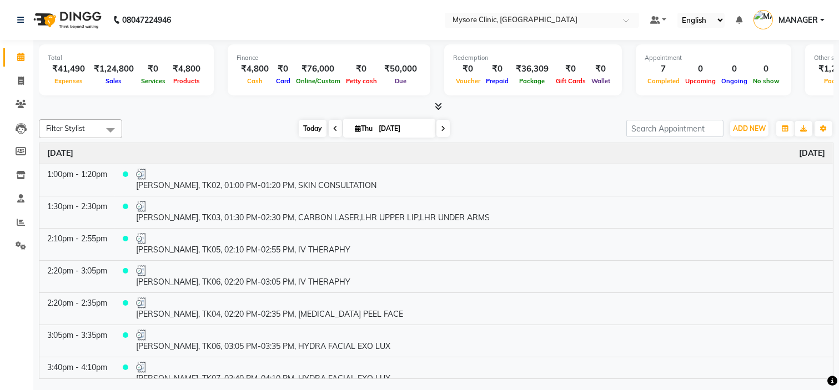
click at [313, 124] on span "Today" at bounding box center [313, 128] width 28 height 17
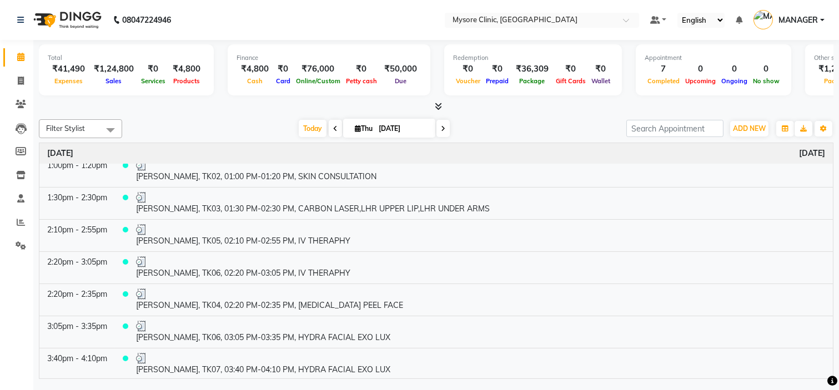
scroll to position [10, 0]
click at [299, 128] on span "Today" at bounding box center [313, 128] width 28 height 17
click at [305, 124] on span "Today" at bounding box center [313, 128] width 28 height 17
click at [442, 124] on span at bounding box center [442, 128] width 13 height 17
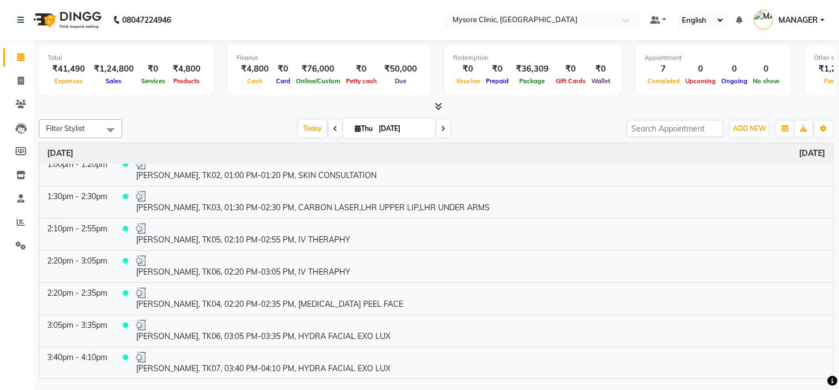
type input "[DATE]"
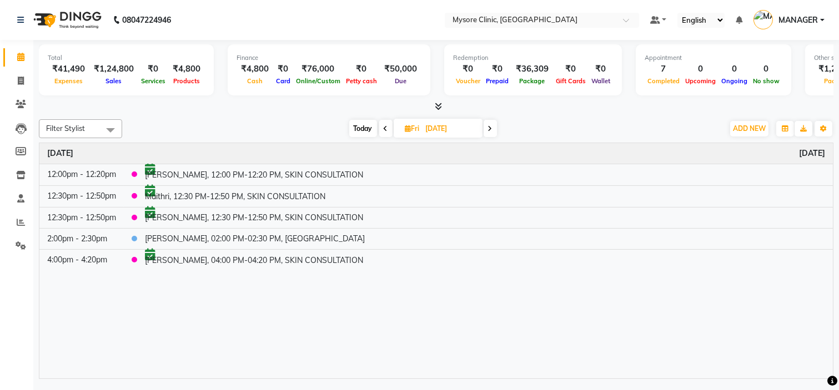
scroll to position [0, 0]
click at [751, 129] on span "ADD NEW" at bounding box center [749, 128] width 33 height 8
click at [735, 145] on button "Add Appointment" at bounding box center [724, 149] width 88 height 14
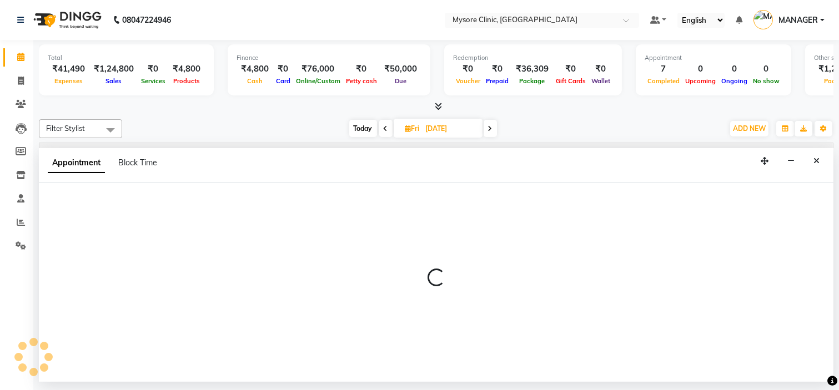
select select "540"
select select "tentative"
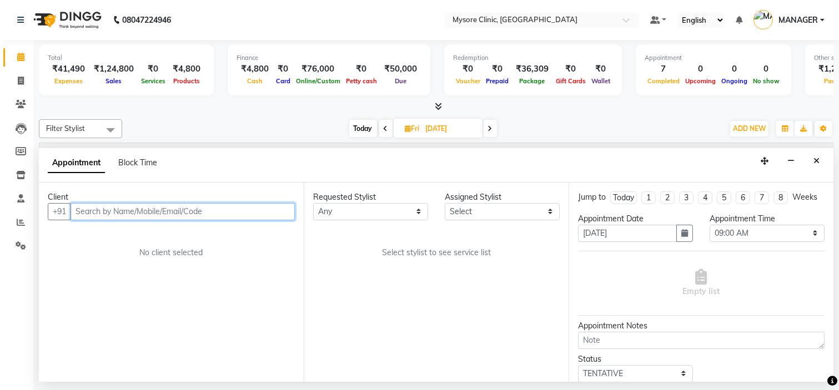
click at [152, 211] on input "text" at bounding box center [183, 211] width 224 height 17
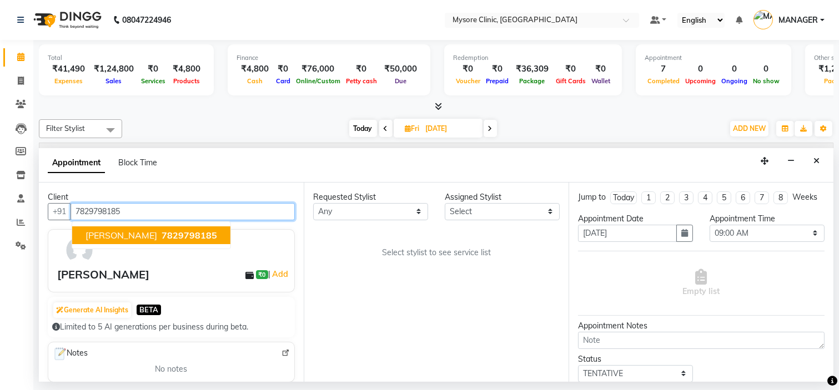
click at [163, 230] on span "7829798185" at bounding box center [190, 235] width 56 height 11
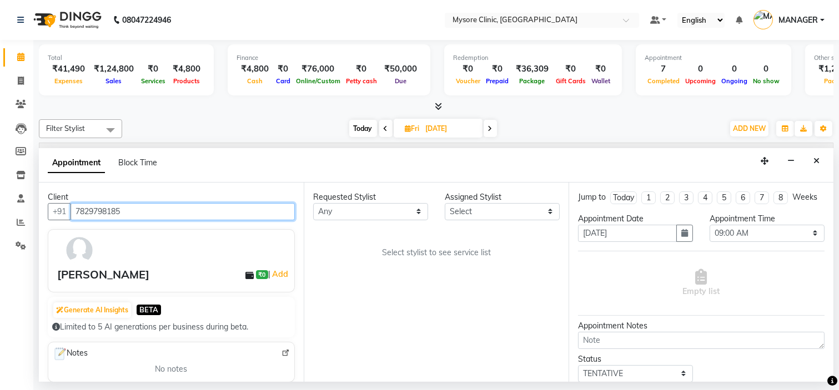
click at [111, 208] on input "7829798185" at bounding box center [183, 211] width 224 height 17
type input "7829798185"
click at [824, 154] on button "Close" at bounding box center [817, 161] width 16 height 17
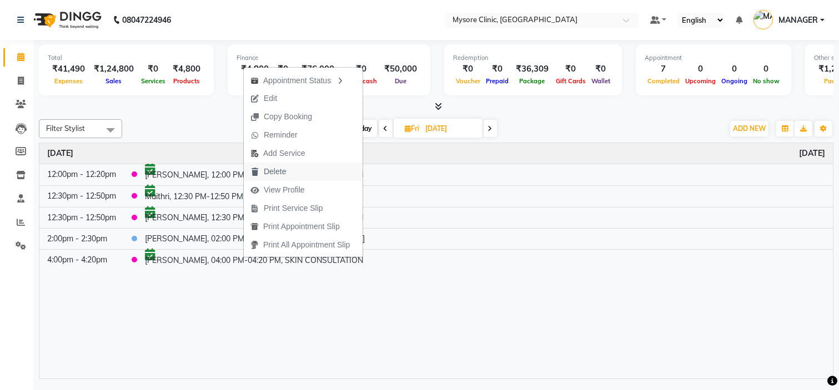
click at [285, 166] on span "Delete" at bounding box center [275, 172] width 22 height 12
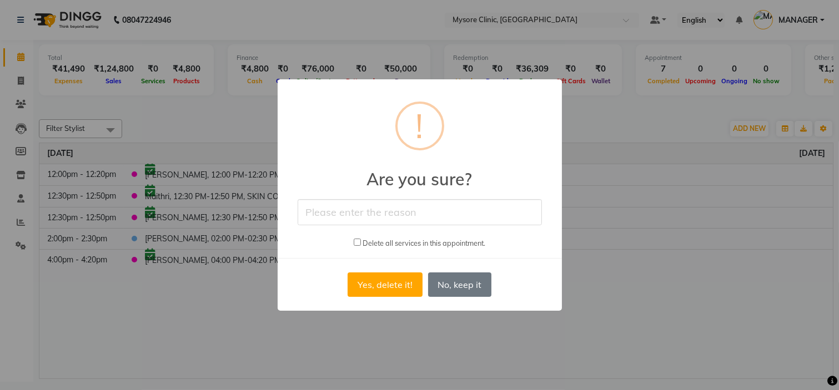
click at [393, 218] on input "text" at bounding box center [420, 212] width 244 height 26
click at [383, 212] on input "text" at bounding box center [420, 212] width 244 height 26
type input "BOOKED"
click at [373, 293] on button "Yes, delete it!" at bounding box center [385, 285] width 74 height 24
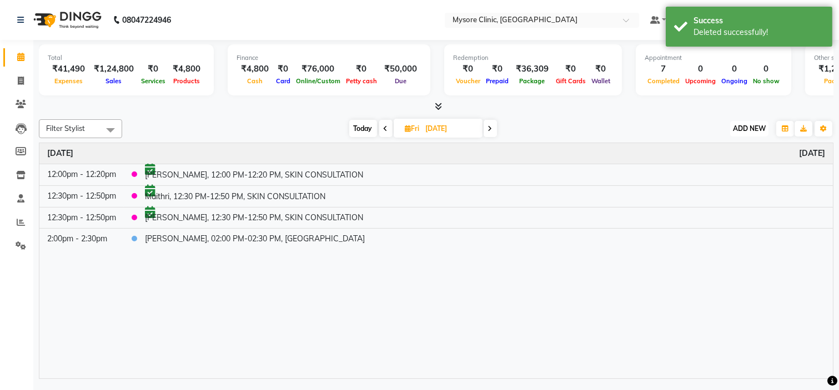
click at [755, 126] on span "ADD NEW" at bounding box center [749, 128] width 33 height 8
click at [733, 153] on button "Add Appointment" at bounding box center [724, 149] width 88 height 14
select select "tentative"
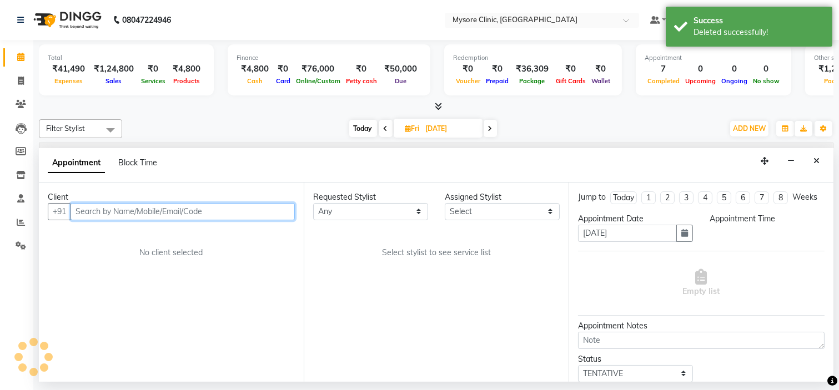
select select "540"
click at [202, 208] on input "text" at bounding box center [183, 211] width 224 height 17
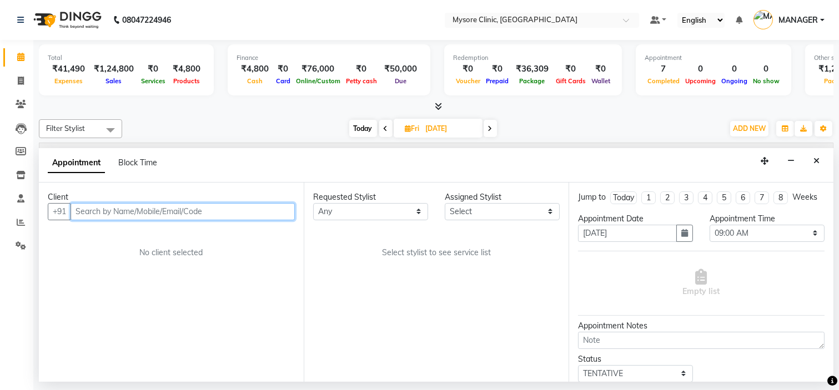
click at [213, 212] on input "text" at bounding box center [183, 211] width 224 height 17
paste input "6363312153"
type input "6363312153"
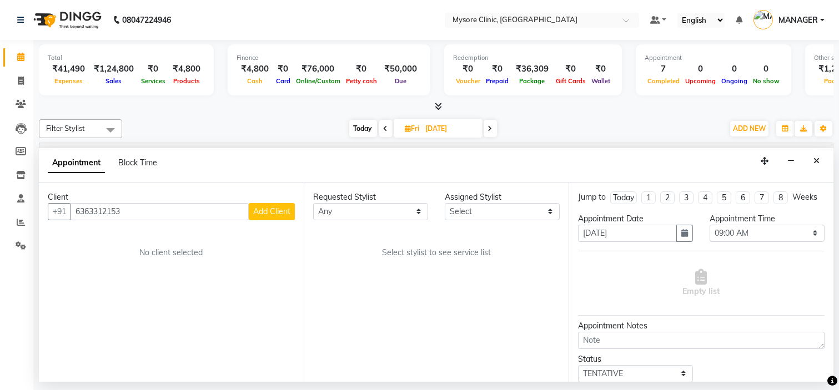
click at [261, 209] on span "Add Client" at bounding box center [271, 212] width 37 height 10
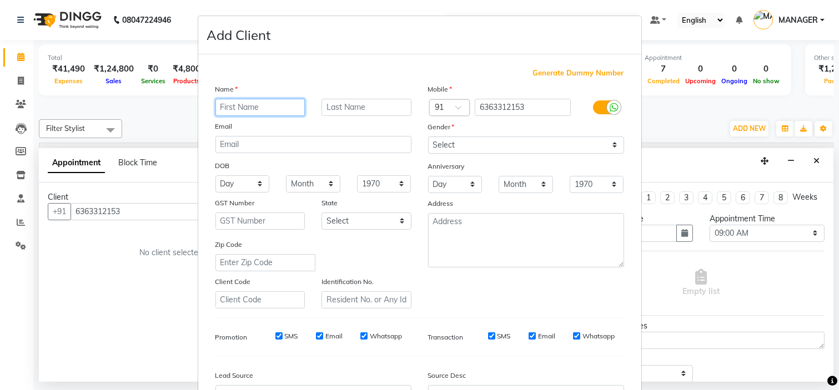
click at [274, 106] on input "text" at bounding box center [260, 107] width 90 height 17
paste input "[PERSON_NAME]"
type input "[PERSON_NAME]"
click at [478, 156] on div "Mobile Country Code × 91 6363312153 Gender Select [DEMOGRAPHIC_DATA] [DEMOGRAPH…" at bounding box center [526, 195] width 213 height 225
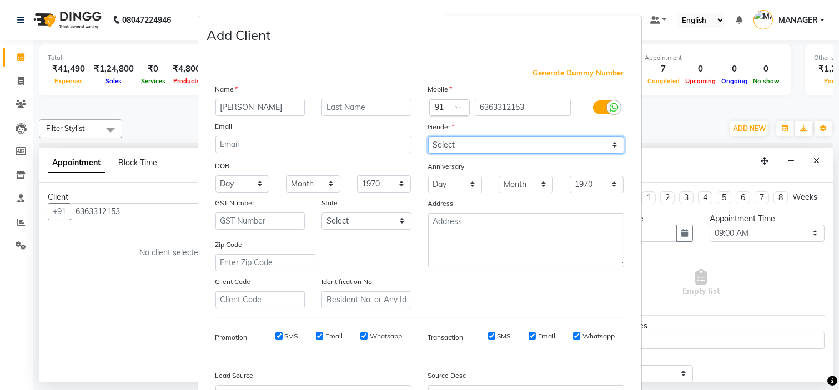
click at [478, 141] on select "Select [DEMOGRAPHIC_DATA] [DEMOGRAPHIC_DATA] Other Prefer Not To Say" at bounding box center [526, 145] width 196 height 17
click at [428, 137] on select "Select [DEMOGRAPHIC_DATA] [DEMOGRAPHIC_DATA] Other Prefer Not To Say" at bounding box center [526, 145] width 196 height 17
click at [475, 148] on select "Select [DEMOGRAPHIC_DATA] [DEMOGRAPHIC_DATA] Other Prefer Not To Say" at bounding box center [526, 145] width 196 height 17
select select "[DEMOGRAPHIC_DATA]"
click at [428, 137] on select "Select [DEMOGRAPHIC_DATA] [DEMOGRAPHIC_DATA] Other Prefer Not To Say" at bounding box center [526, 145] width 196 height 17
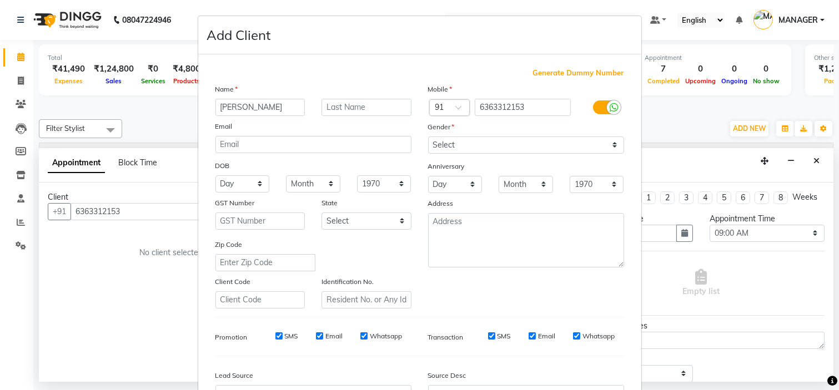
scroll to position [123, 0]
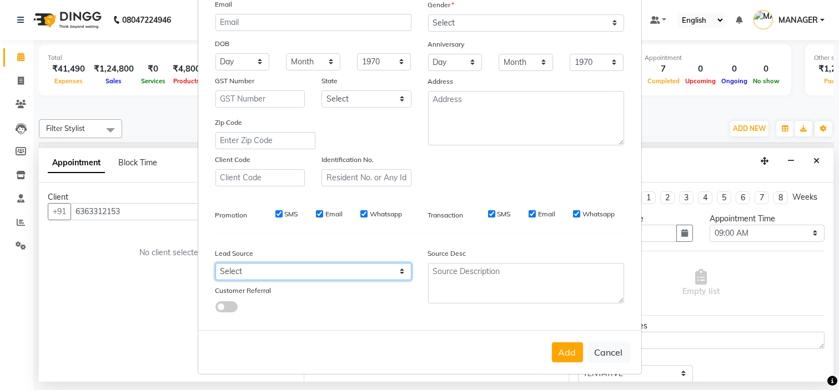
click at [385, 268] on select "Select Walk-in Referral Internet Friend Word of Mouth Advertisement Facebook Ju…" at bounding box center [313, 271] width 196 height 17
select select "50742"
click at [215, 263] on select "Select Walk-in Referral Internet Friend Word of Mouth Advertisement Facebook Ju…" at bounding box center [313, 271] width 196 height 17
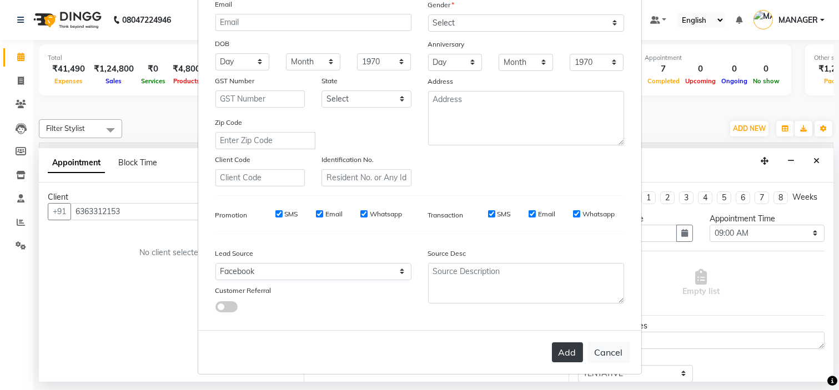
click at [559, 347] on button "Add" at bounding box center [567, 353] width 31 height 20
select select
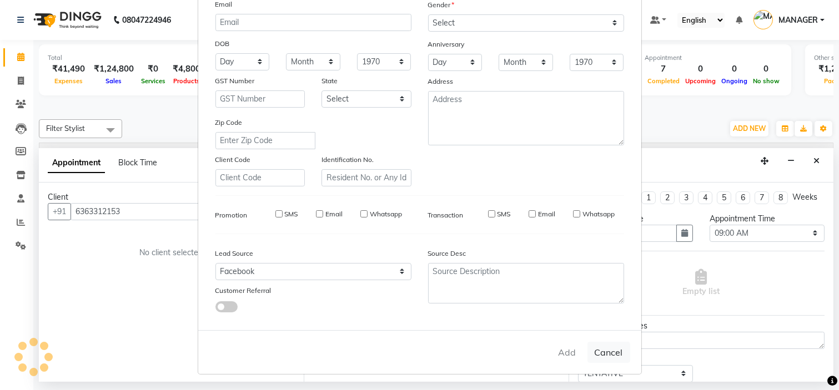
select select
checkbox input "false"
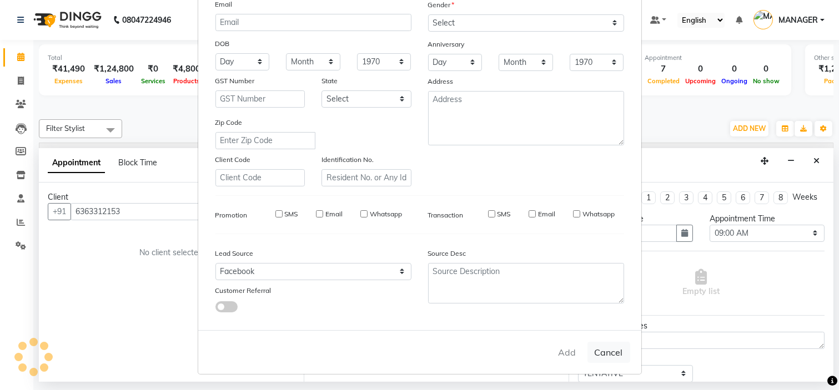
checkbox input "false"
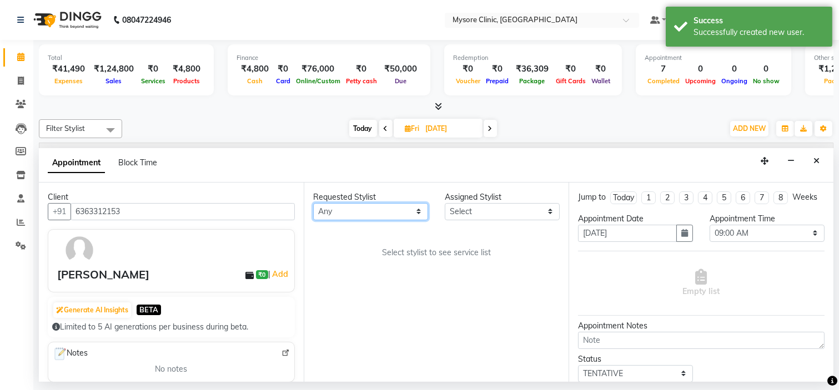
click at [392, 203] on select "Any [PERSON_NAME] [PERSON_NAME] Ashwini [PERSON_NAME] MANAGER [PERSON_NAME] Sha…" at bounding box center [370, 211] width 115 height 17
select select "65320"
click at [313, 203] on select "Any [PERSON_NAME] [PERSON_NAME] Ashwini [PERSON_NAME] MANAGER [PERSON_NAME] Sha…" at bounding box center [370, 211] width 115 height 17
select select "65320"
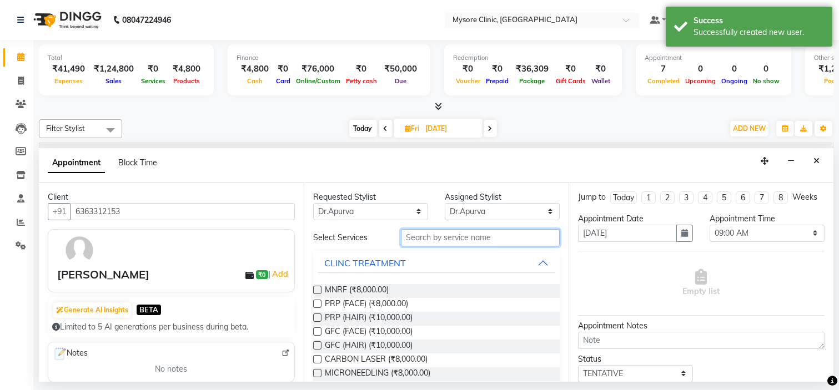
click at [464, 232] on input "text" at bounding box center [480, 237] width 159 height 17
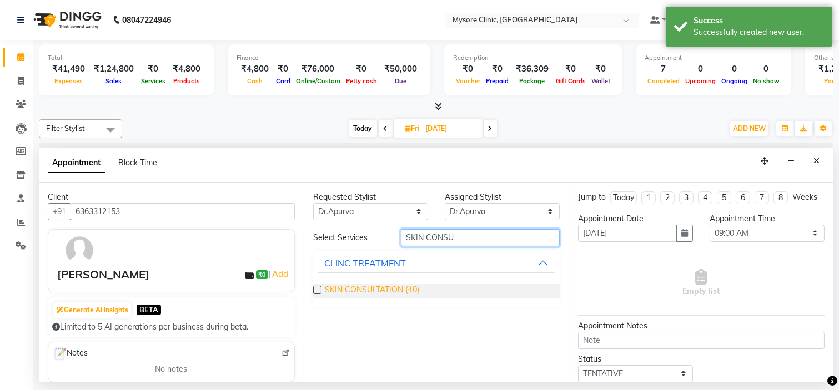
type input "SKIN CONSU"
click at [406, 293] on span "SKIN CONSULTATION (₹0)" at bounding box center [372, 291] width 94 height 14
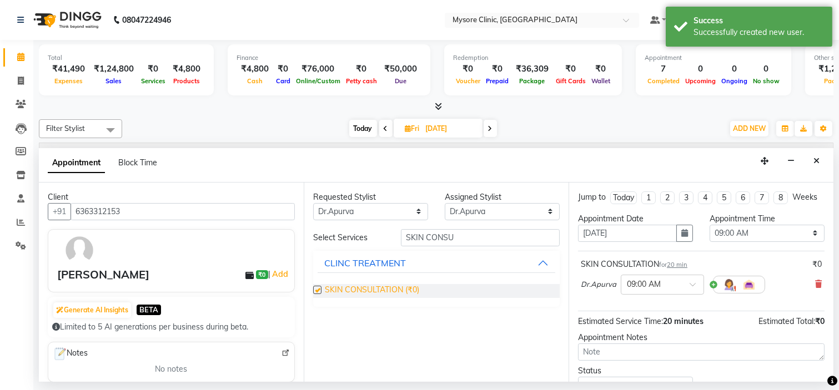
checkbox input "false"
click at [731, 242] on select "Select 09:00 AM 09:15 AM 09:30 AM 09:45 AM 10:00 AM 10:15 AM 10:30 AM 10:45 AM …" at bounding box center [767, 233] width 115 height 17
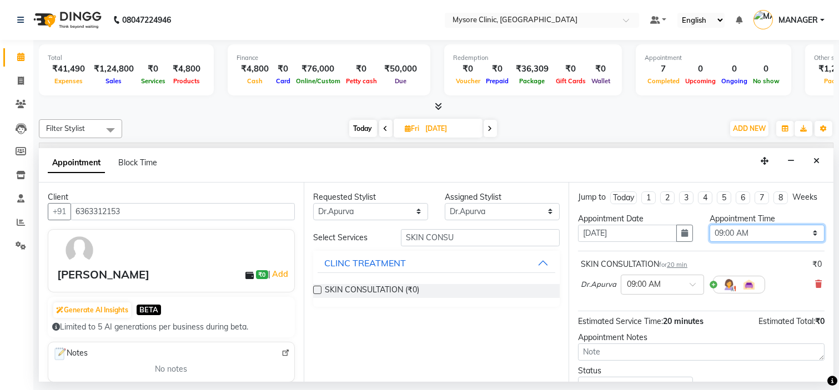
select select "780"
click at [710, 234] on select "Select 09:00 AM 09:15 AM 09:30 AM 09:45 AM 10:00 AM 10:15 AM 10:30 AM 10:45 AM …" at bounding box center [767, 233] width 115 height 17
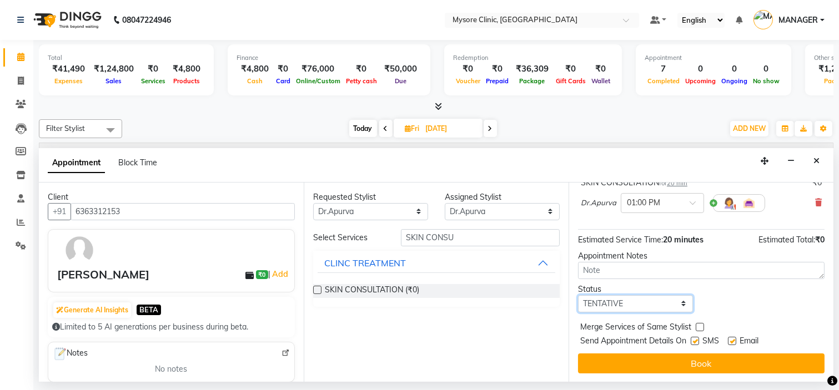
click at [664, 307] on select "Select TENTATIVE CONFIRM UPCOMING" at bounding box center [635, 303] width 115 height 17
select select "confirm booking"
click at [578, 295] on select "Select TENTATIVE CONFIRM UPCOMING" at bounding box center [635, 303] width 115 height 17
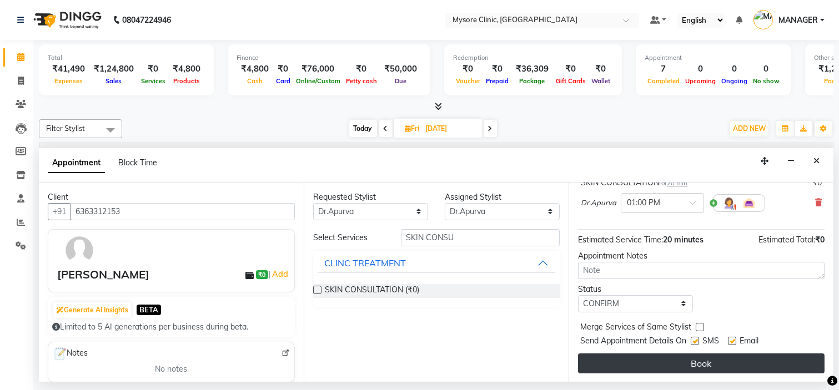
click at [655, 356] on button "Book" at bounding box center [701, 364] width 247 height 20
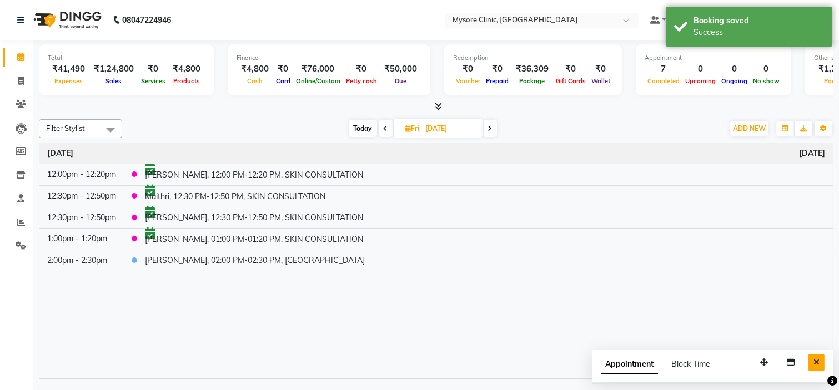
click at [819, 365] on icon "Close" at bounding box center [817, 363] width 6 height 8
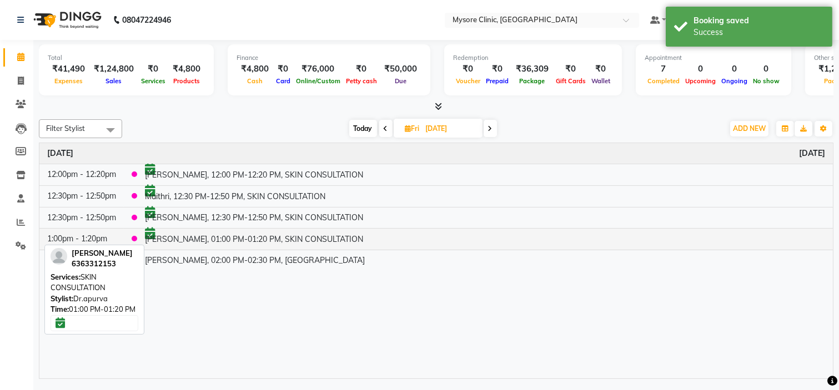
click at [203, 241] on td "[PERSON_NAME], 01:00 PM-01:20 PM, SKIN CONSULTATION" at bounding box center [485, 240] width 696 height 22
select select "6"
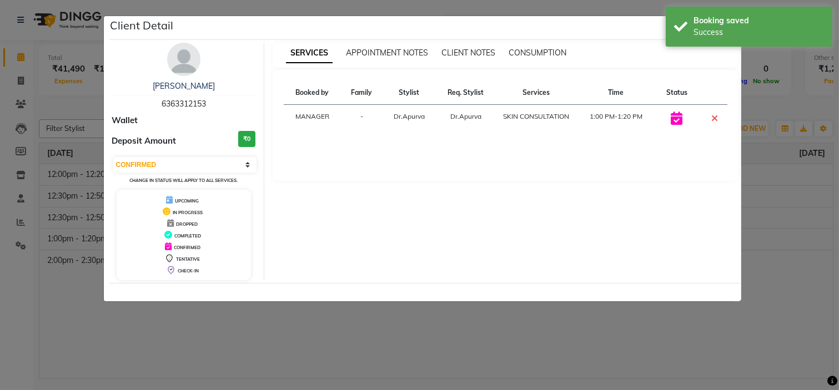
click at [630, 23] on div "Client Detail" at bounding box center [425, 28] width 632 height 24
click at [638, 31] on div "Client Detail" at bounding box center [425, 28] width 632 height 24
